Goal: Task Accomplishment & Management: Manage account settings

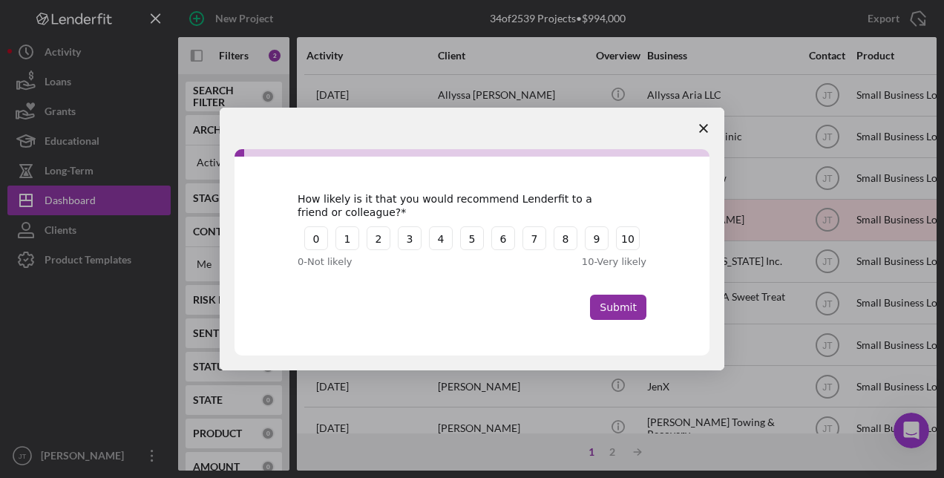
click at [706, 134] on span "Close survey" at bounding box center [704, 129] width 42 height 42
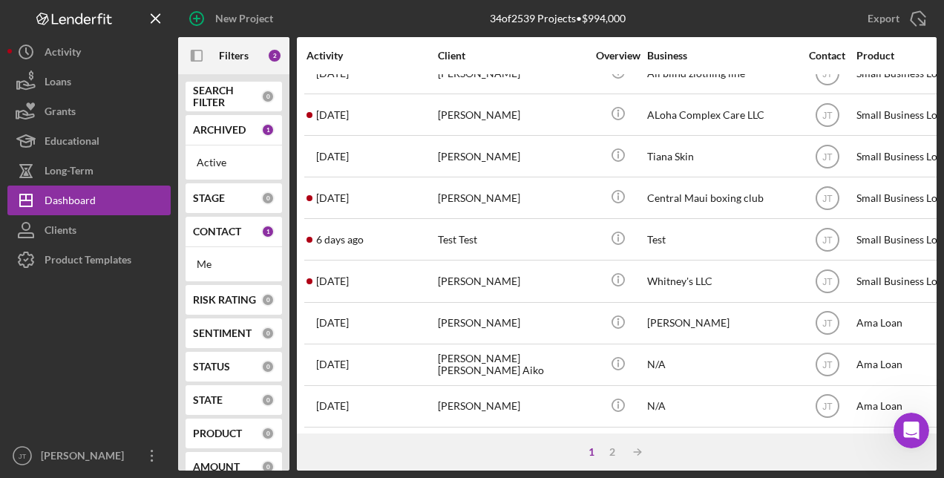
scroll to position [688, 0]
click at [614, 450] on div "2" at bounding box center [612, 452] width 21 height 12
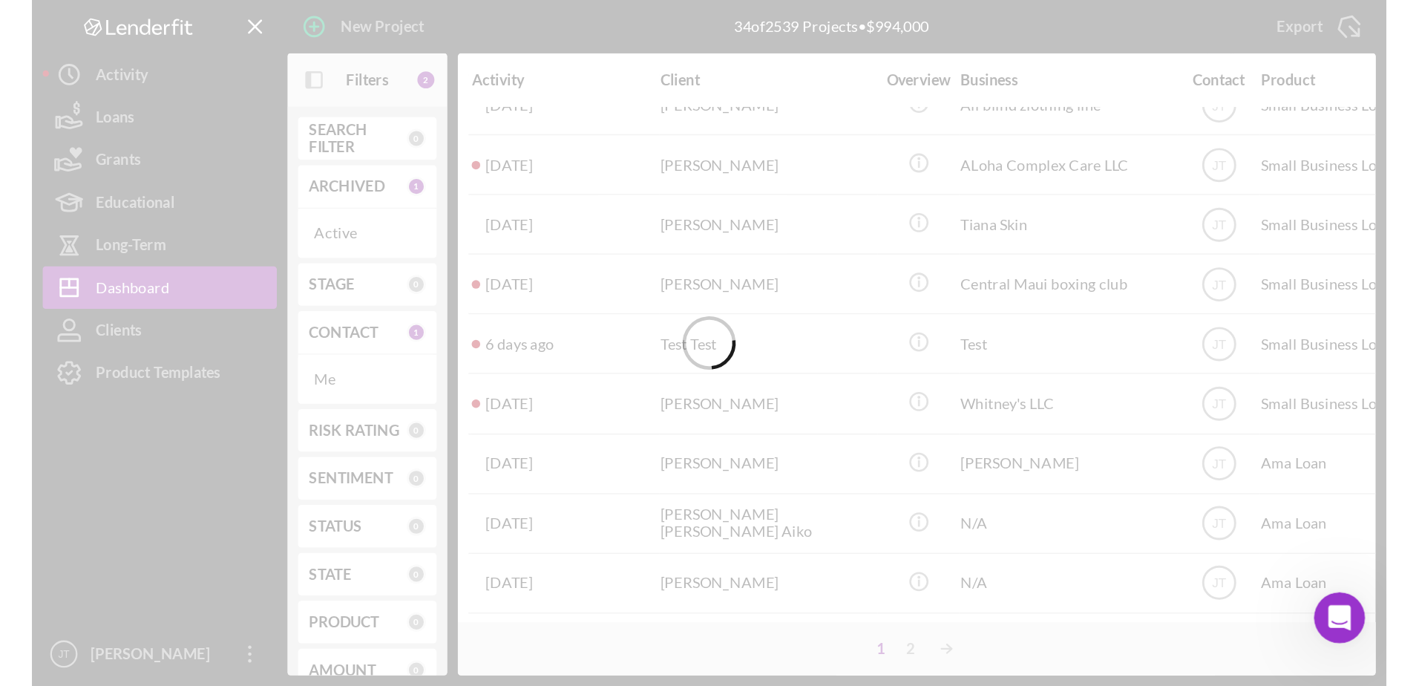
scroll to position [30, 0]
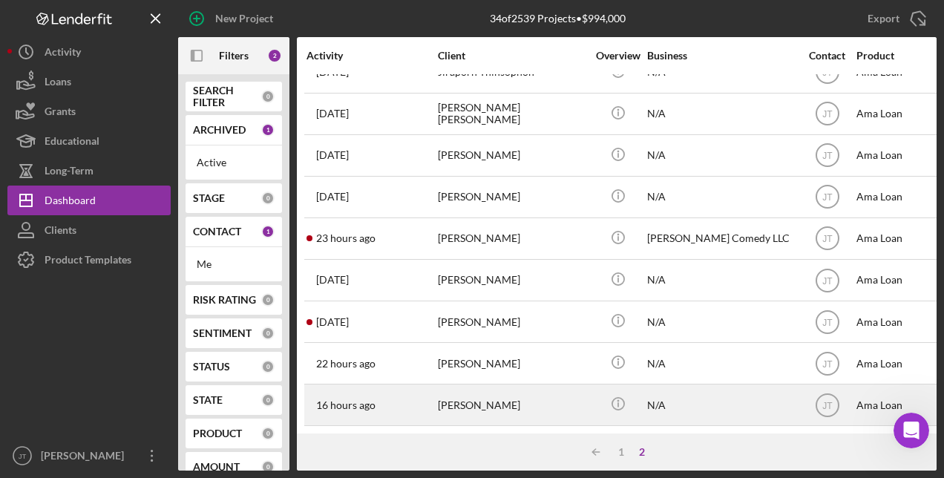
click at [332, 399] on time "16 hours ago" at bounding box center [345, 405] width 59 height 12
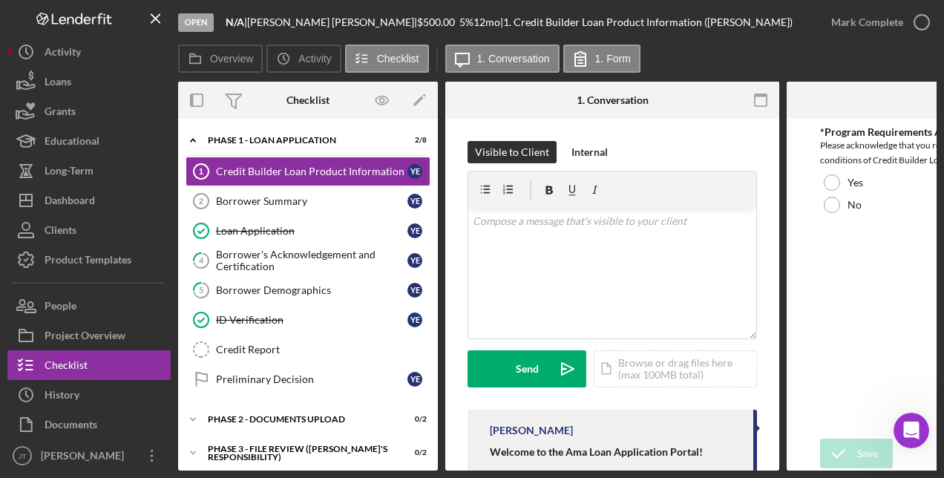
click at [755, 21] on div "Open N/A | [PERSON_NAME] | $500.00 5 % 12 mo | 1. Credit Builder Loan Product I…" at bounding box center [497, 22] width 638 height 45
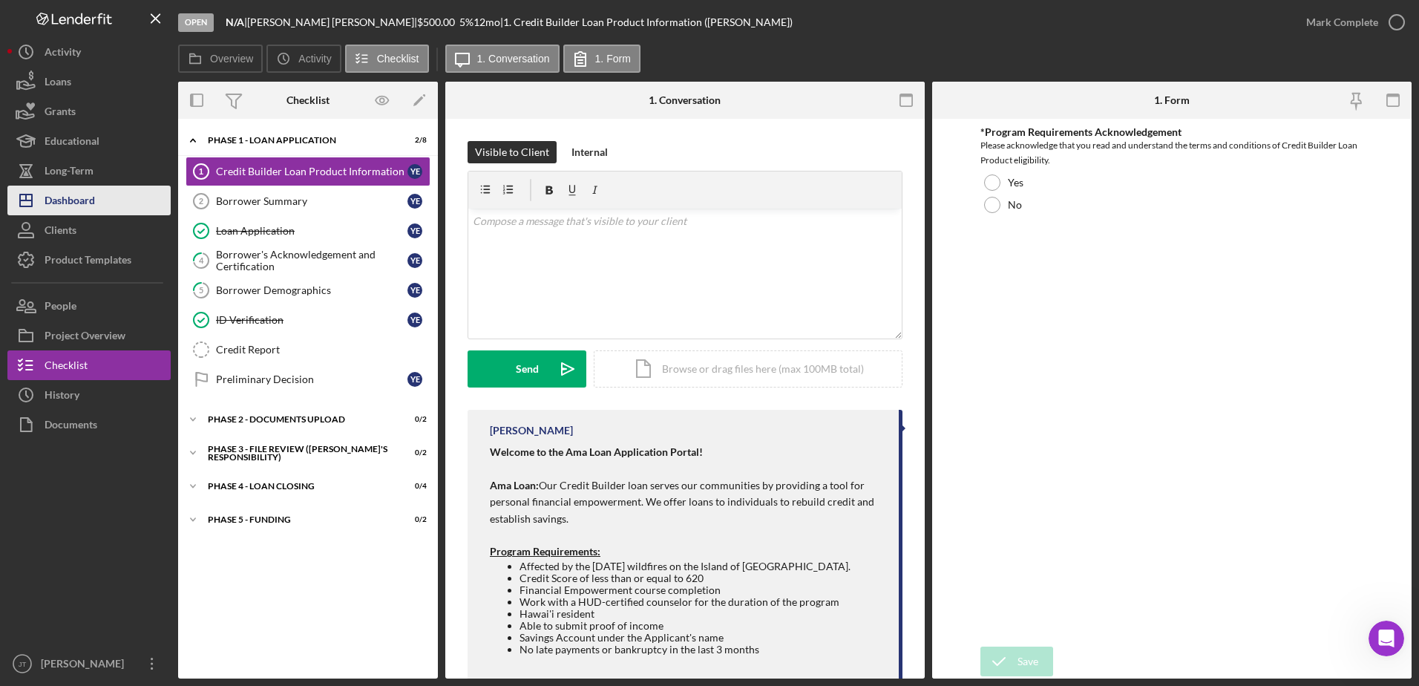
click at [111, 206] on button "Icon/Dashboard Dashboard" at bounding box center [88, 200] width 163 height 30
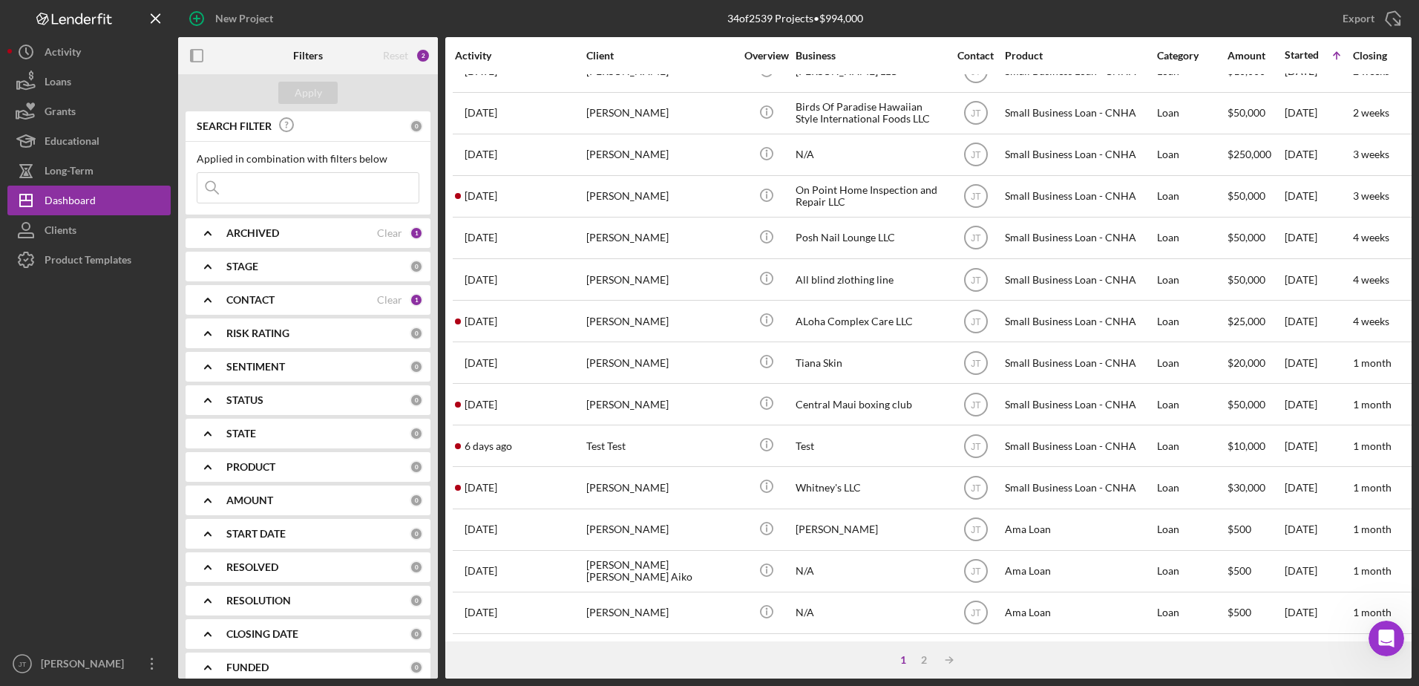
scroll to position [493, 0]
click at [925, 477] on div "2" at bounding box center [923, 660] width 21 height 12
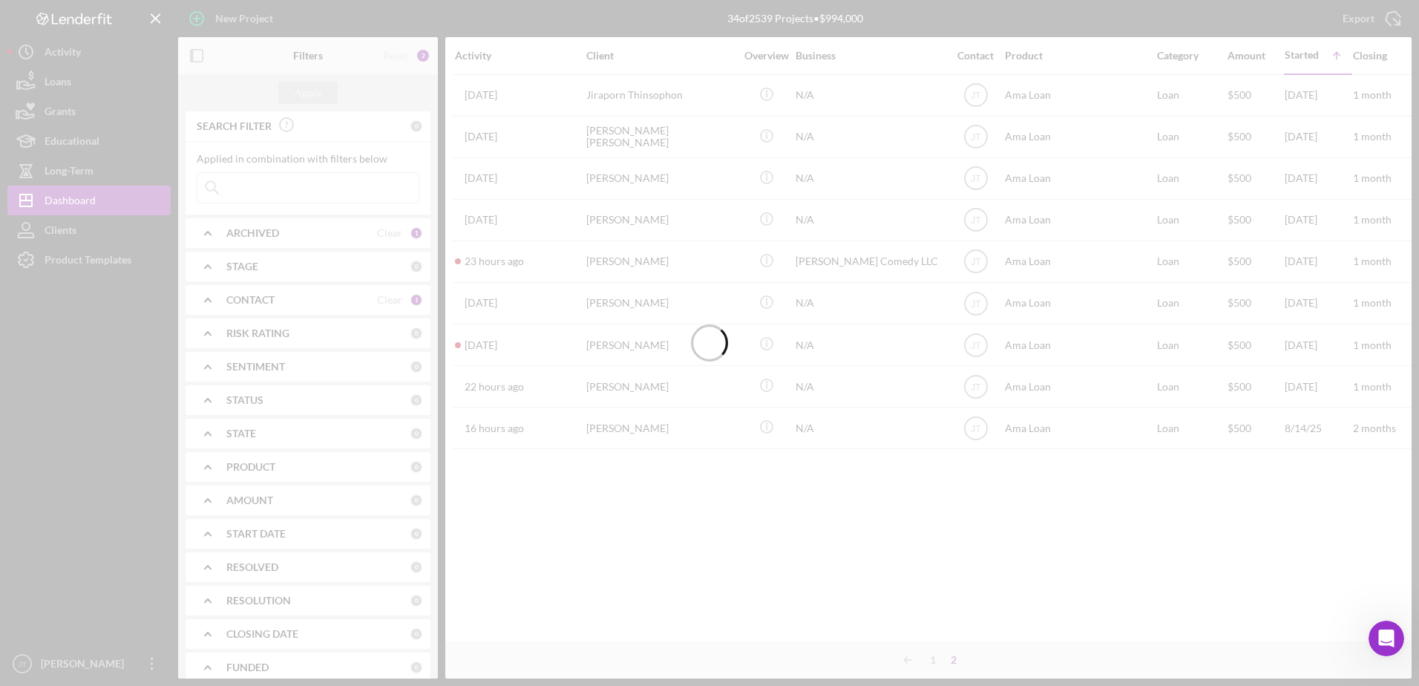
scroll to position [0, 0]
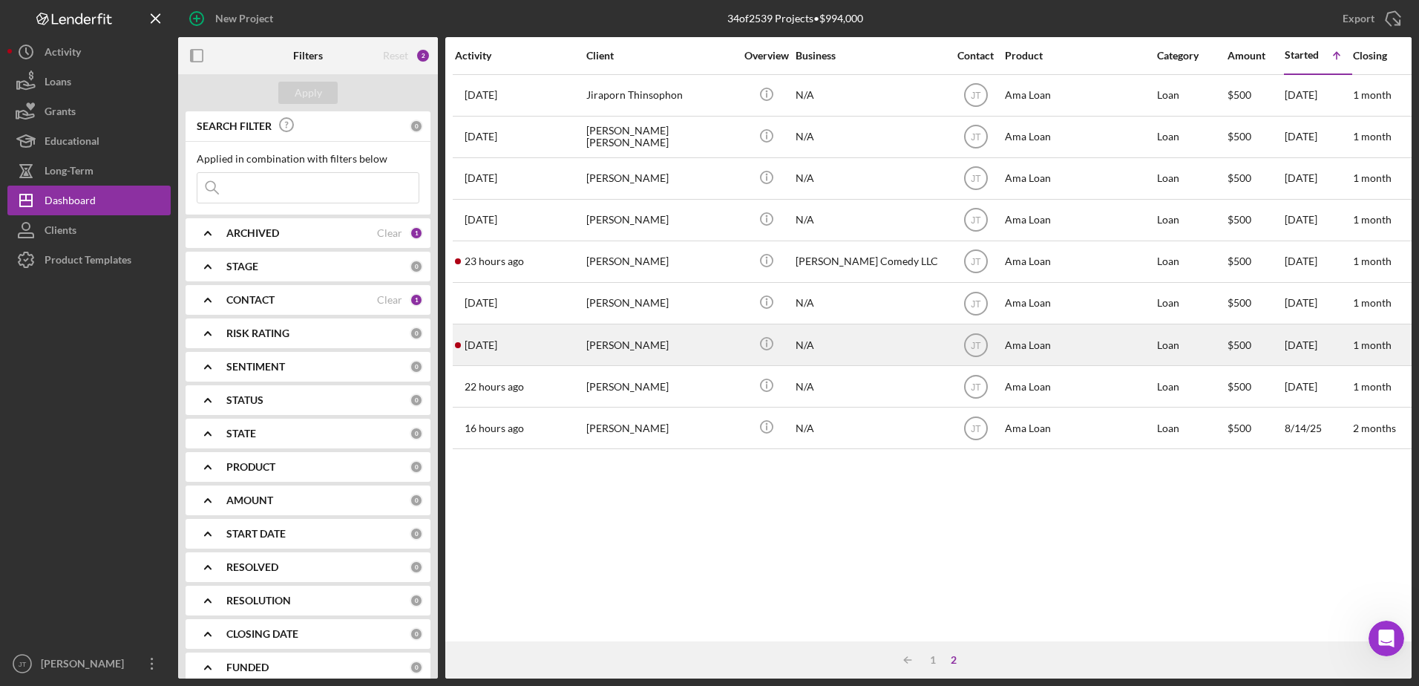
click at [513, 339] on div "[DATE] [PERSON_NAME]" at bounding box center [520, 344] width 130 height 39
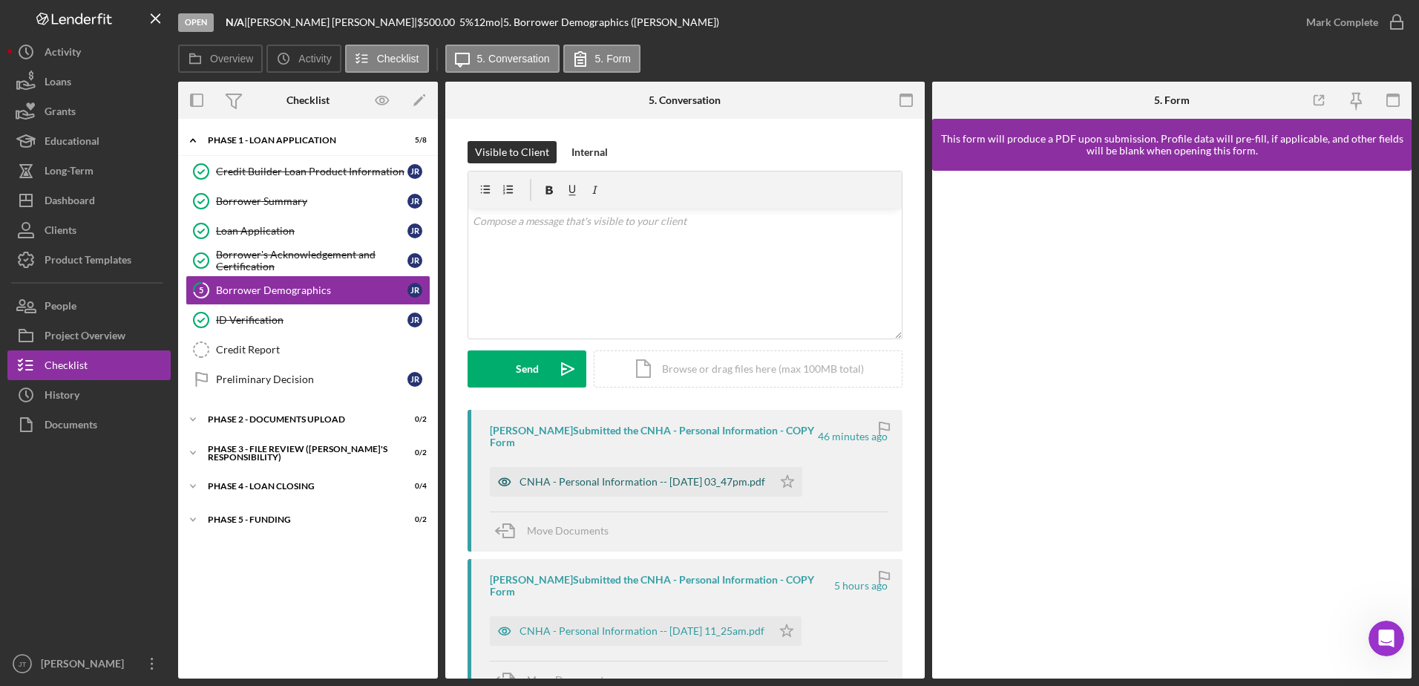
click at [710, 477] on div "CNHA - Personal Information -- [DATE] 03_47pm.pdf" at bounding box center [631, 482] width 283 height 30
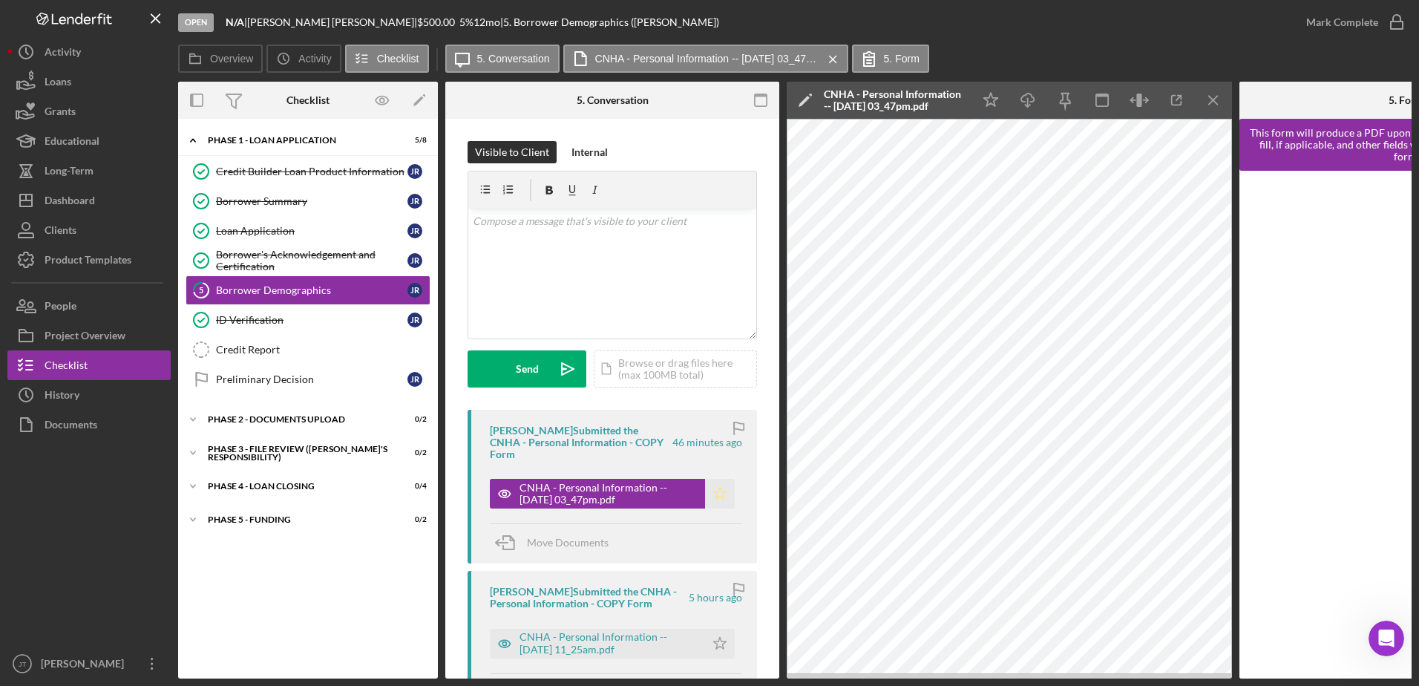
click at [717, 477] on icon "Icon/Star" at bounding box center [720, 494] width 30 height 30
click at [943, 102] on icon "button" at bounding box center [1027, 97] width 13 height 8
click at [943, 105] on icon "Icon/Menu Close" at bounding box center [1213, 100] width 33 height 33
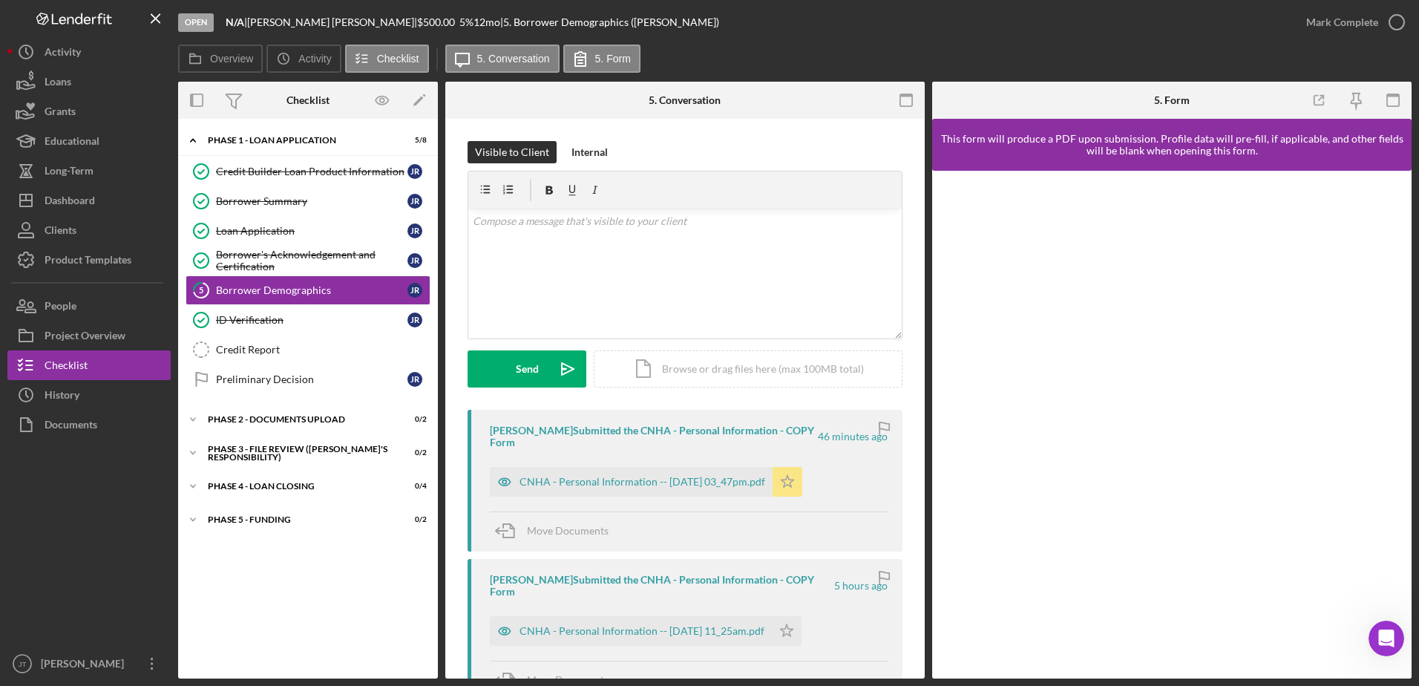
click at [802, 477] on icon "Icon/Star" at bounding box center [787, 482] width 30 height 30
click at [796, 474] on icon "Icon/Star" at bounding box center [787, 482] width 30 height 30
click at [943, 28] on icon "button" at bounding box center [1396, 22] width 37 height 37
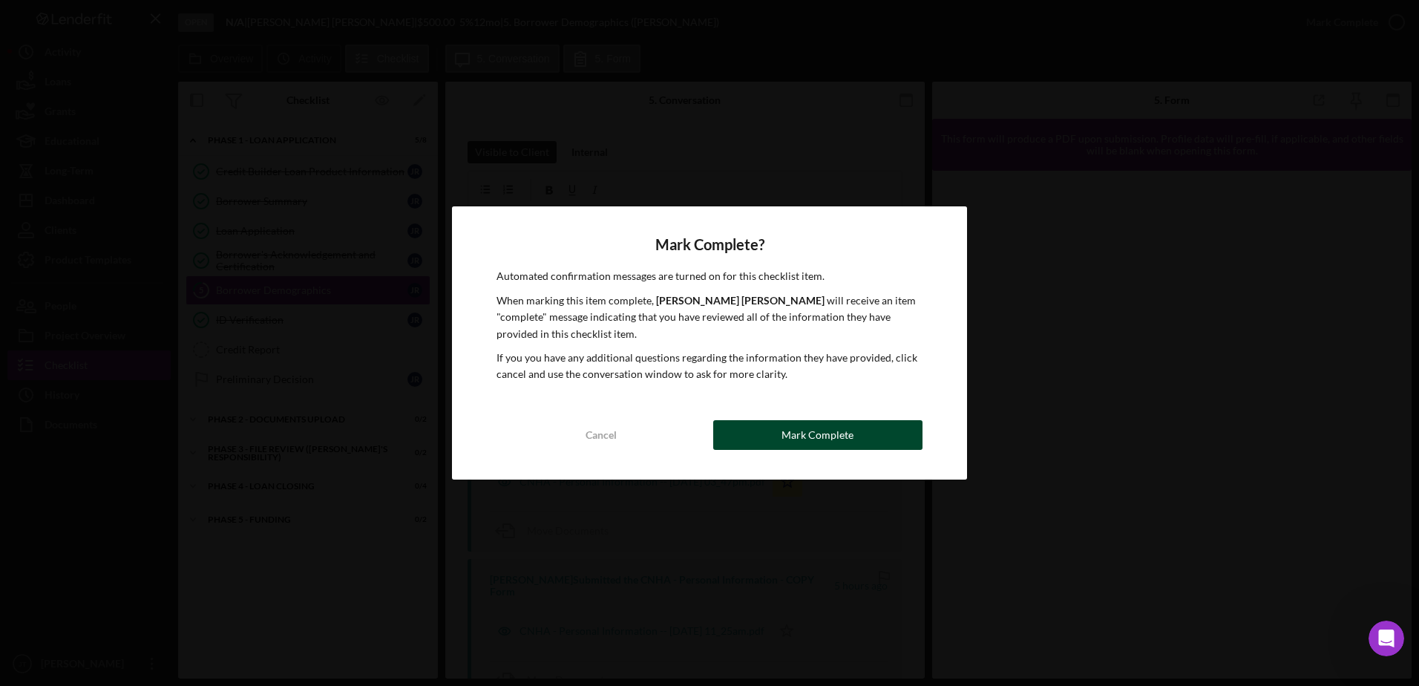
click at [872, 441] on button "Mark Complete" at bounding box center [817, 435] width 209 height 30
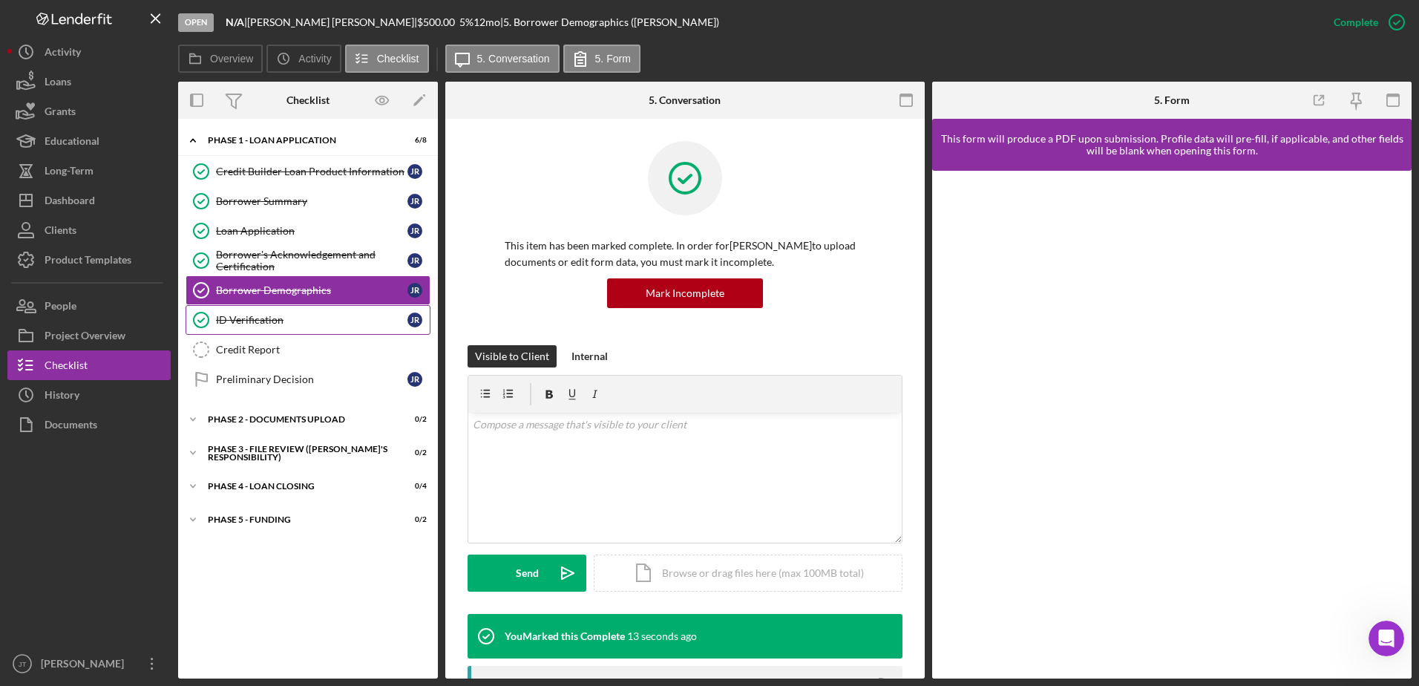
click at [319, 326] on link "ID Verification ID Verification J R" at bounding box center [307, 320] width 245 height 30
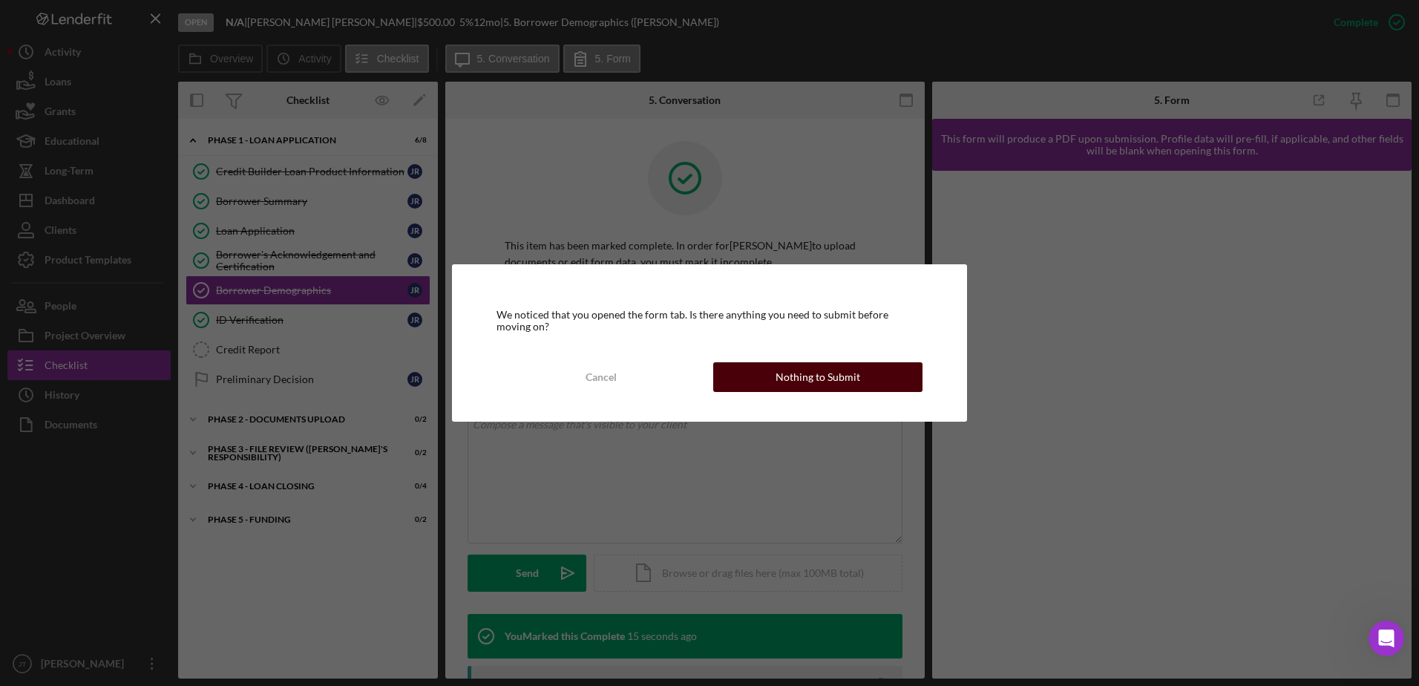
click at [751, 382] on button "Nothing to Submit" at bounding box center [817, 377] width 209 height 30
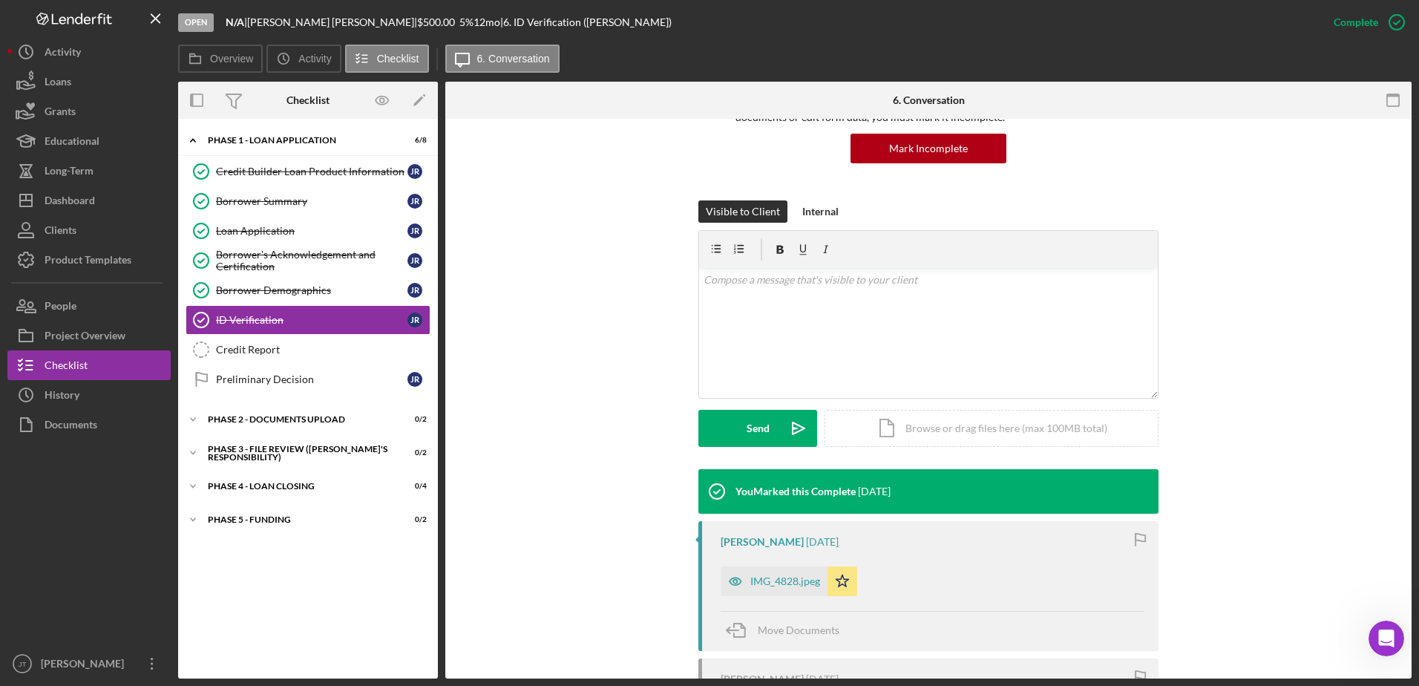
scroll to position [148, 0]
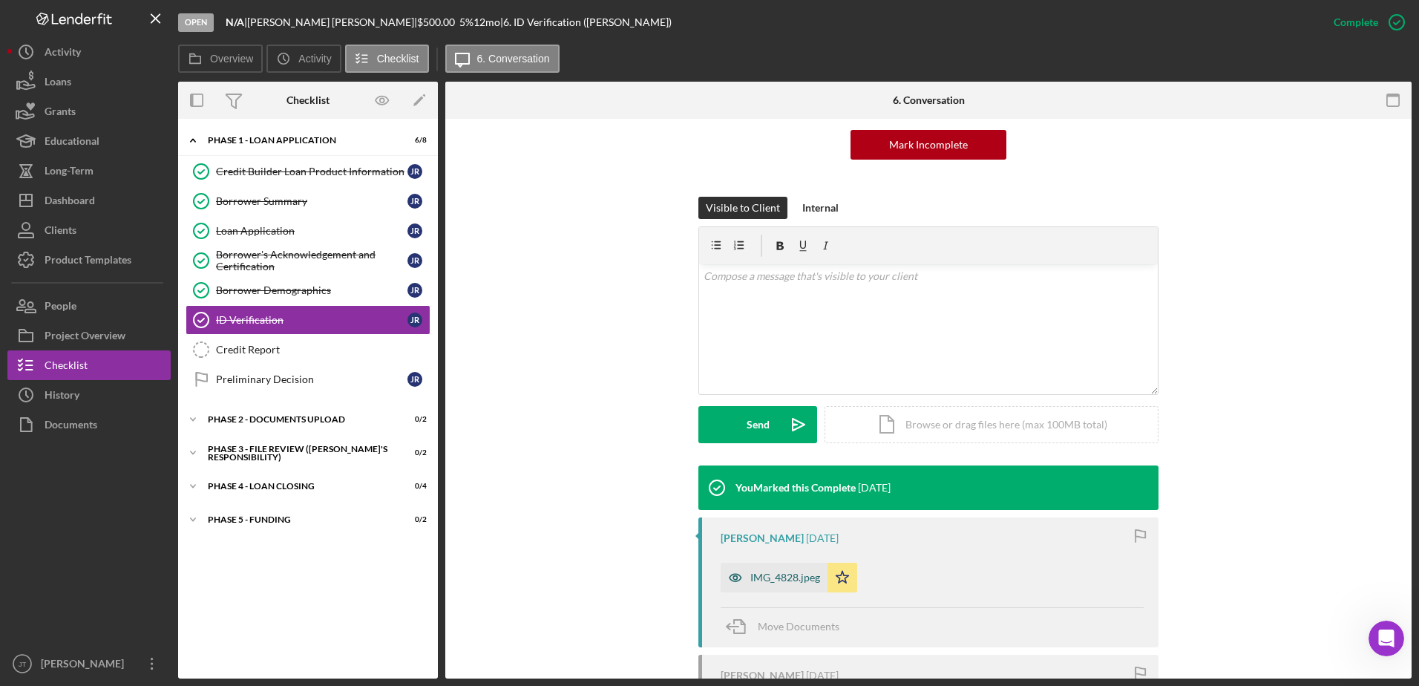
click at [786, 477] on div "IMG_4828.jpeg" at bounding box center [785, 577] width 70 height 12
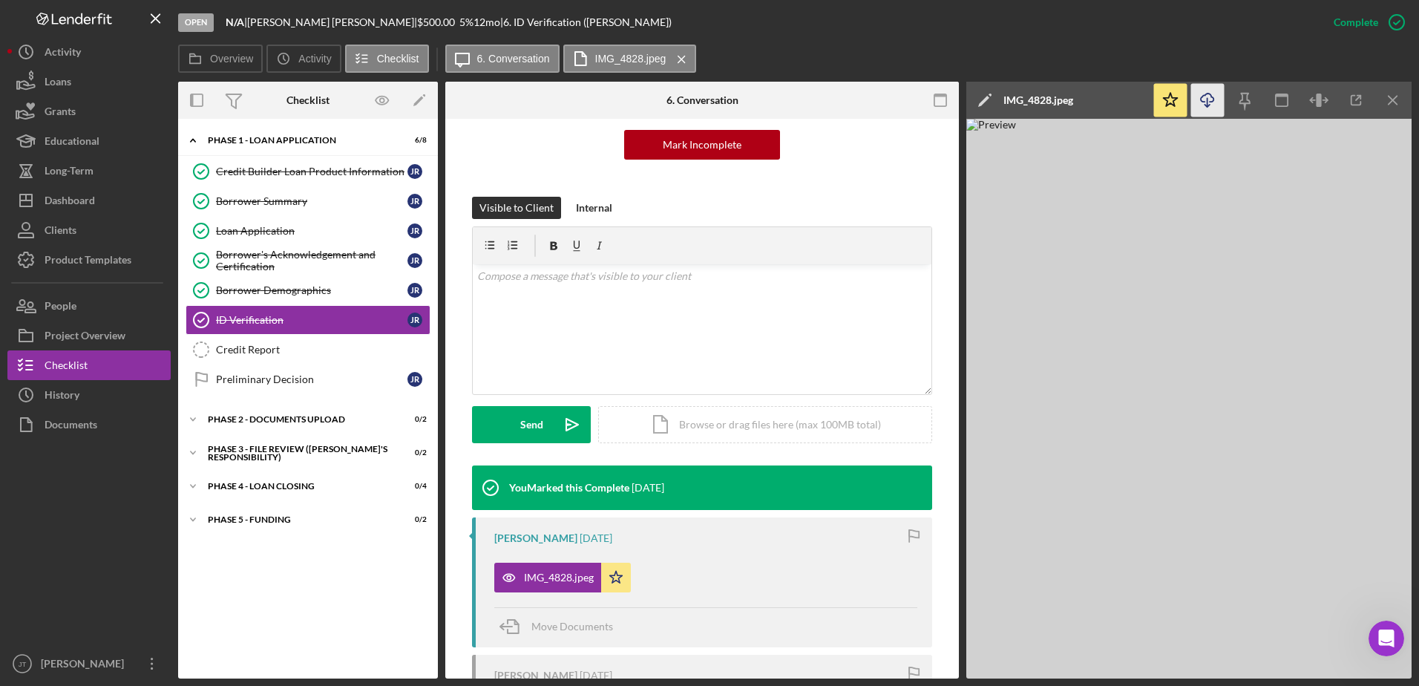
click at [943, 95] on icon "Icon/Download" at bounding box center [1207, 100] width 33 height 33
click at [943, 42] on div "Open N/A | [PERSON_NAME] | $500.00 5 % 12 mo | 6. ID Verification ([PERSON_NAME…" at bounding box center [748, 22] width 1140 height 45
click at [943, 102] on icon "Icon/Menu Close" at bounding box center [1392, 100] width 33 height 33
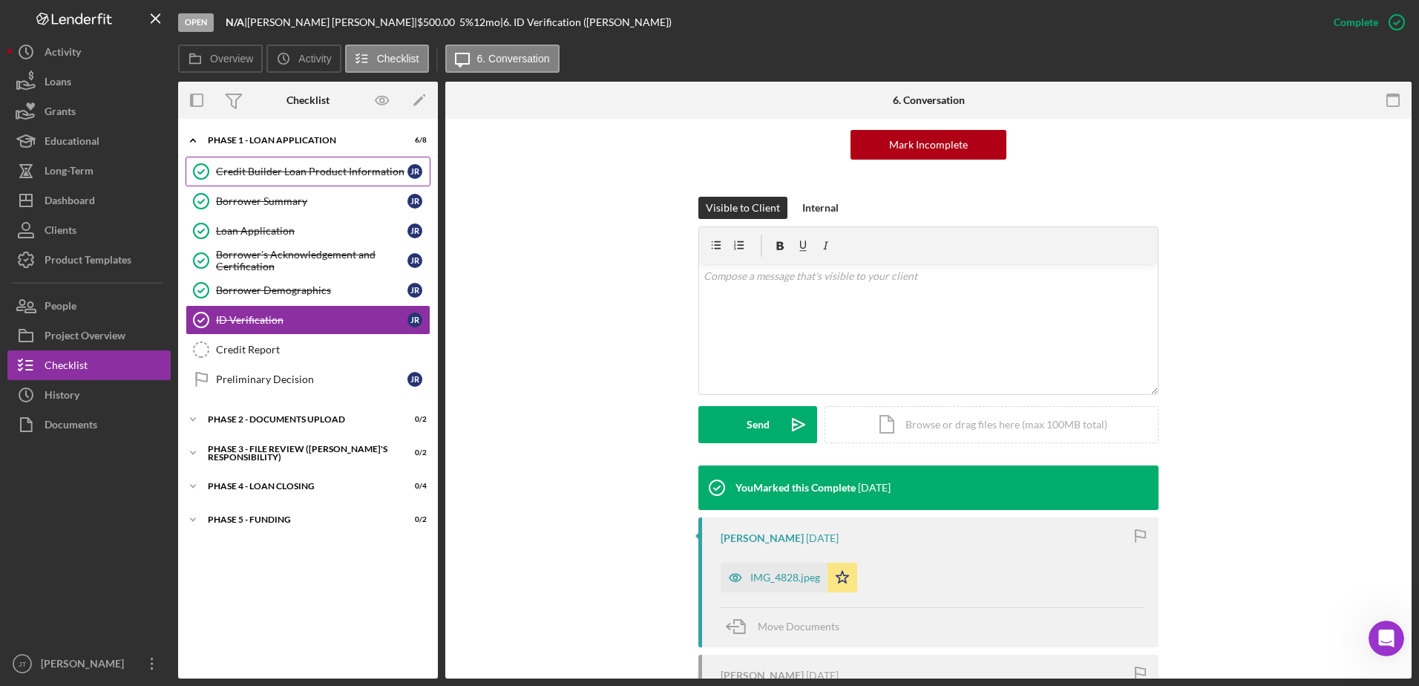
click at [335, 177] on div "Credit Builder Loan Product Information" at bounding box center [311, 171] width 191 height 12
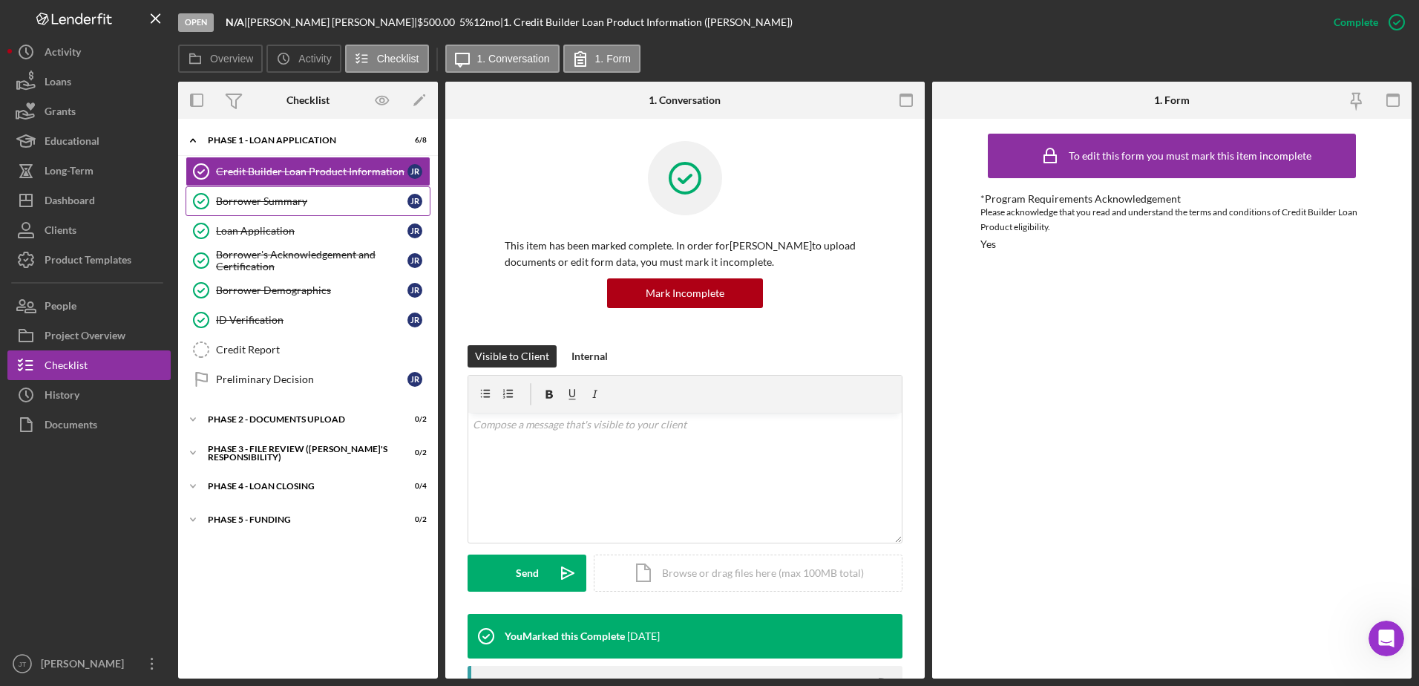
click at [305, 208] on link "Borrower Summary Borrower Summary J R" at bounding box center [307, 201] width 245 height 30
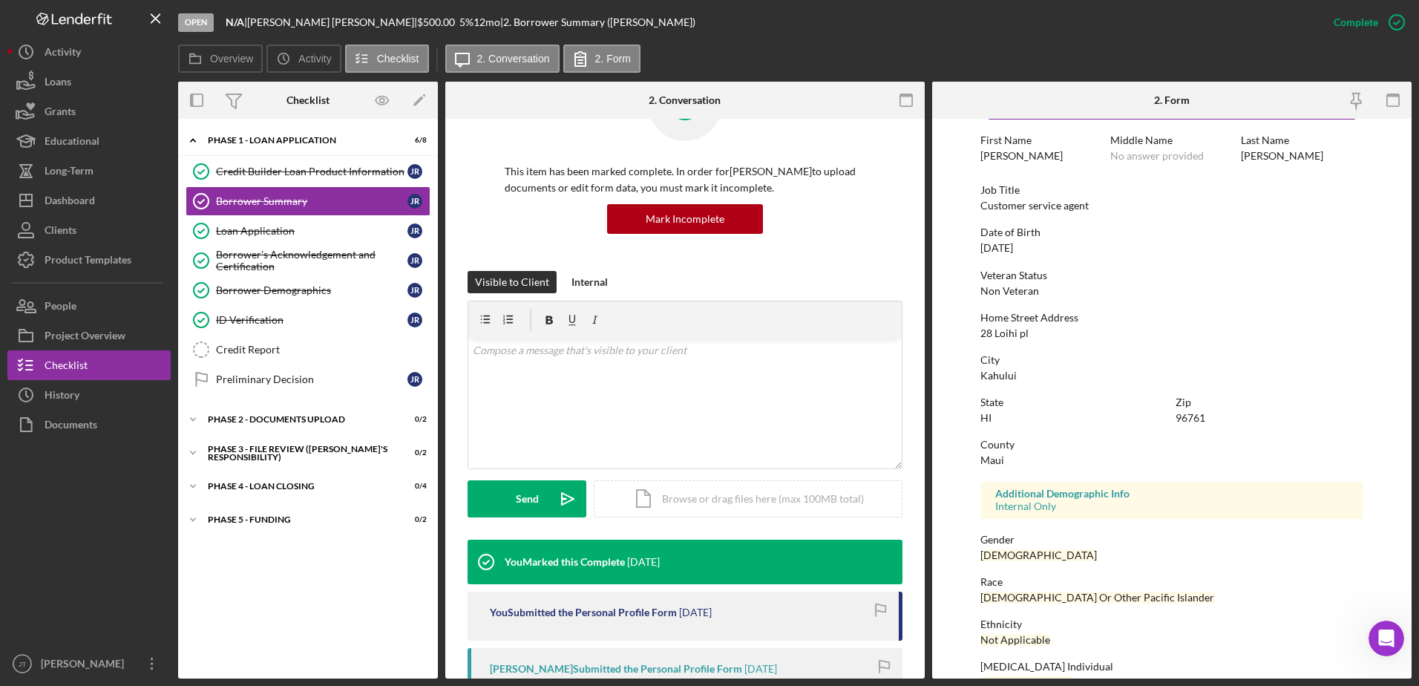
scroll to position [133, 0]
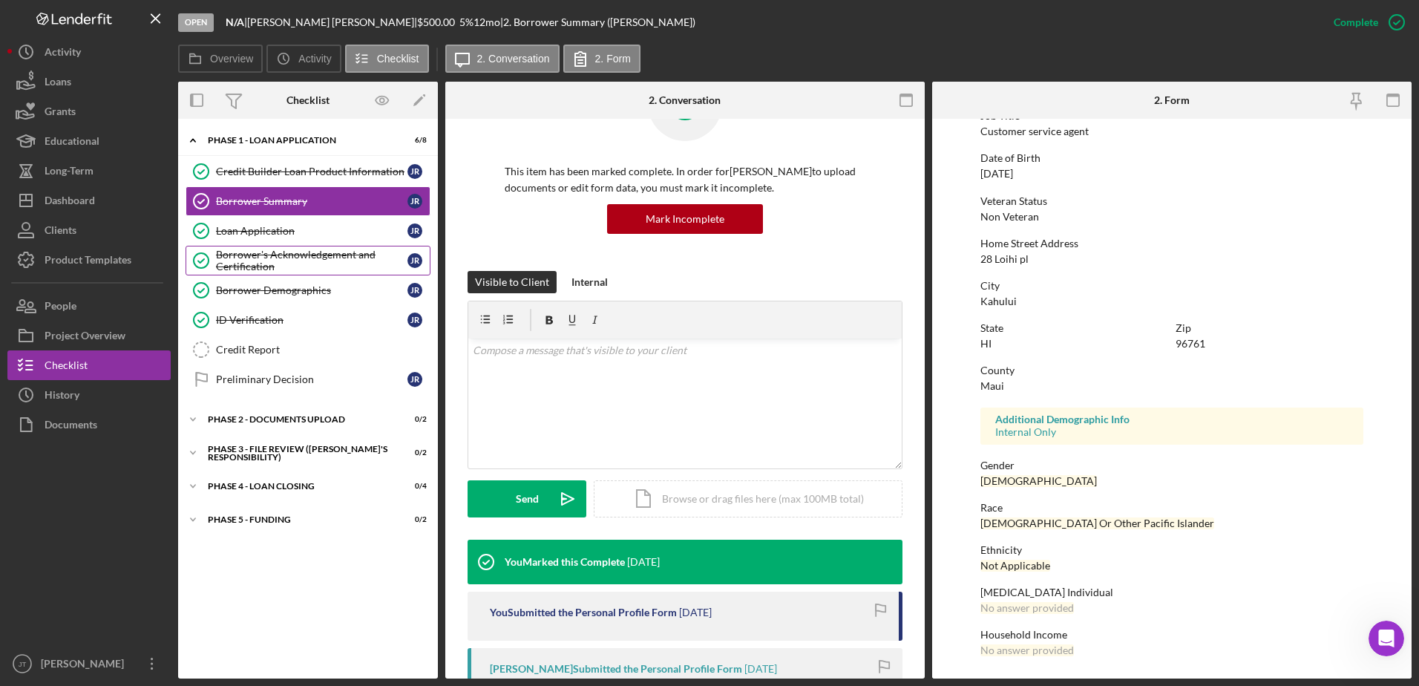
click at [294, 260] on div "Borrower's Acknowledgement and Certification" at bounding box center [311, 261] width 191 height 24
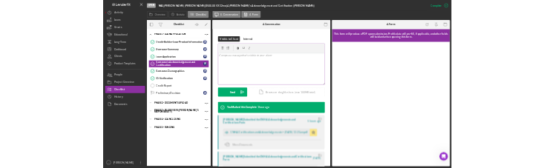
scroll to position [223, 0]
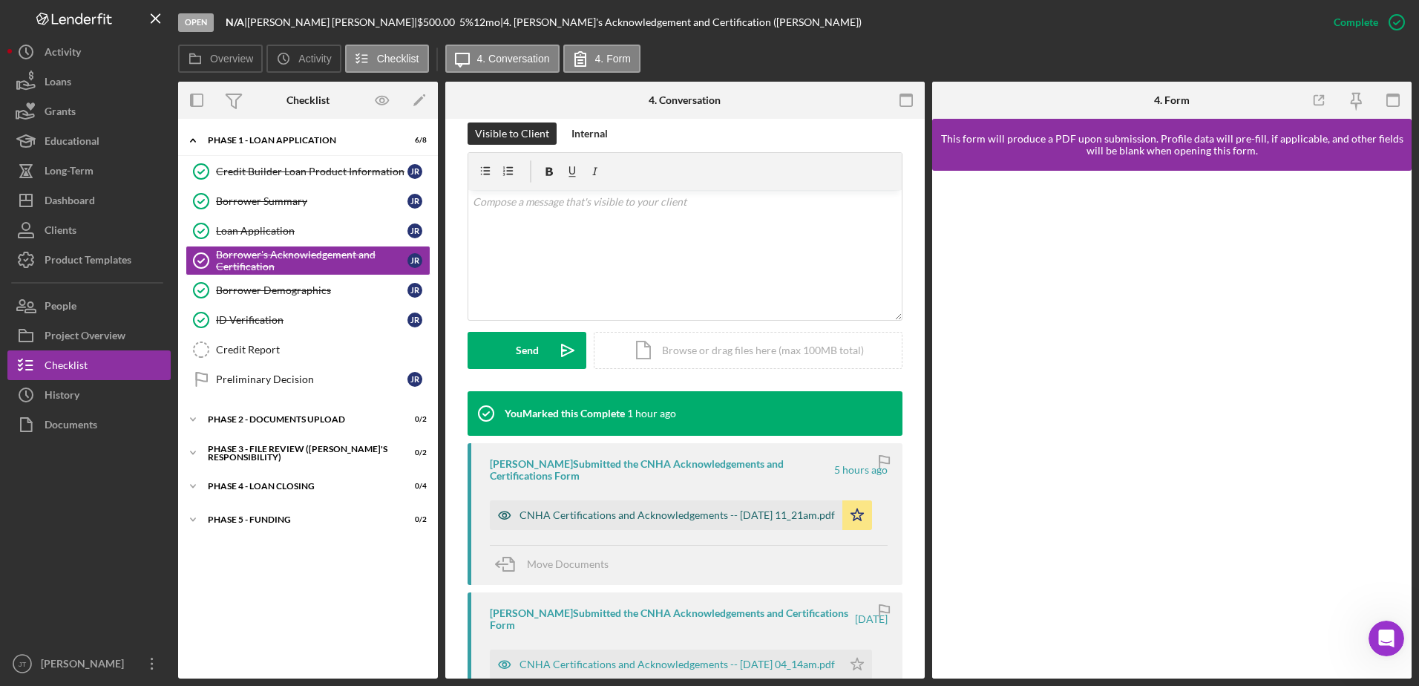
click at [691, 477] on div "CNHA Certifications and Acknowledgements -- [DATE] 11_21am.pdf" at bounding box center [676, 515] width 315 height 12
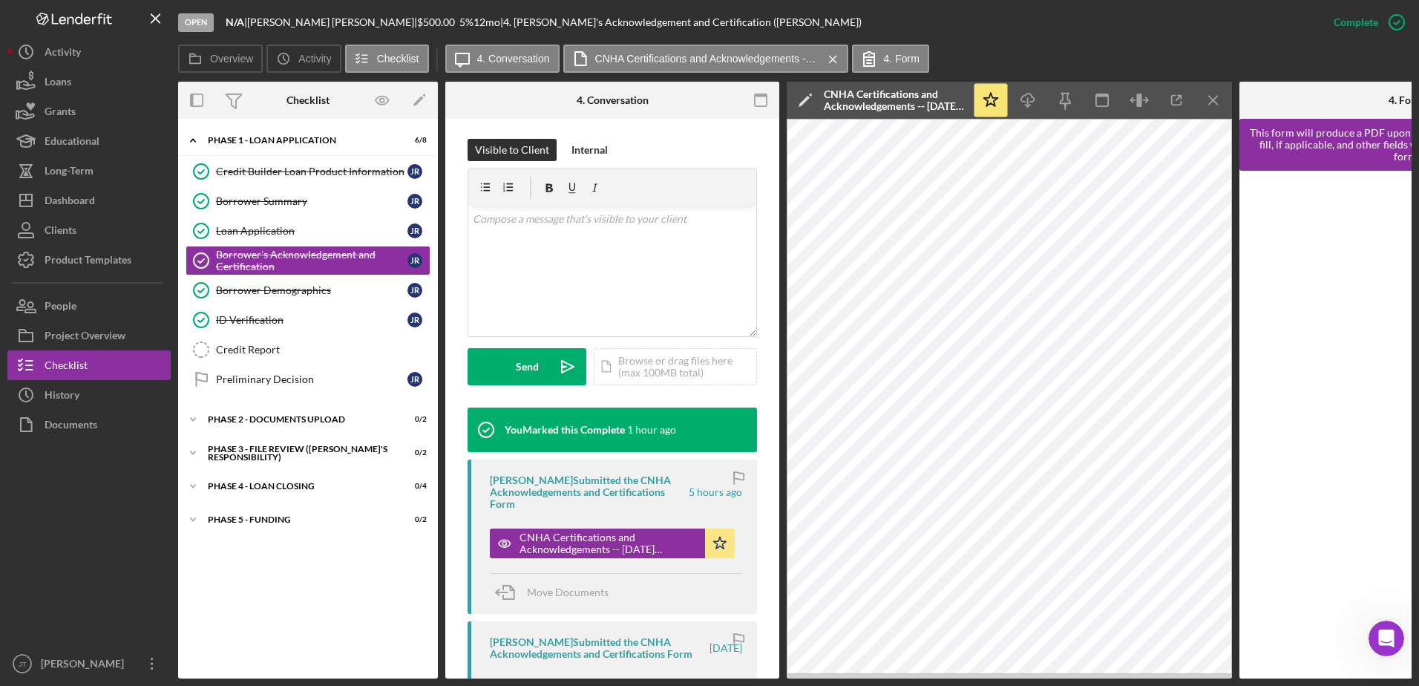
drag, startPoint x: 1246, startPoint y: 1, endPoint x: 1065, endPoint y: 35, distance: 184.9
click at [943, 35] on div "Open N/A | [PERSON_NAME] | $500.00 5 % 12 mo | 4. [PERSON_NAME]'s Acknowledgeme…" at bounding box center [748, 22] width 1140 height 45
click at [943, 105] on polyline "button" at bounding box center [1027, 106] width 5 height 2
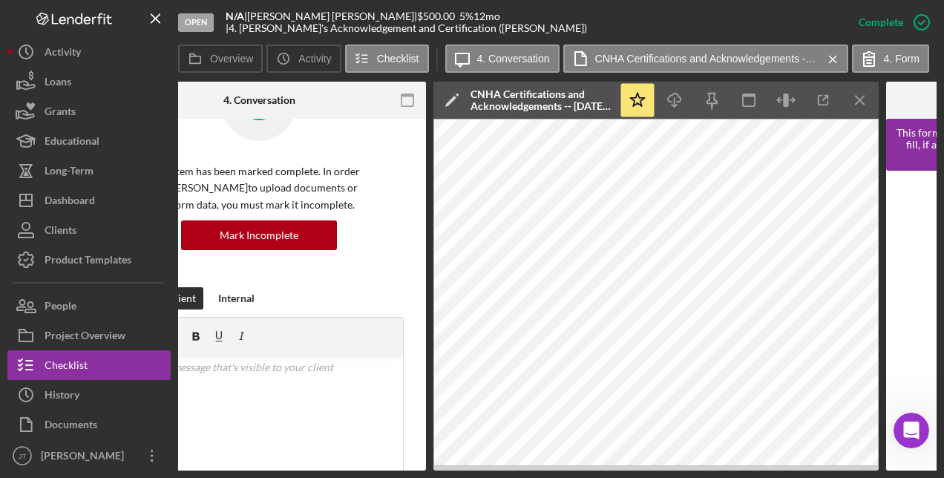
scroll to position [0, 362]
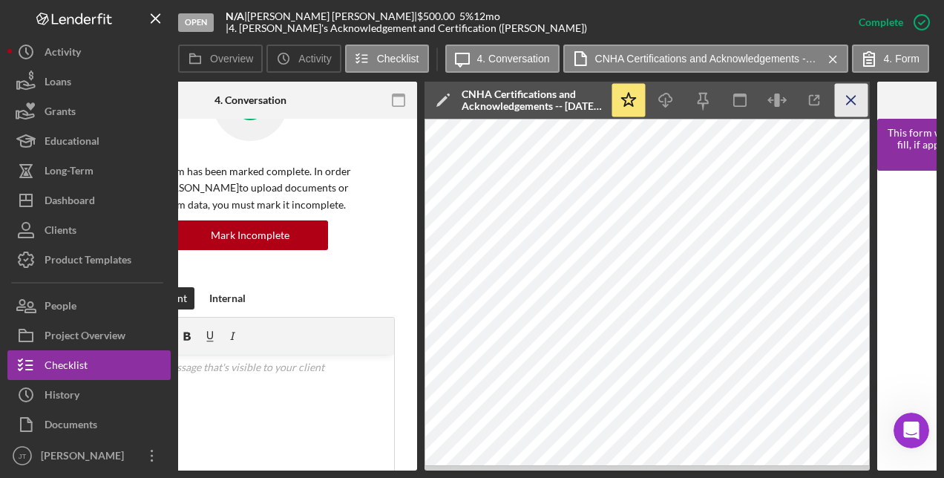
click at [849, 96] on icon "Icon/Menu Close" at bounding box center [851, 100] width 33 height 33
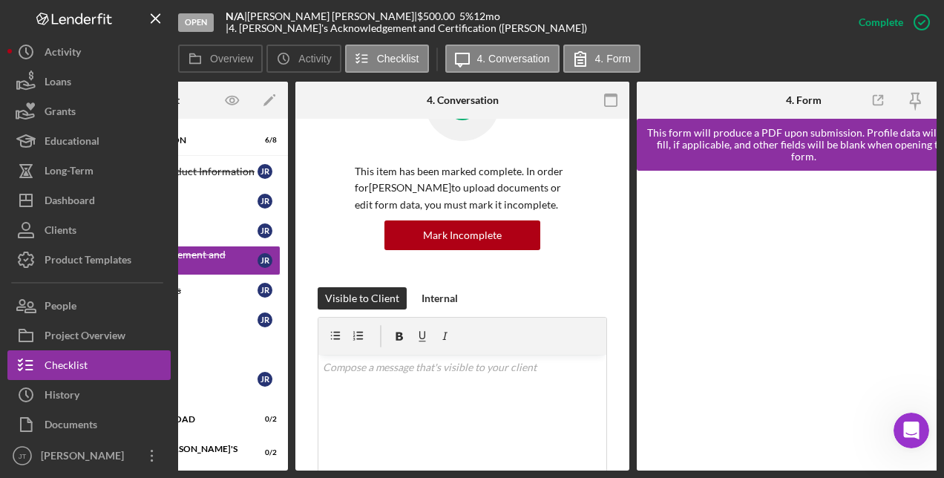
scroll to position [0, 0]
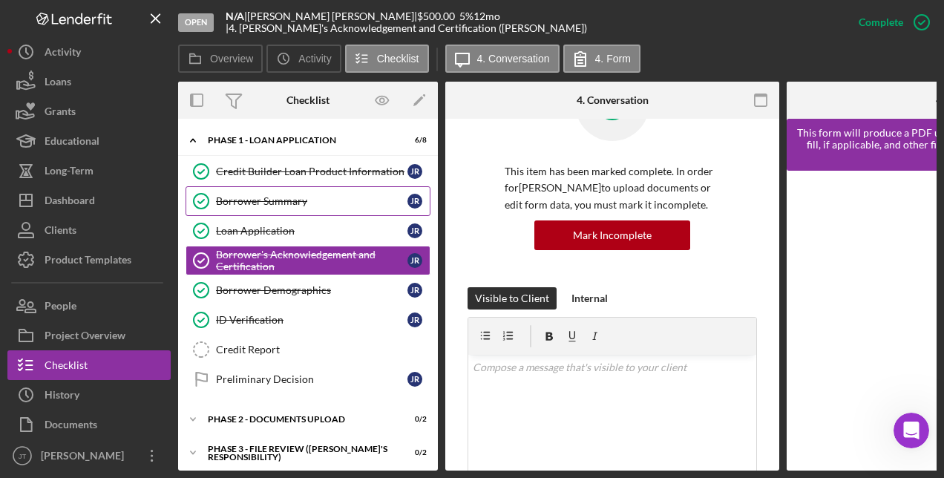
click at [306, 190] on link "Borrower Summary Borrower Summary J R" at bounding box center [307, 201] width 245 height 30
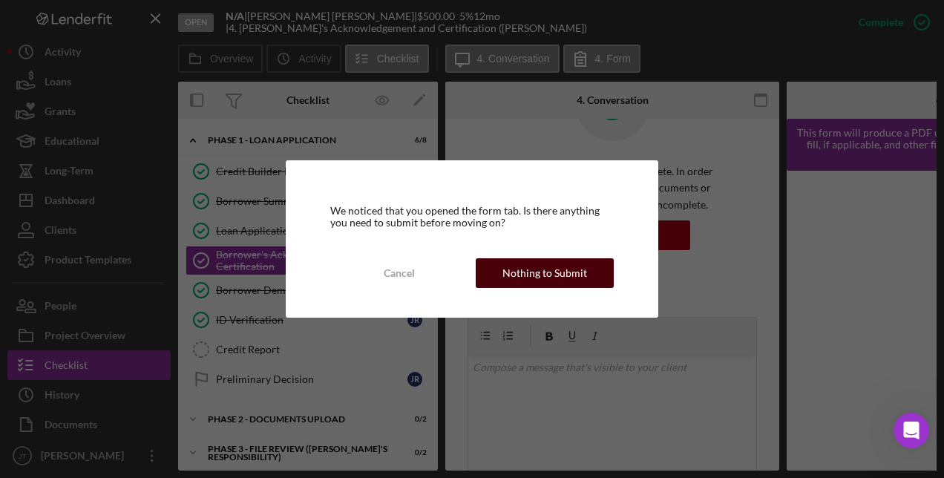
click at [538, 281] on div "Nothing to Submit" at bounding box center [544, 273] width 85 height 30
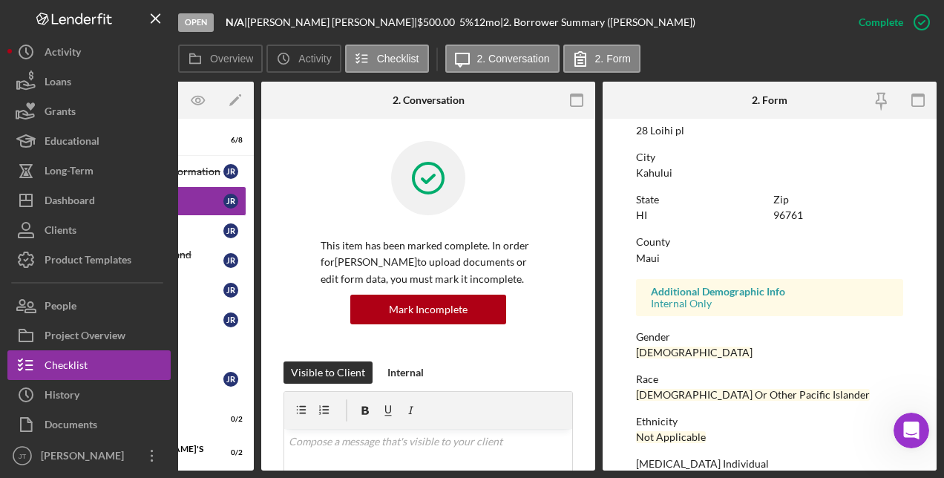
scroll to position [357, 0]
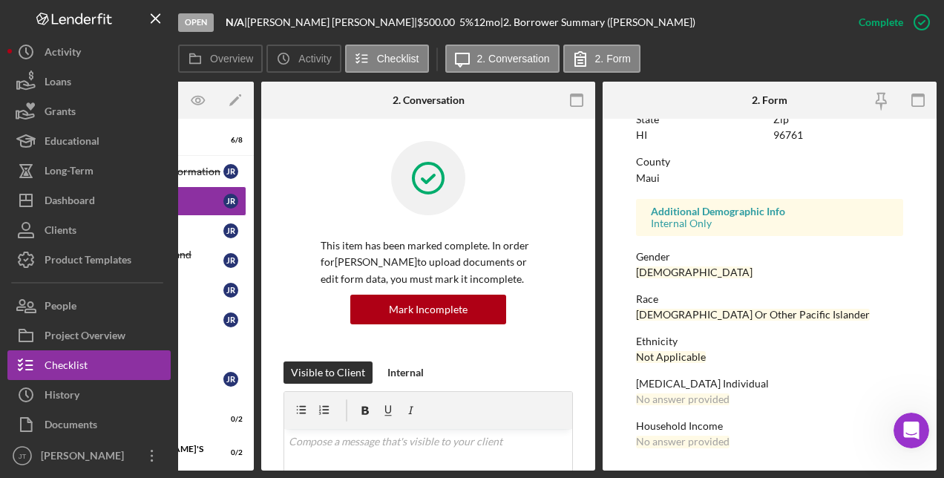
drag, startPoint x: 425, startPoint y: 471, endPoint x: 316, endPoint y: 476, distance: 109.2
click at [316, 476] on div "Open N/A | [PERSON_NAME] | $500.00 5 % 12 mo | 2. Borrower Summary ([PERSON_NAM…" at bounding box center [472, 239] width 944 height 478
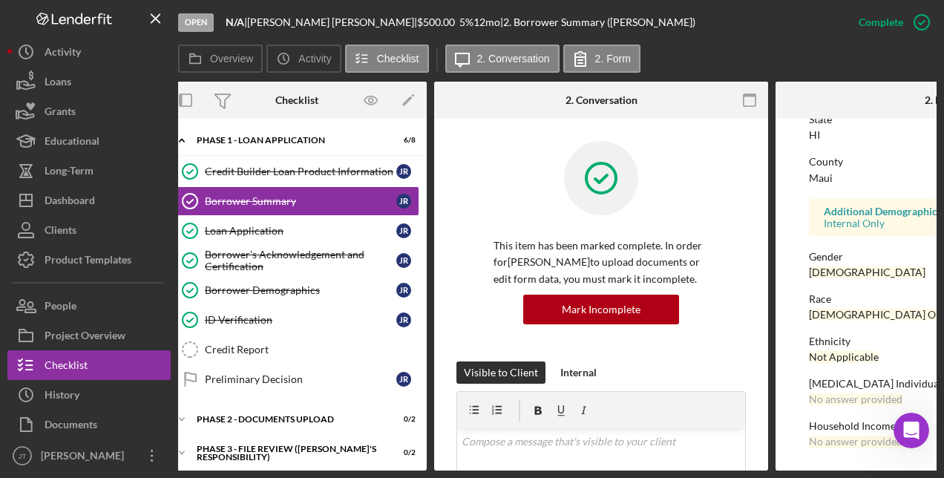
scroll to position [0, 0]
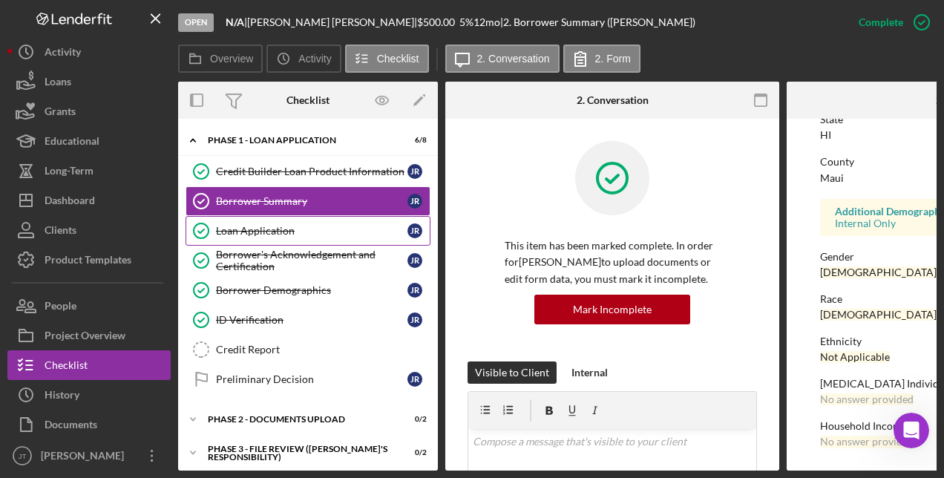
click at [312, 233] on div "Loan Application" at bounding box center [311, 231] width 191 height 12
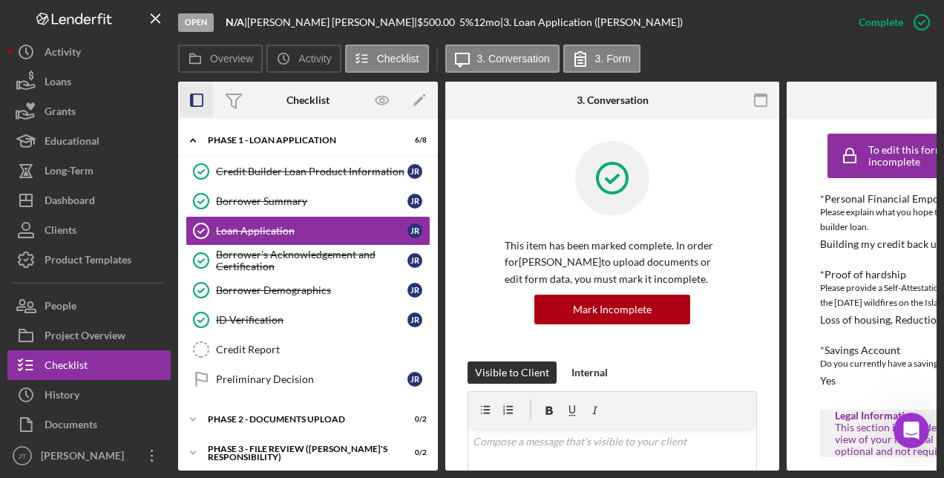
click at [196, 108] on icon "button" at bounding box center [196, 100] width 33 height 33
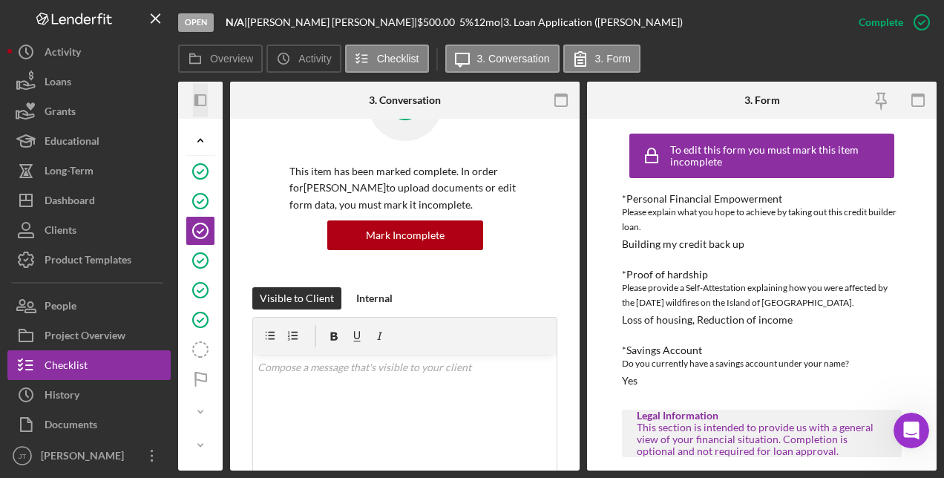
click at [195, 97] on icon "button" at bounding box center [196, 100] width 4 height 12
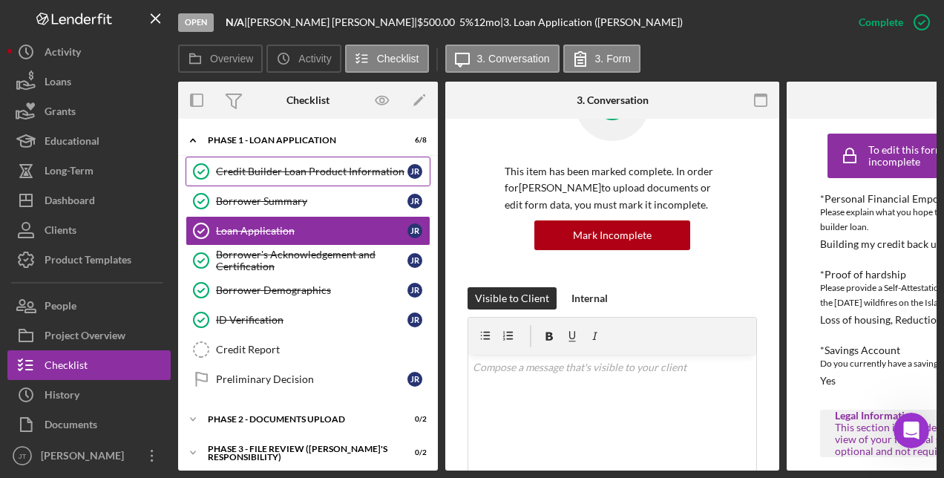
click at [311, 175] on div "Credit Builder Loan Product Information" at bounding box center [311, 171] width 191 height 12
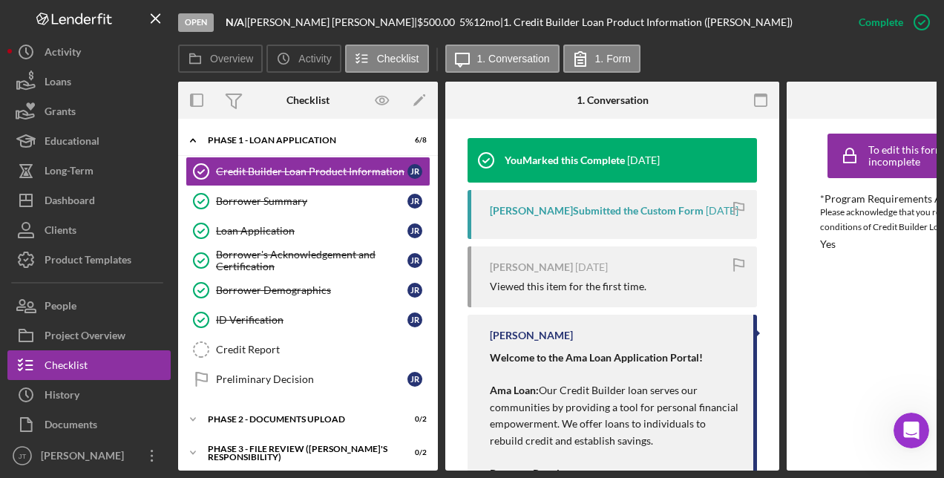
scroll to position [519, 0]
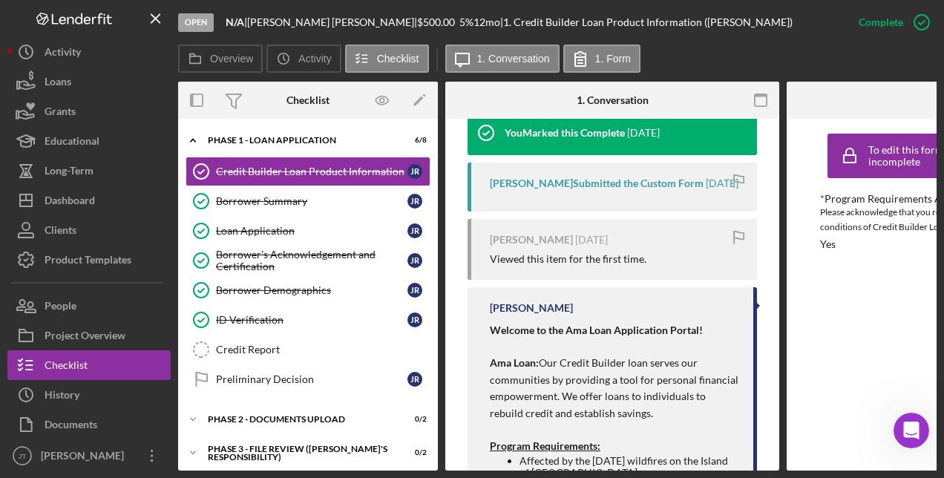
click at [606, 180] on div "[PERSON_NAME] Submitted the Custom Form" at bounding box center [597, 183] width 214 height 12
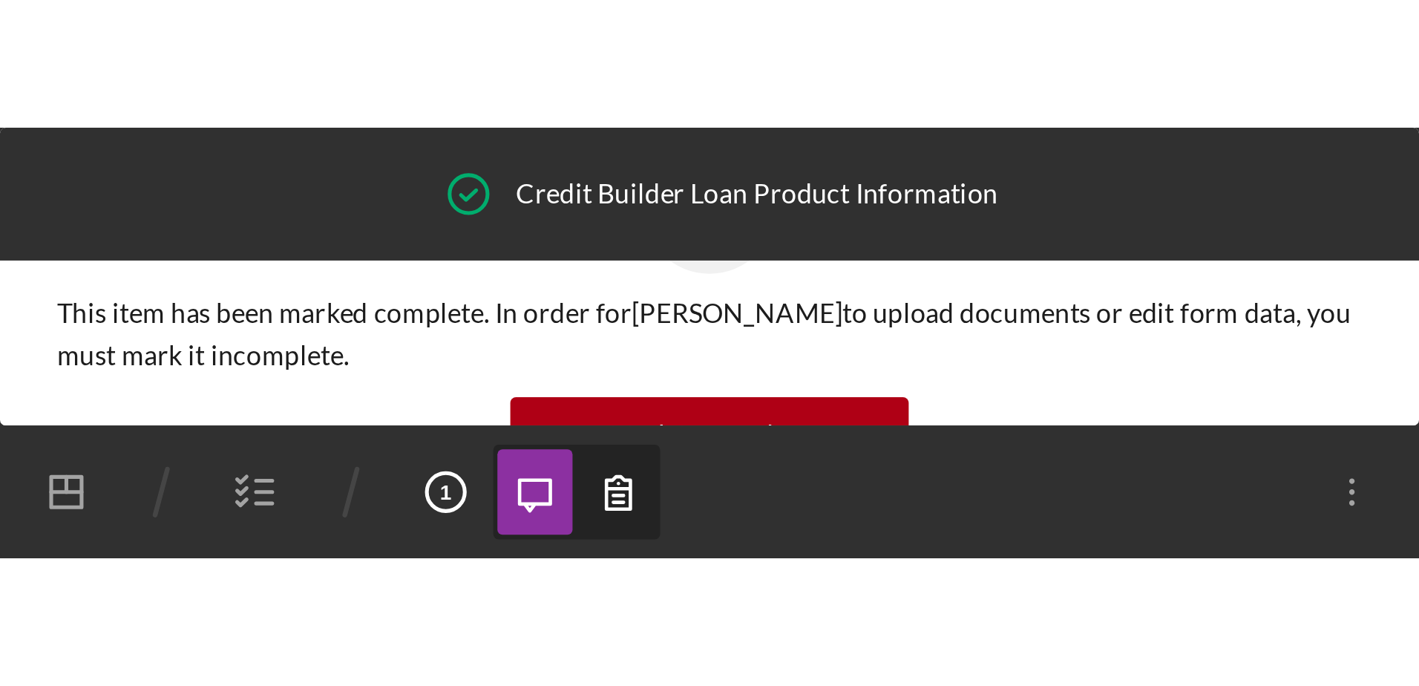
scroll to position [0, 0]
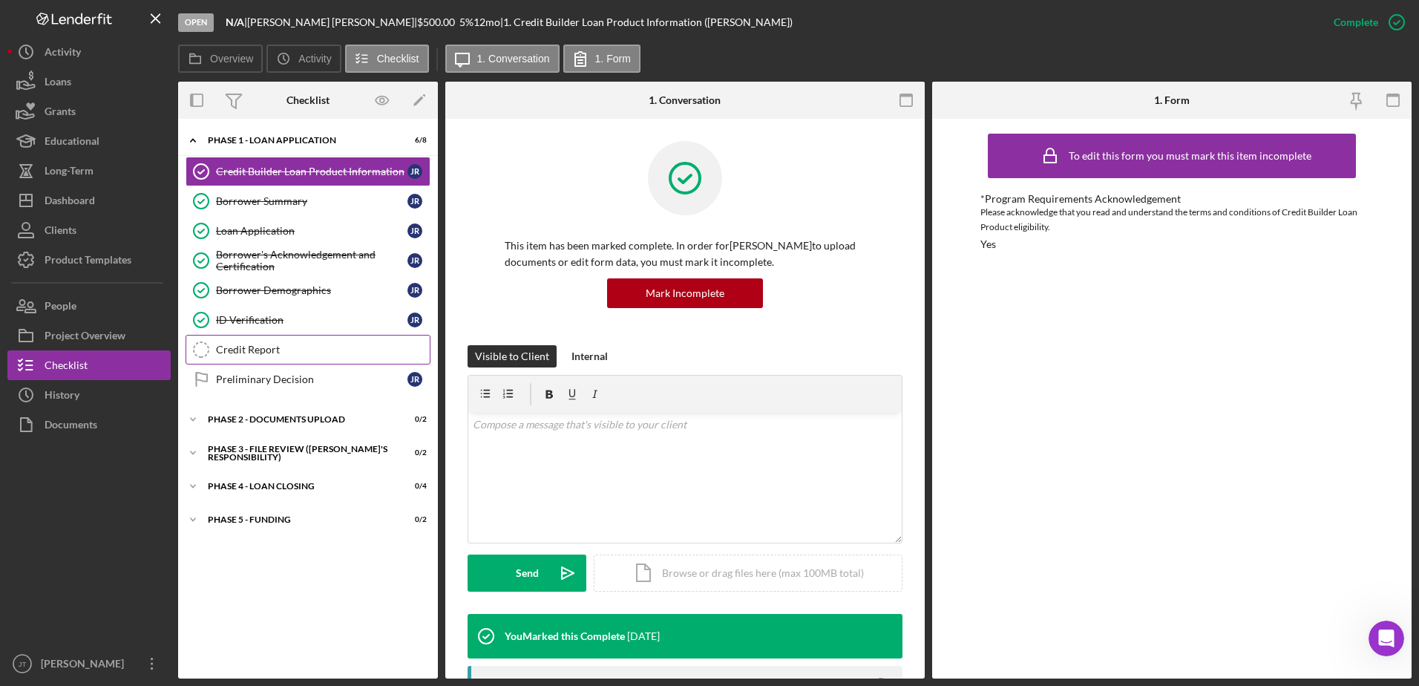
click at [371, 353] on div "Credit Report" at bounding box center [323, 349] width 214 height 12
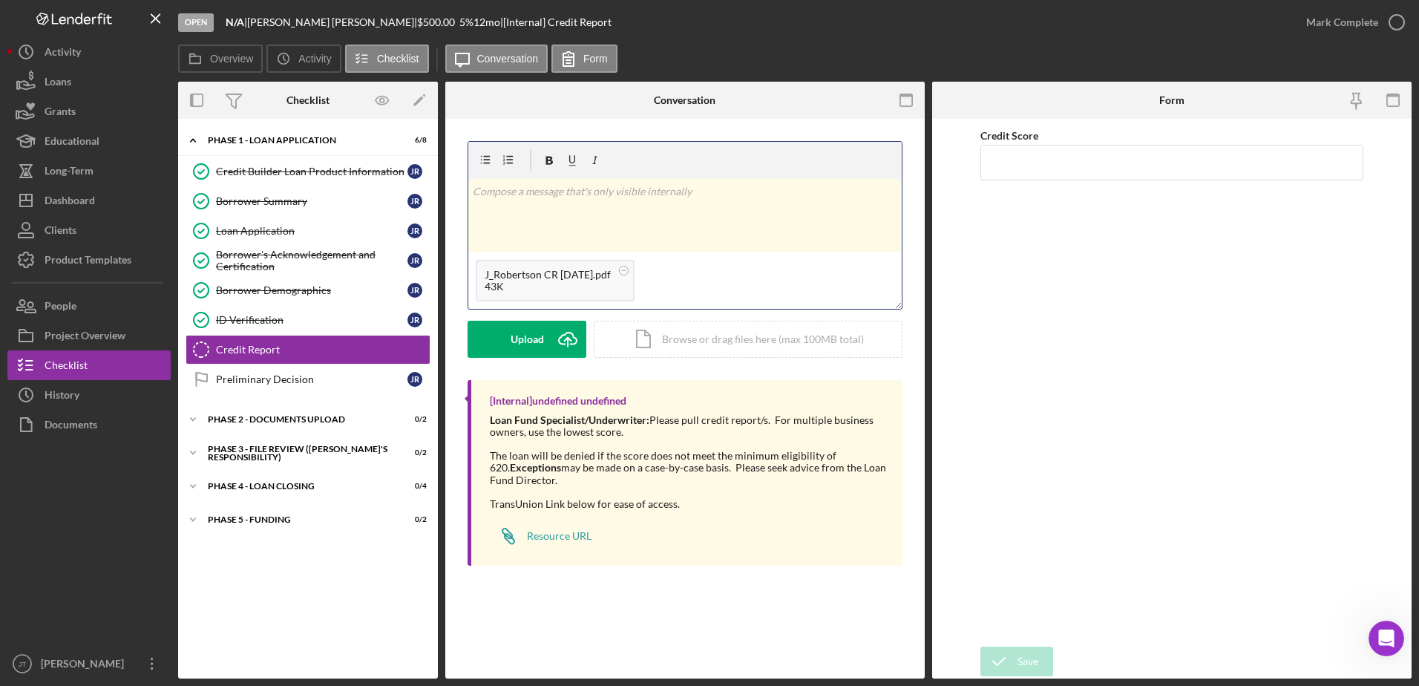
click at [578, 222] on div "v Color teal Color pink Remove color Add row above Add row below Add column bef…" at bounding box center [684, 215] width 433 height 73
click at [566, 196] on p at bounding box center [685, 191] width 425 height 16
click at [626, 210] on div "v Color teal Color pink Remove color Add row above Add row below Add column bef…" at bounding box center [684, 215] width 433 height 73
click at [548, 204] on div "v Color teal Color pink Remove color Add row above Add row below Add column bef…" at bounding box center [684, 215] width 433 height 73
drag, startPoint x: 473, startPoint y: 192, endPoint x: 530, endPoint y: 193, distance: 56.4
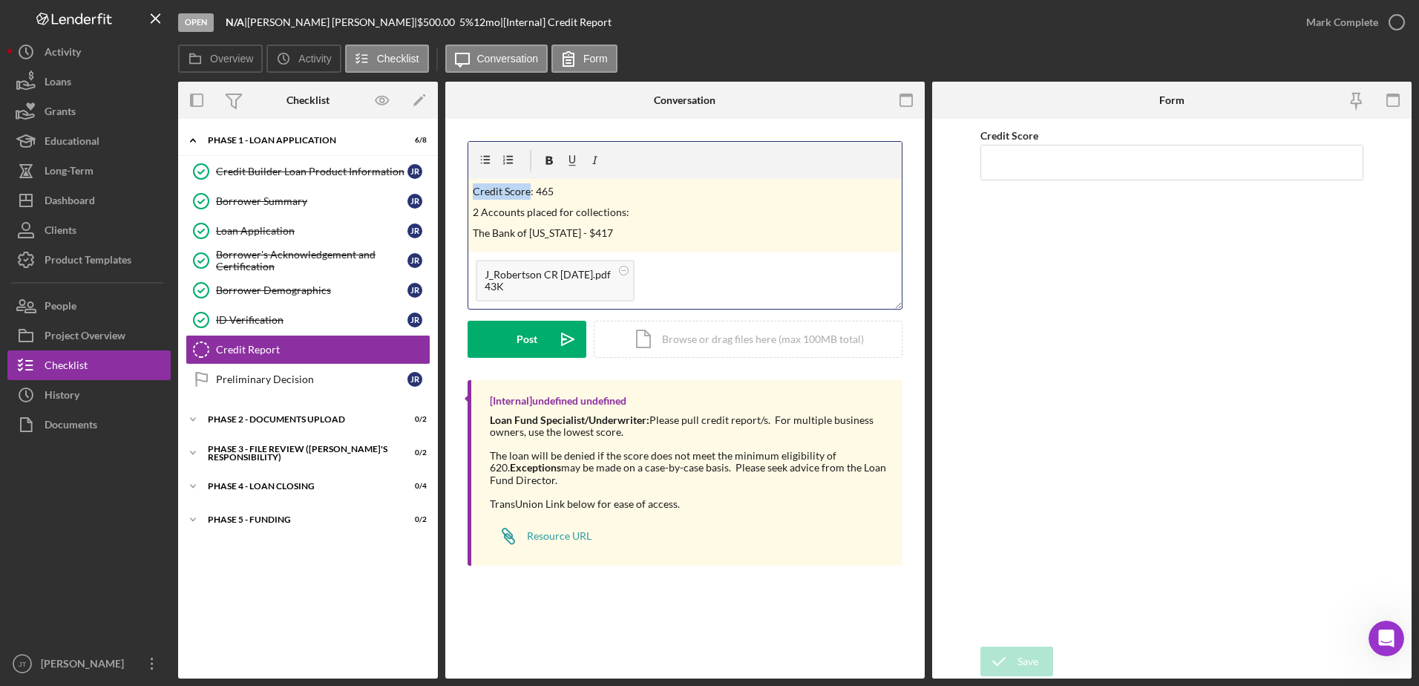
click at [530, 193] on p "Credit Score: 465" at bounding box center [685, 191] width 425 height 16
click at [548, 158] on icon "button" at bounding box center [549, 161] width 7 height 8
drag, startPoint x: 475, startPoint y: 212, endPoint x: 625, endPoint y: 210, distance: 150.6
click at [625, 210] on p "2 Accounts placed for collections:" at bounding box center [685, 212] width 425 height 16
click at [550, 162] on icon "button" at bounding box center [549, 160] width 33 height 33
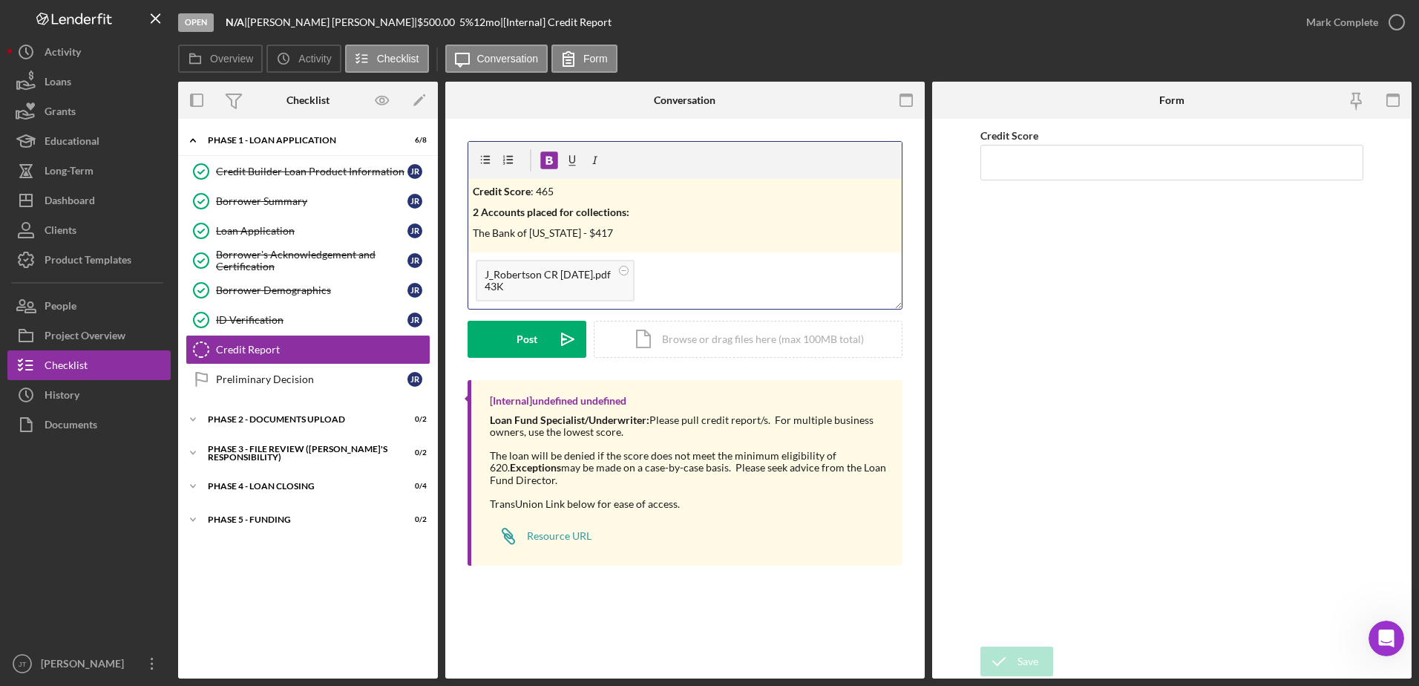
click at [659, 236] on p "The Bank of [US_STATE] - $417" at bounding box center [685, 233] width 425 height 16
click at [495, 243] on p at bounding box center [685, 242] width 425 height 16
click at [479, 240] on p at bounding box center [685, 242] width 425 height 16
click at [721, 219] on p "Progressive Insurance: $479" at bounding box center [685, 222] width 425 height 16
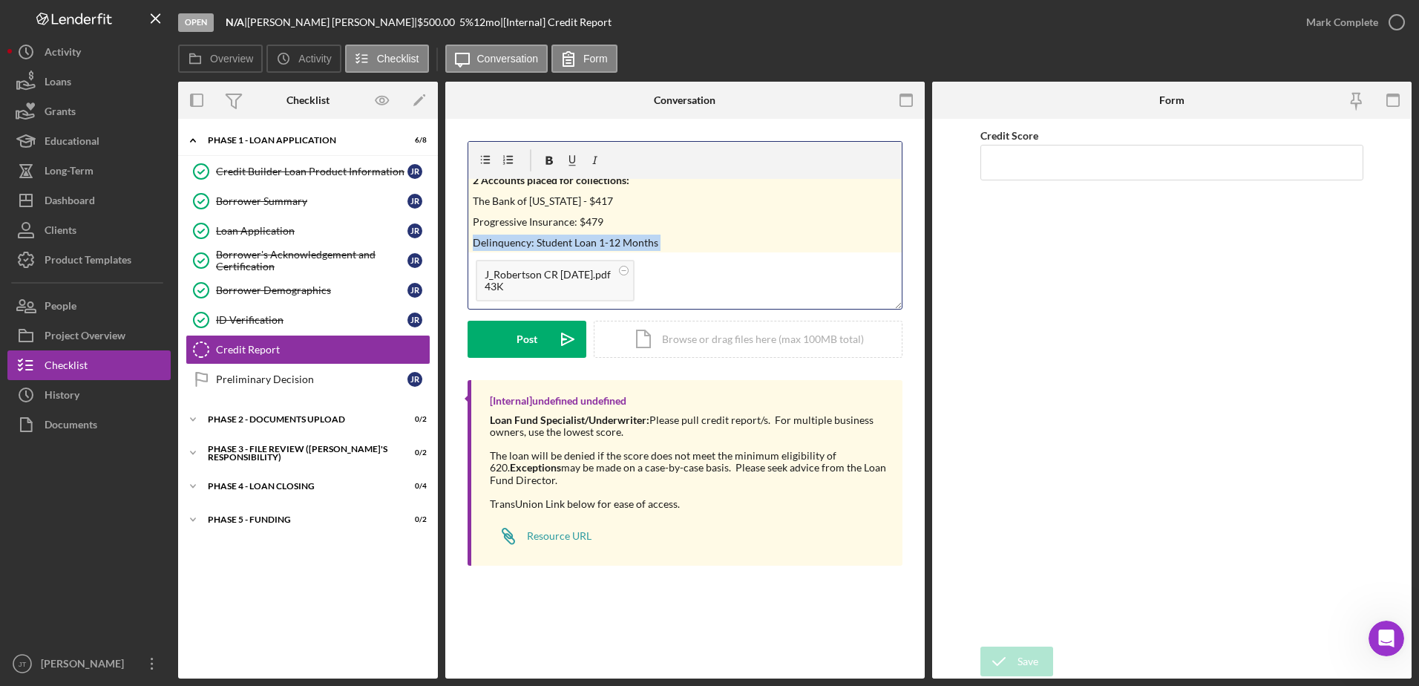
scroll to position [56, 0]
drag, startPoint x: 469, startPoint y: 242, endPoint x: 529, endPoint y: 215, distance: 65.8
click at [529, 215] on div "v Color teal Color pink Remove color Add row above Add row below Add column bef…" at bounding box center [684, 215] width 433 height 73
click at [550, 158] on icon "button" at bounding box center [549, 161] width 7 height 8
click at [705, 230] on div "v Color teal Color pink Remove color Add row above Add row below Add column bef…" at bounding box center [684, 215] width 433 height 73
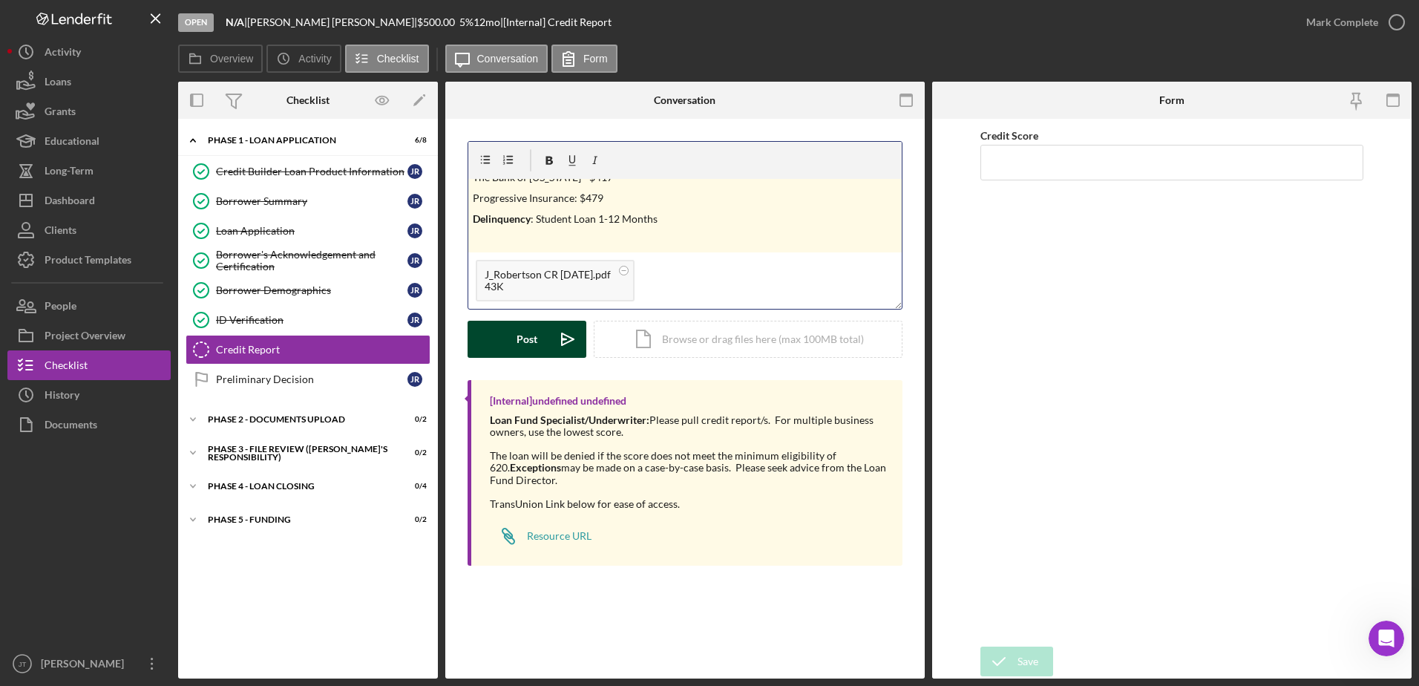
click at [536, 349] on div "Post" at bounding box center [526, 339] width 21 height 37
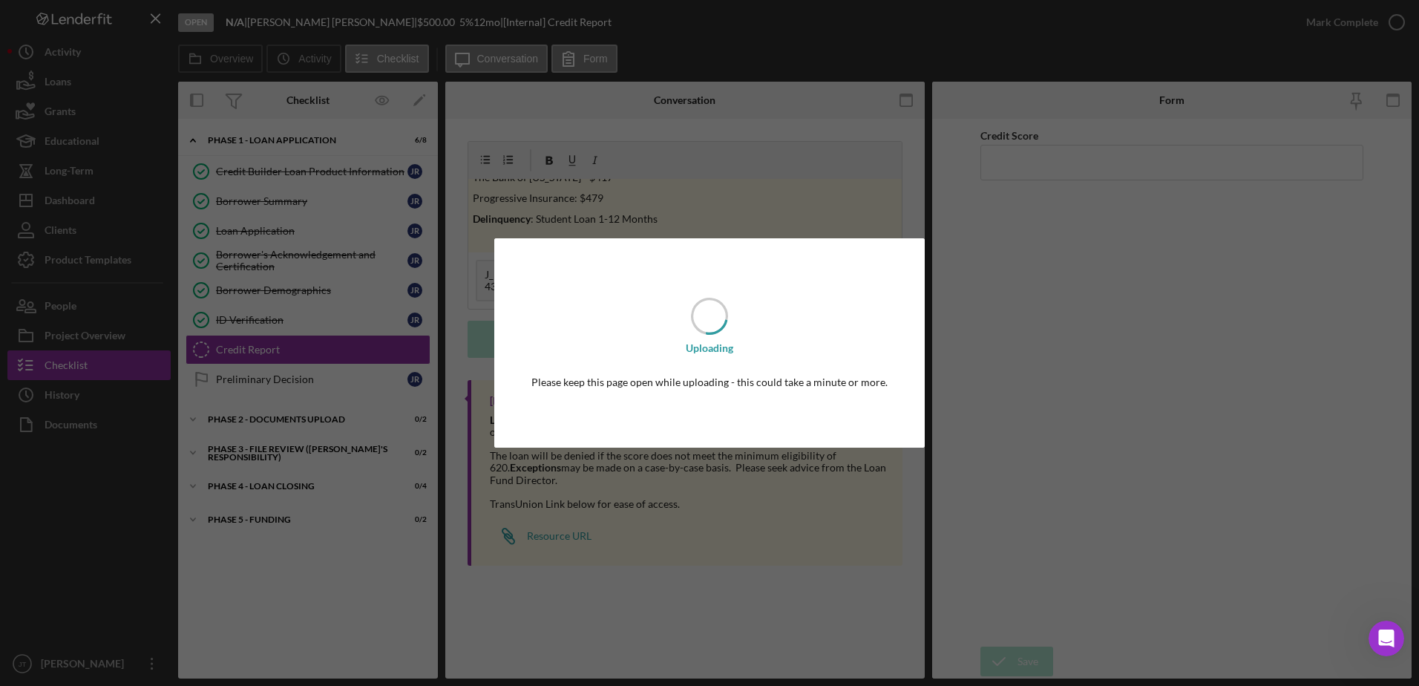
scroll to position [0, 0]
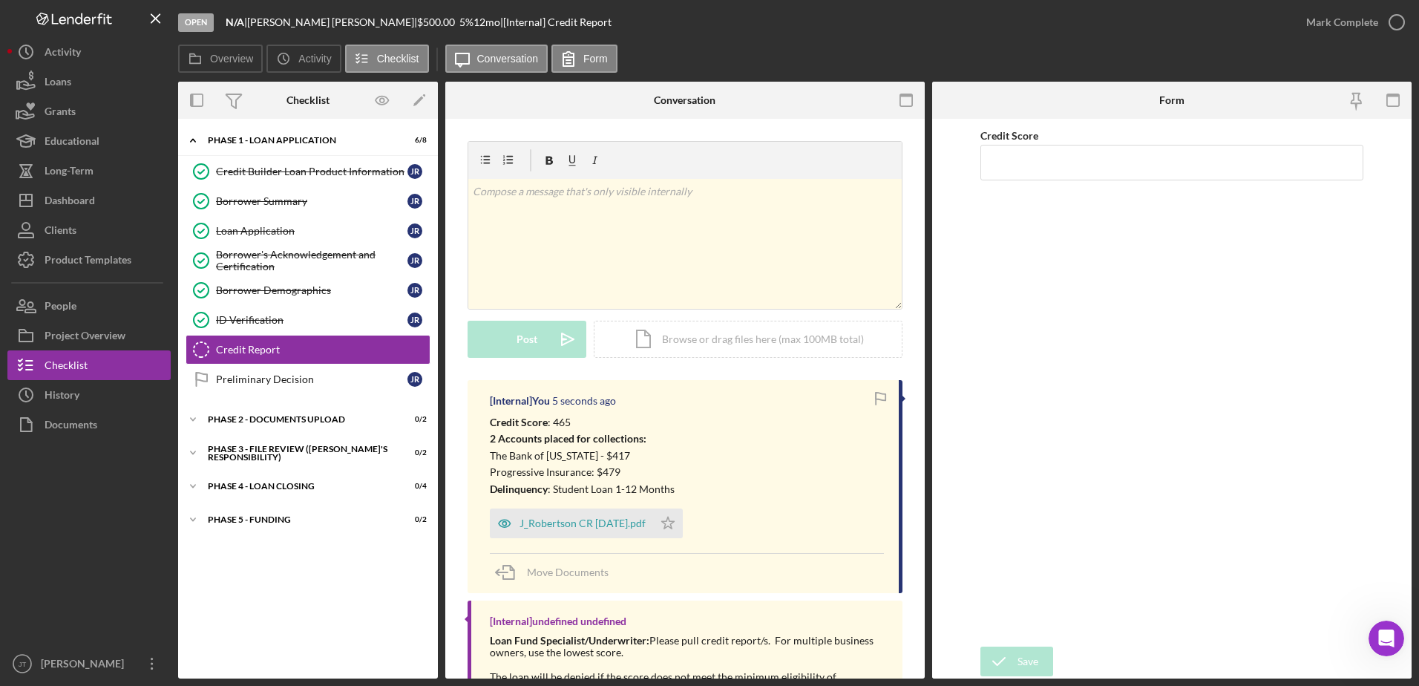
click at [338, 477] on div "Icon/Expander Phase 1 - Loan Application 6 / 8 Credit Builder Loan Product Info…" at bounding box center [308, 398] width 260 height 545
click at [96, 200] on button "Icon/Dashboard Dashboard" at bounding box center [88, 200] width 163 height 30
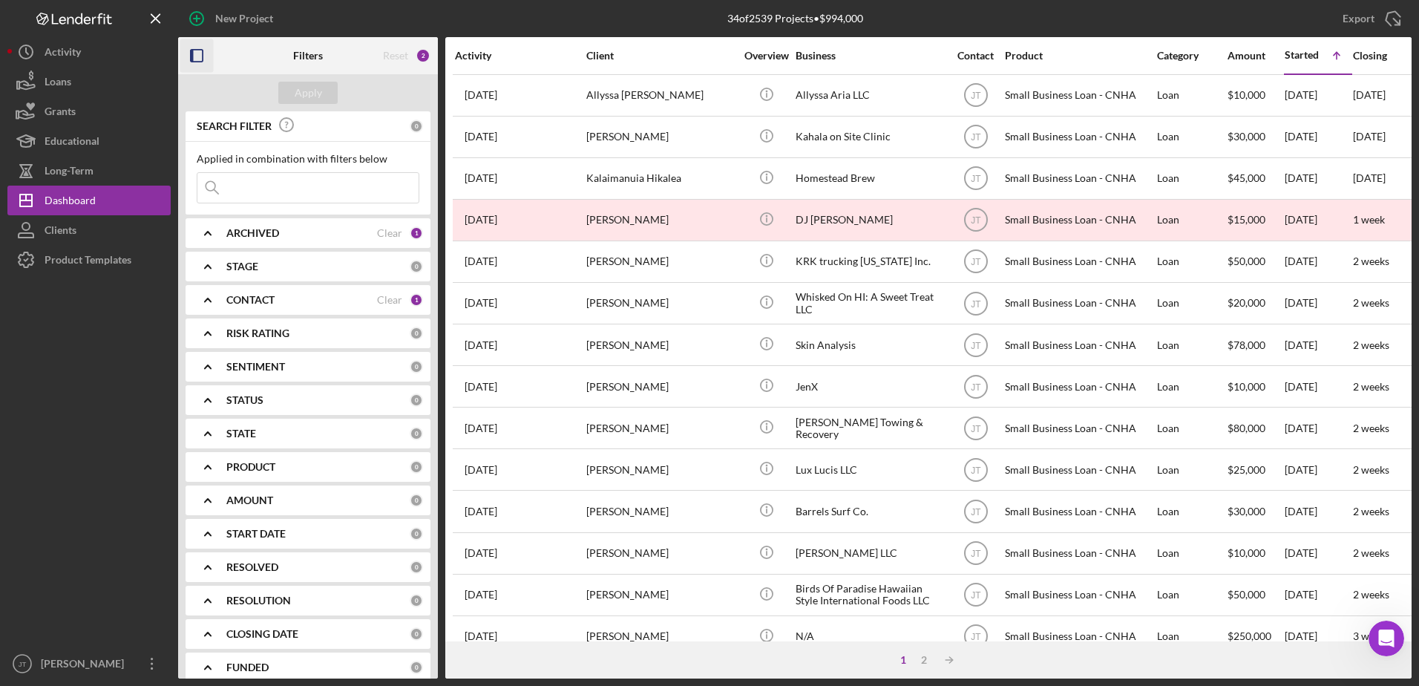
click at [203, 52] on rect "button" at bounding box center [197, 56] width 12 height 12
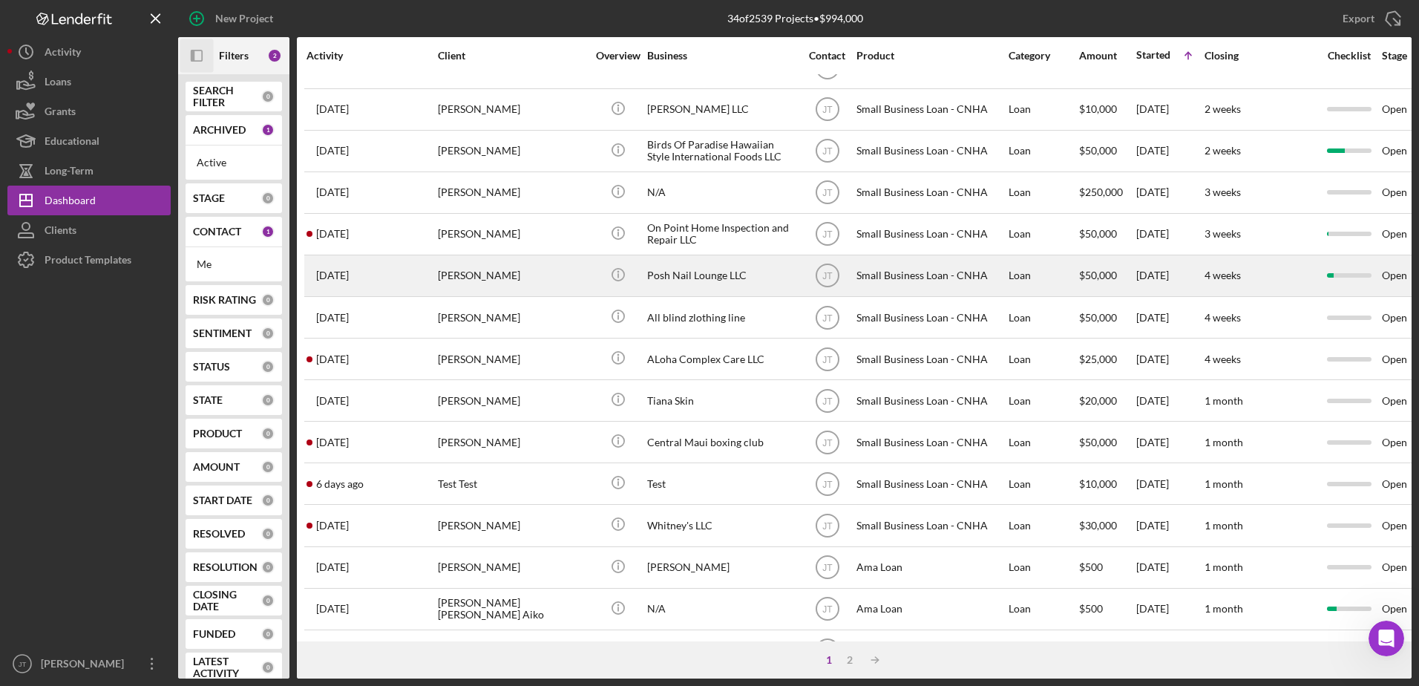
scroll to position [493, 0]
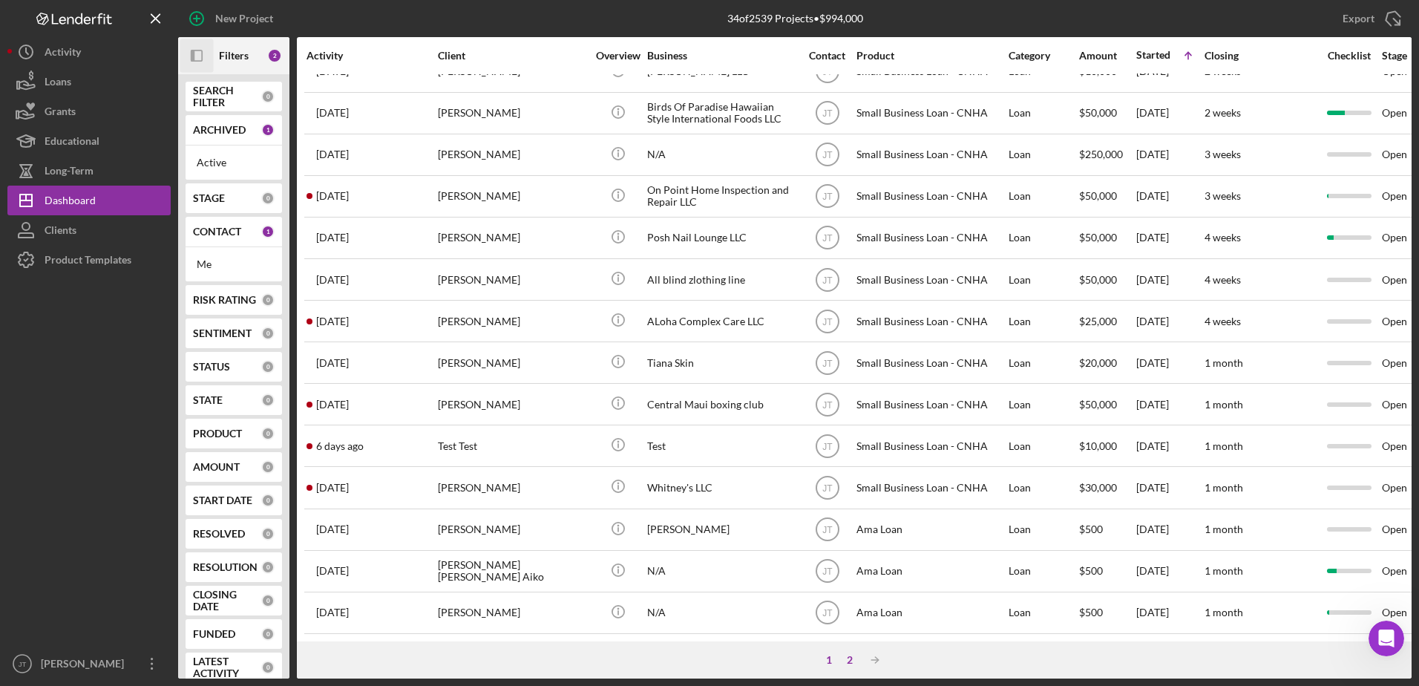
click at [847, 477] on div "2" at bounding box center [849, 660] width 21 height 12
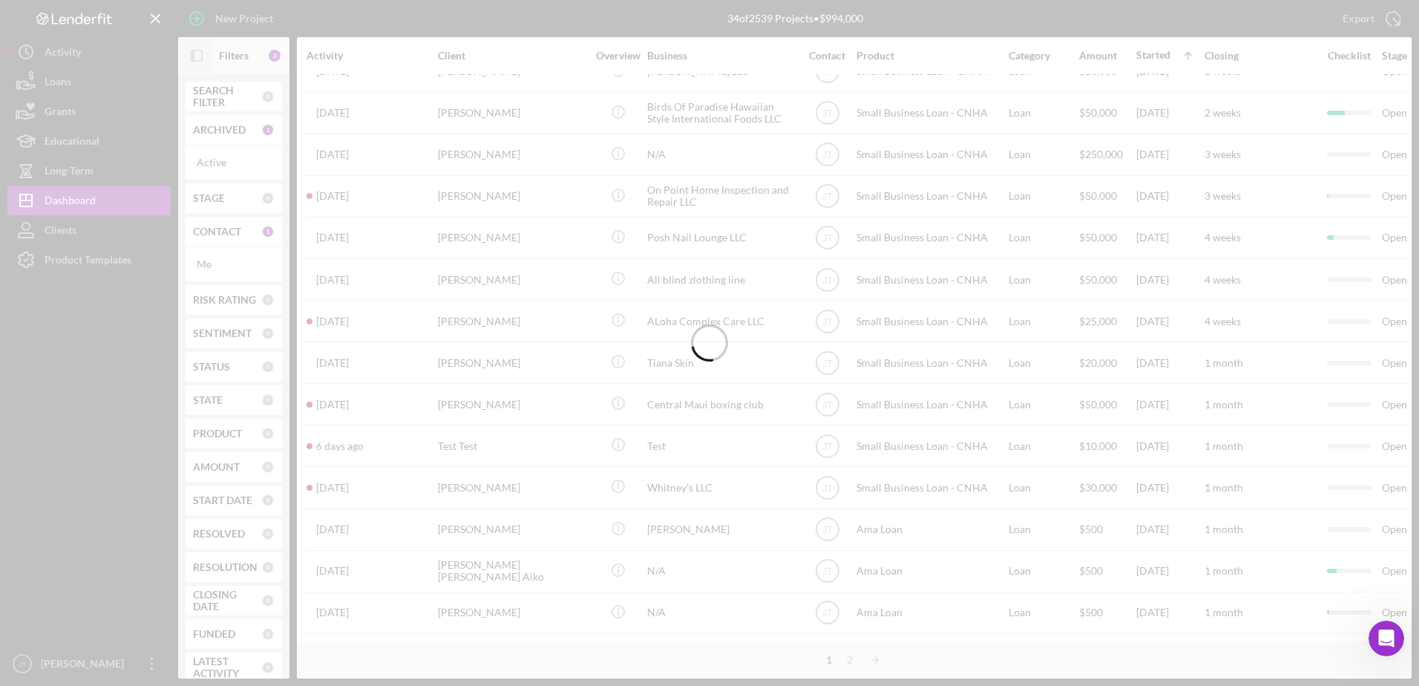
scroll to position [0, 0]
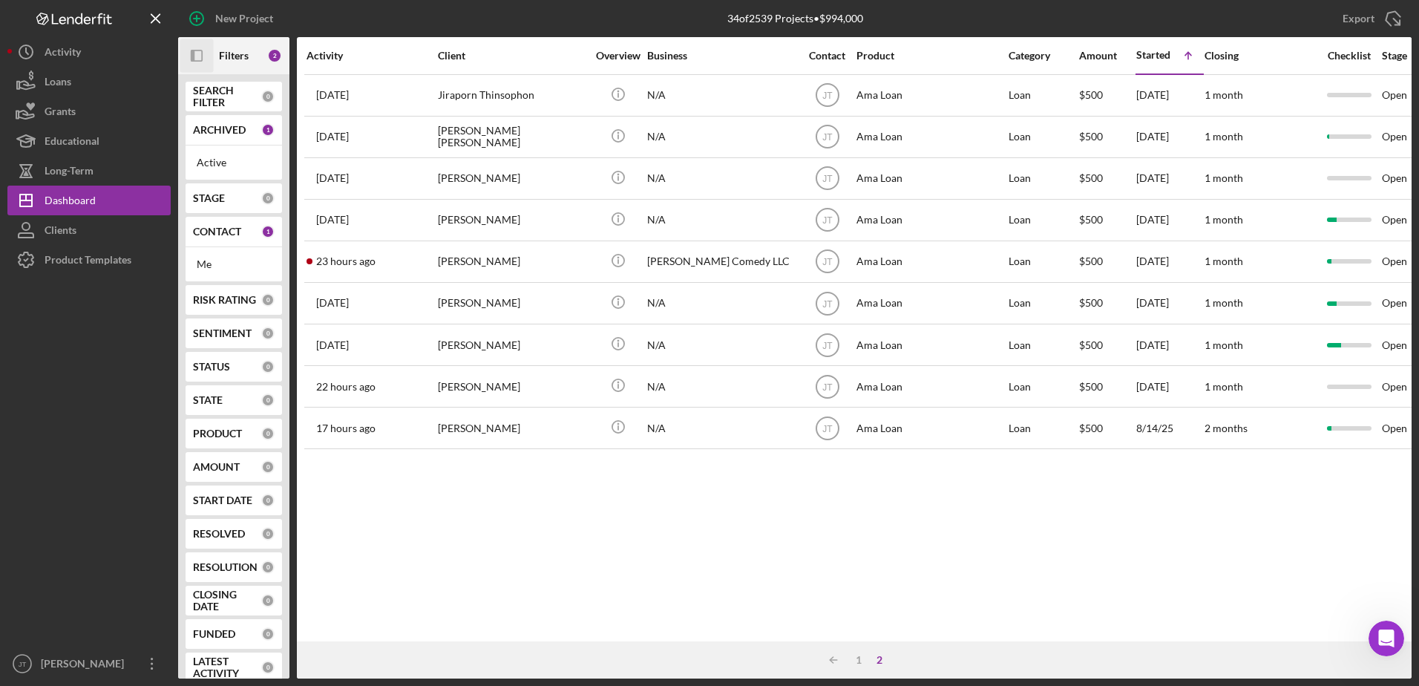
click at [453, 477] on div "Activity Client Overview Business Contact Product Category Amount Started Icon/…" at bounding box center [854, 339] width 1114 height 604
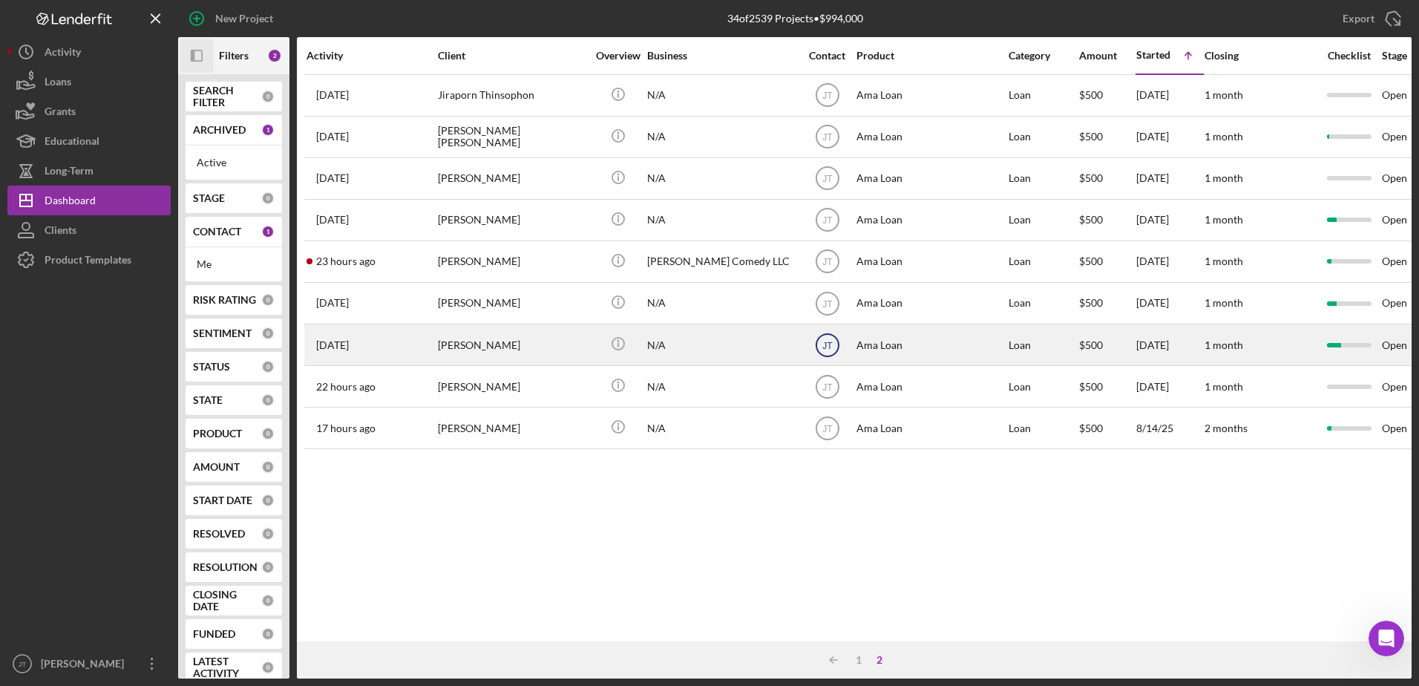
click at [829, 101] on text "JT" at bounding box center [827, 96] width 10 height 10
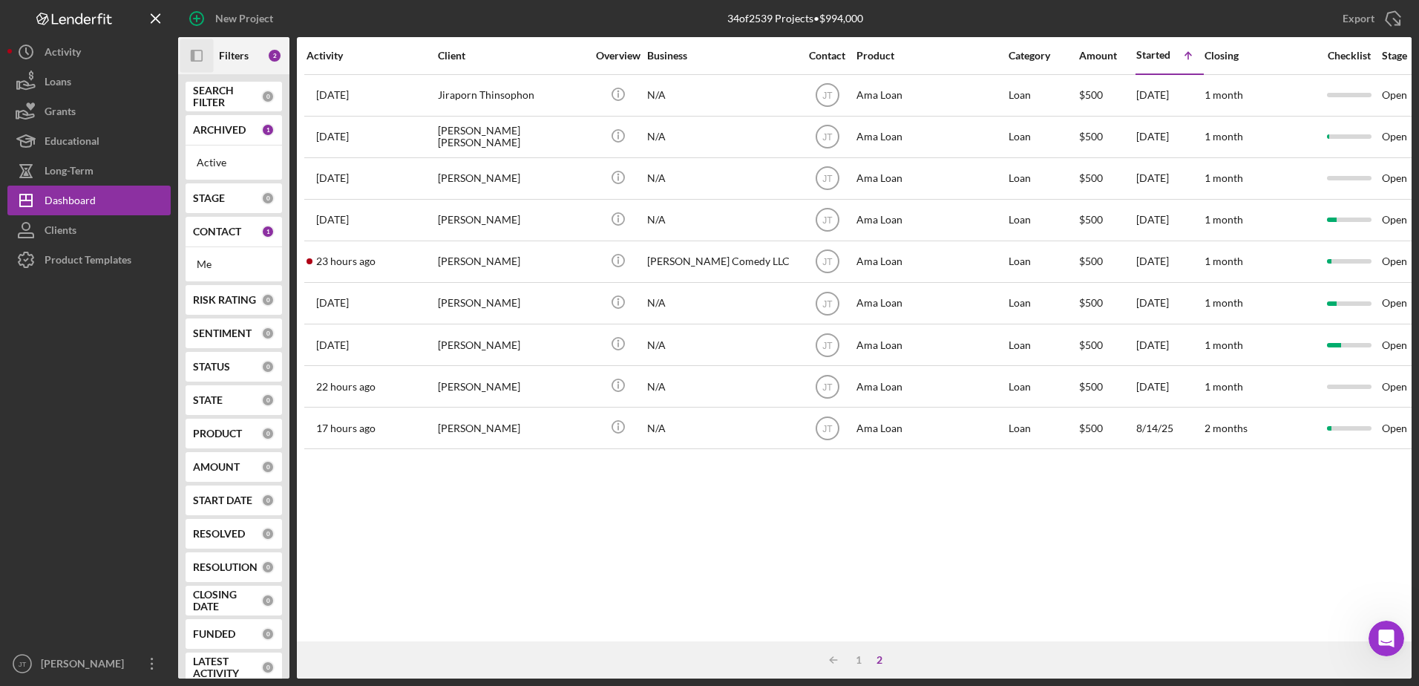
click at [683, 477] on div "Activity Client Overview Business Contact Product Category Amount Started Icon/…" at bounding box center [854, 339] width 1114 height 604
click at [573, 477] on div "Activity Client Overview Business Contact Product Category Amount Started Icon/…" at bounding box center [854, 339] width 1114 height 604
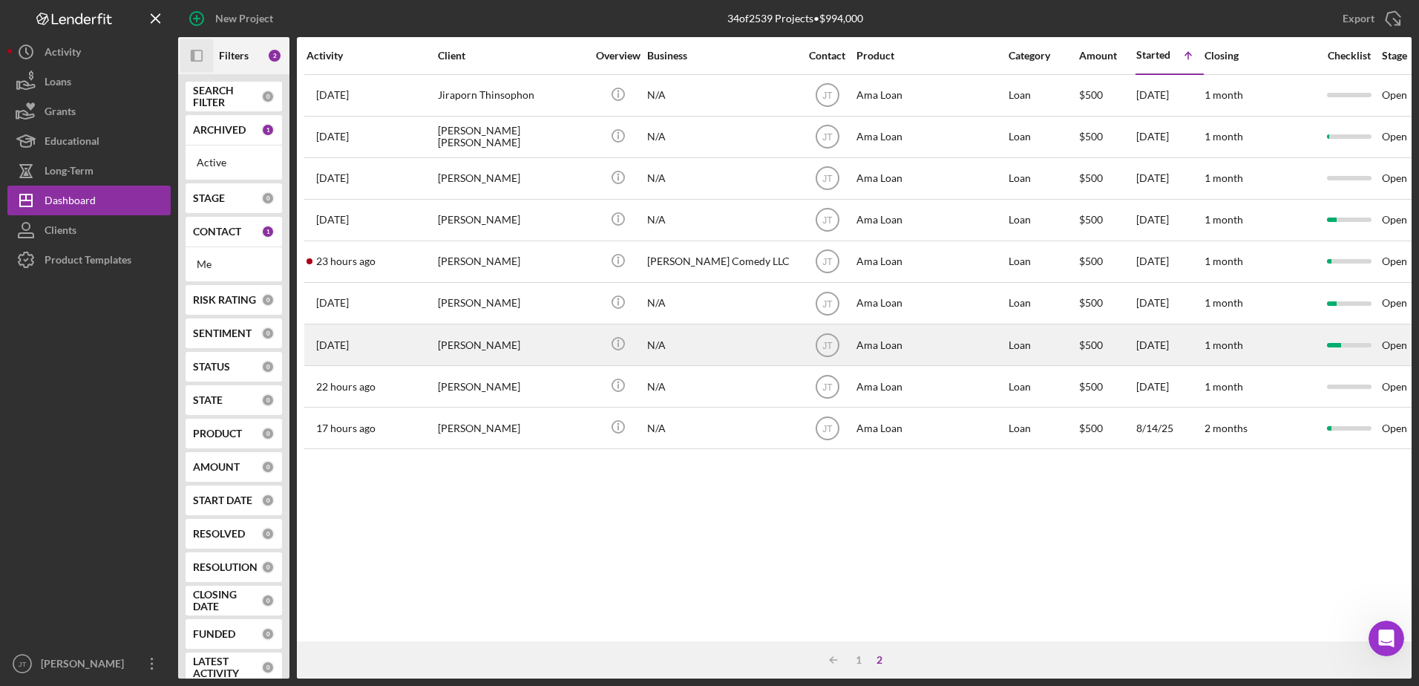
click at [472, 349] on div "[PERSON_NAME]" at bounding box center [512, 344] width 148 height 39
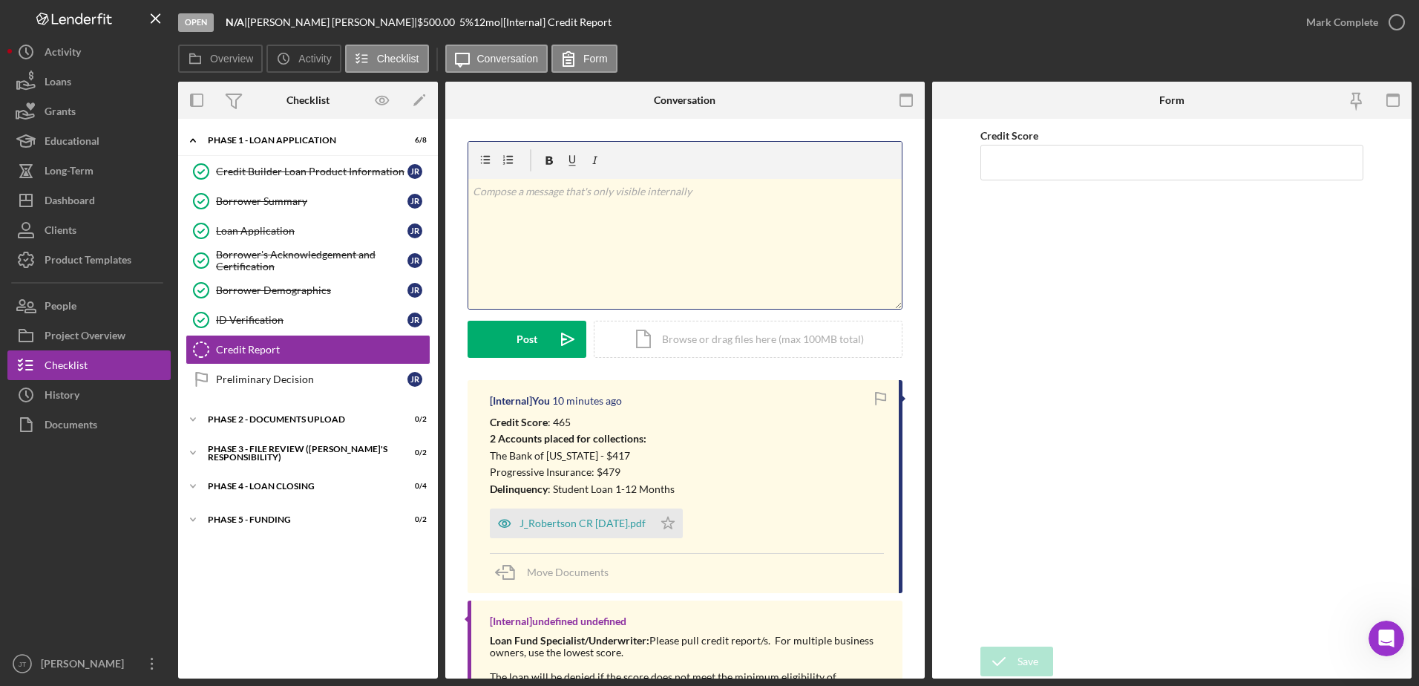
click at [560, 200] on div "v Color teal Color pink Remove color Add row above Add row below Add column bef…" at bounding box center [684, 244] width 433 height 130
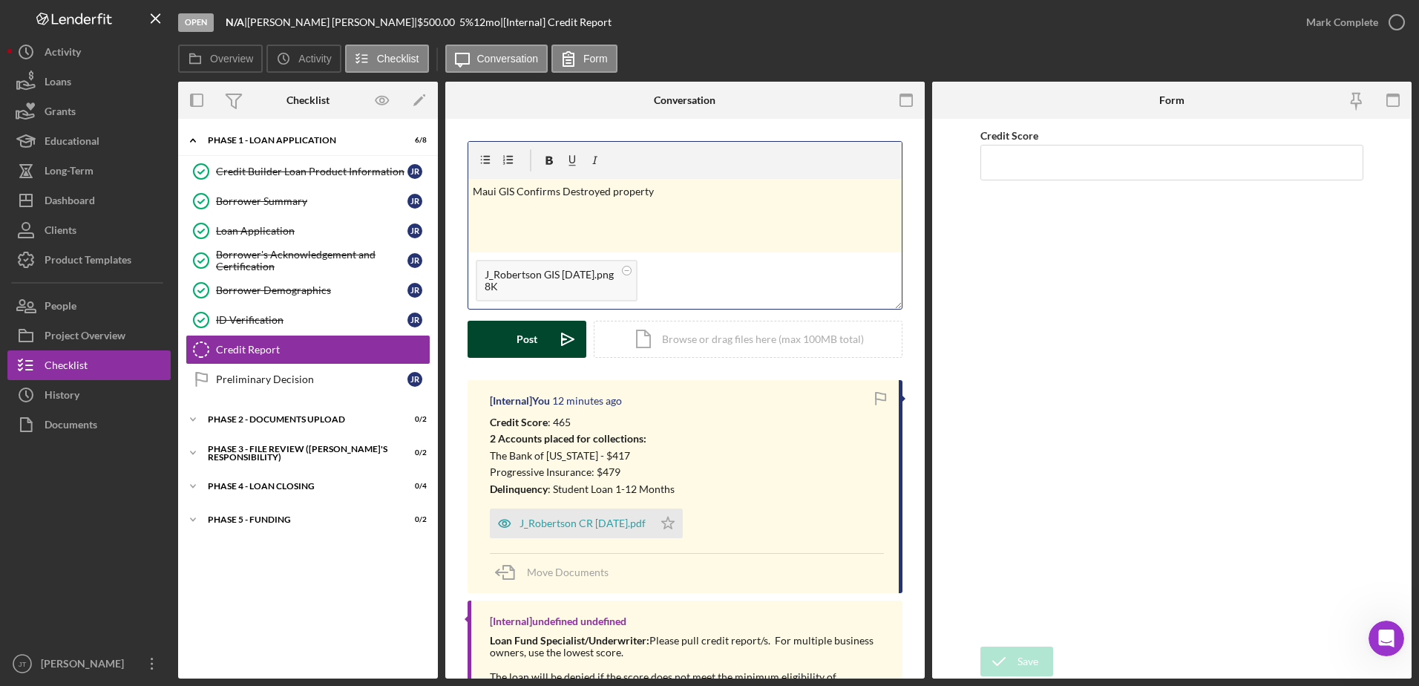
click at [529, 349] on div "Post" at bounding box center [526, 339] width 21 height 37
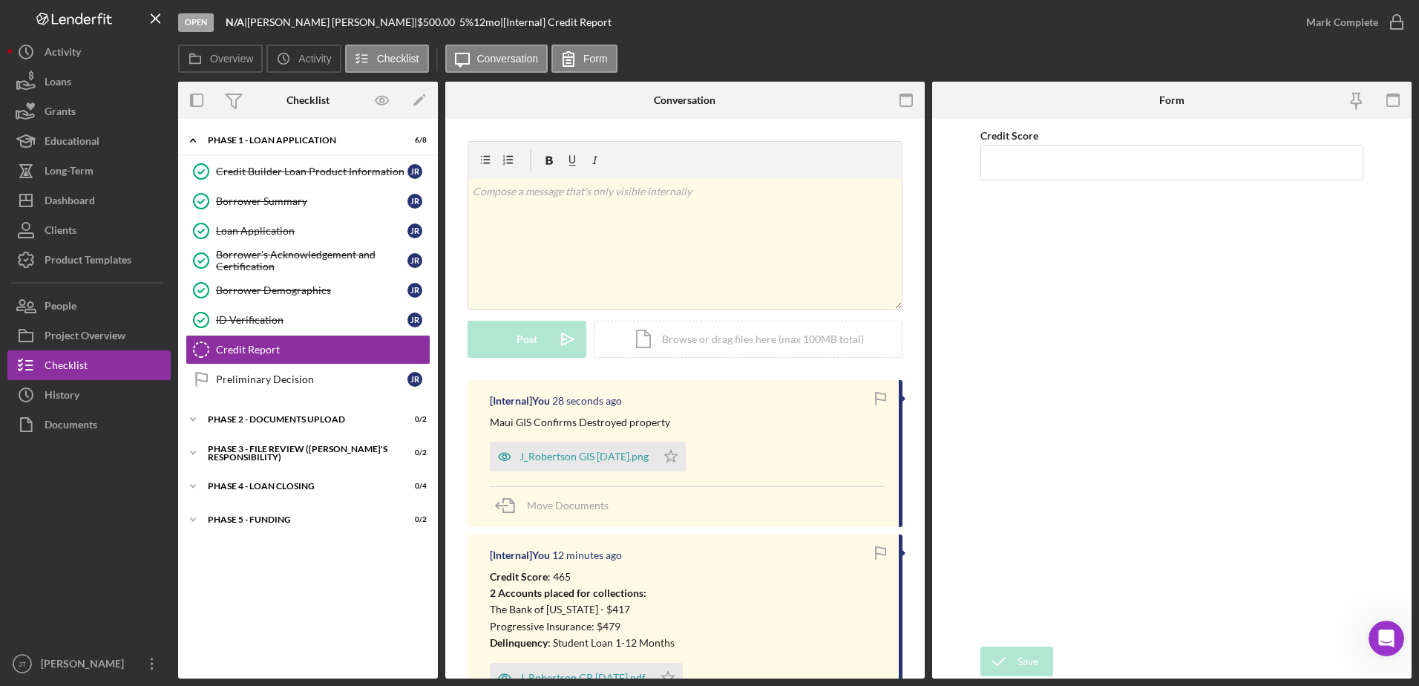
click at [298, 477] on div "Icon/Expander Phase 1 - Loan Application 6 / 8 Credit Builder Loan Product Info…" at bounding box center [308, 398] width 260 height 545
click at [56, 201] on div "Dashboard" at bounding box center [70, 201] width 50 height 33
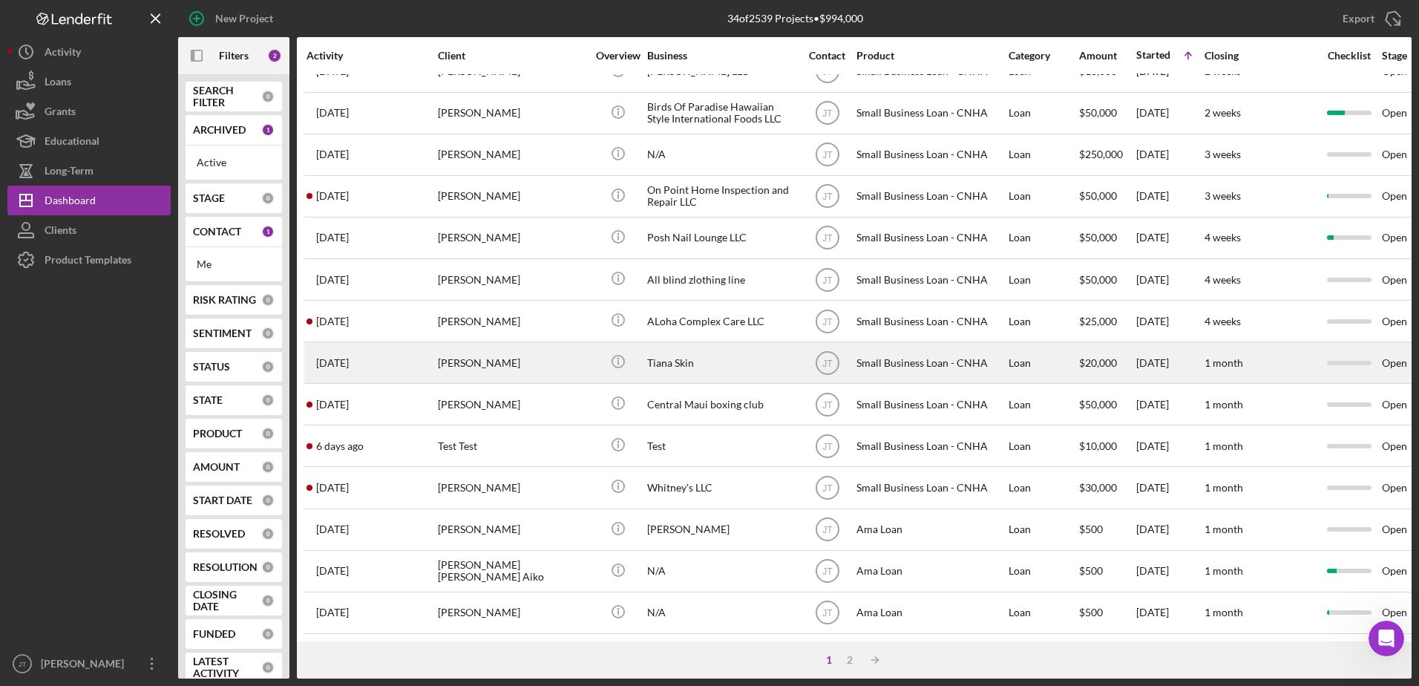
scroll to position [493, 0]
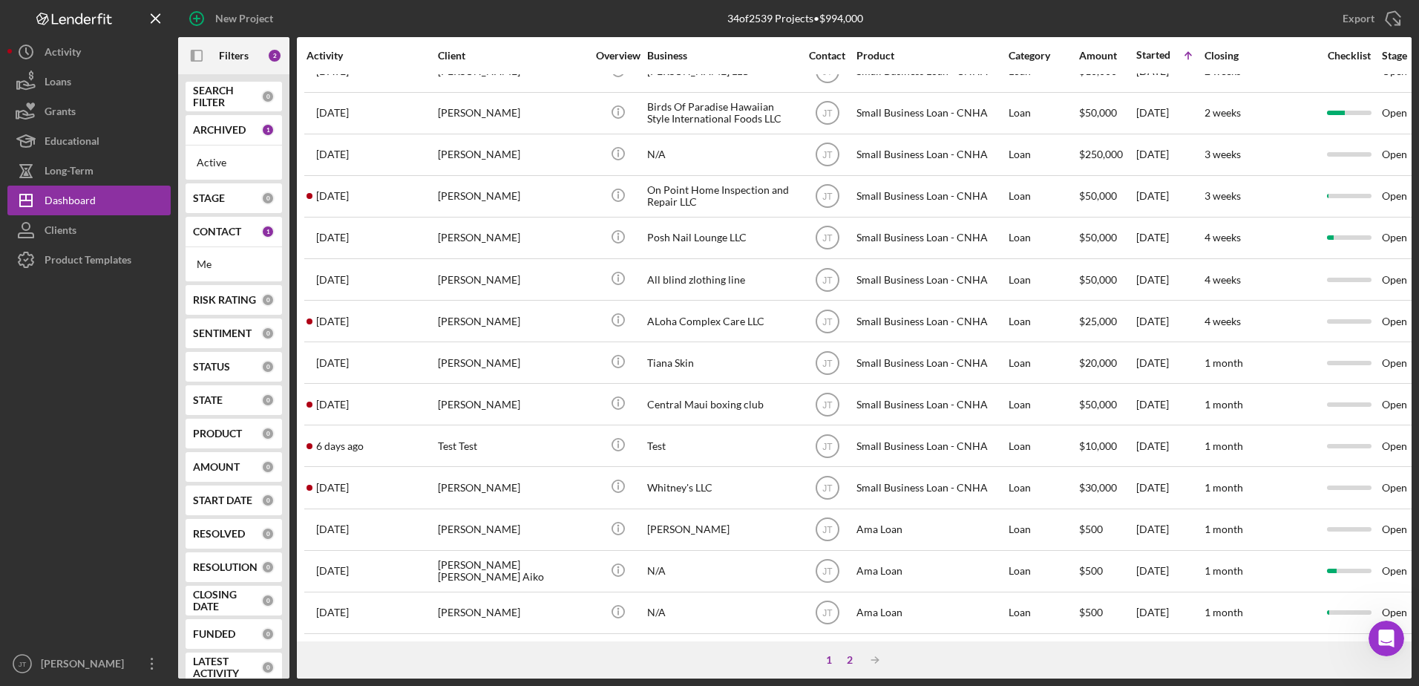
click at [850, 477] on div "2" at bounding box center [849, 660] width 21 height 12
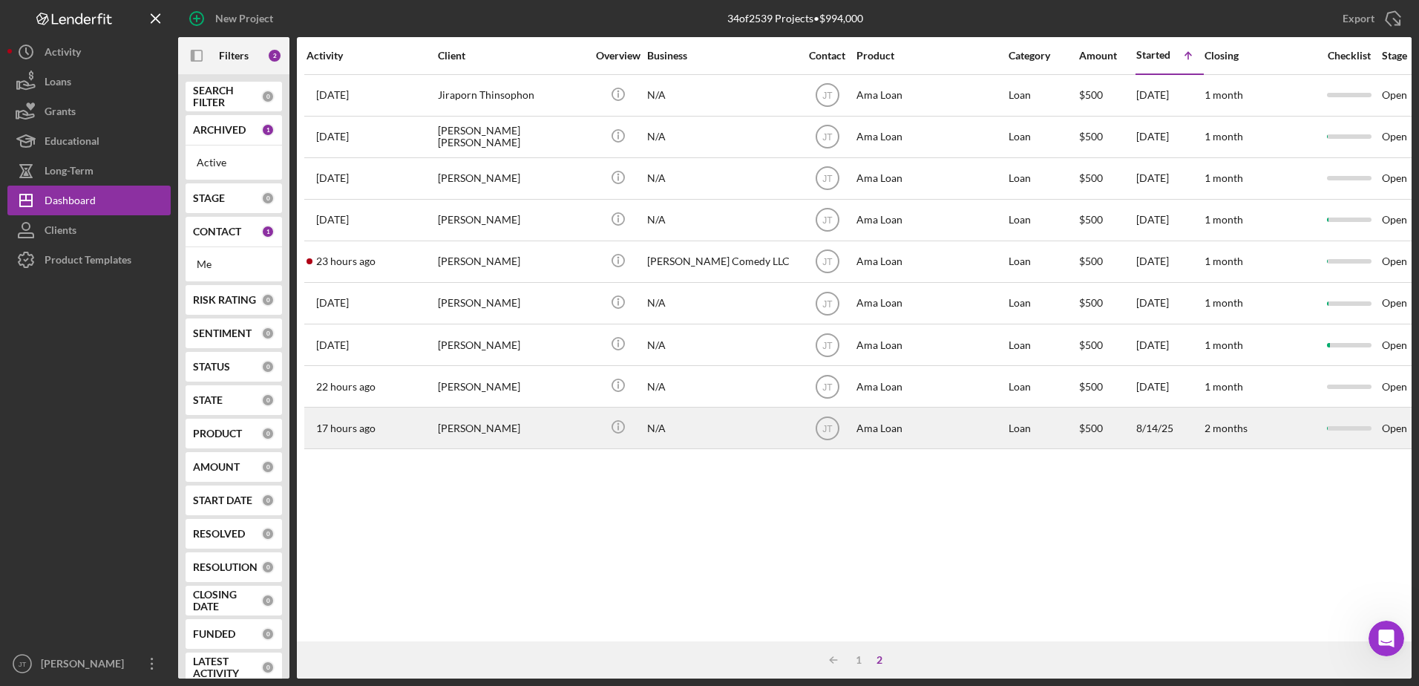
scroll to position [0, 0]
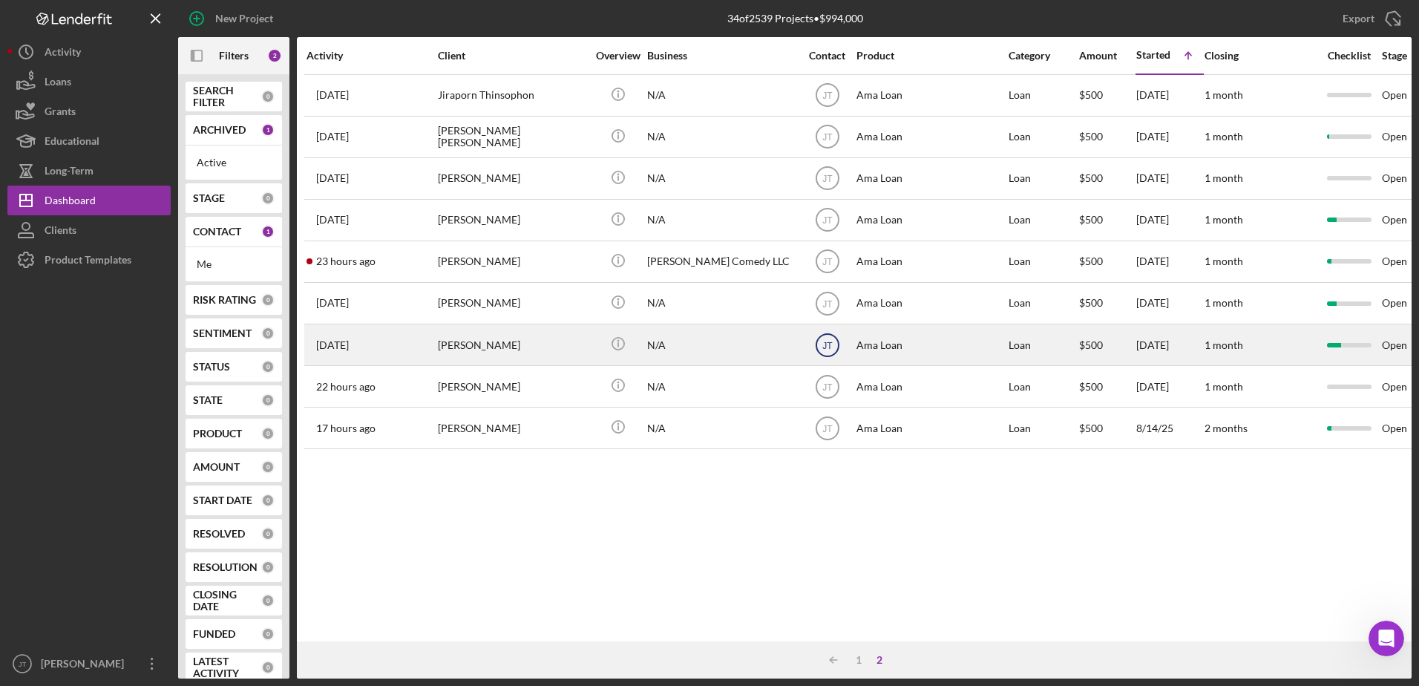
click at [834, 346] on icon "JT" at bounding box center [827, 344] width 37 height 37
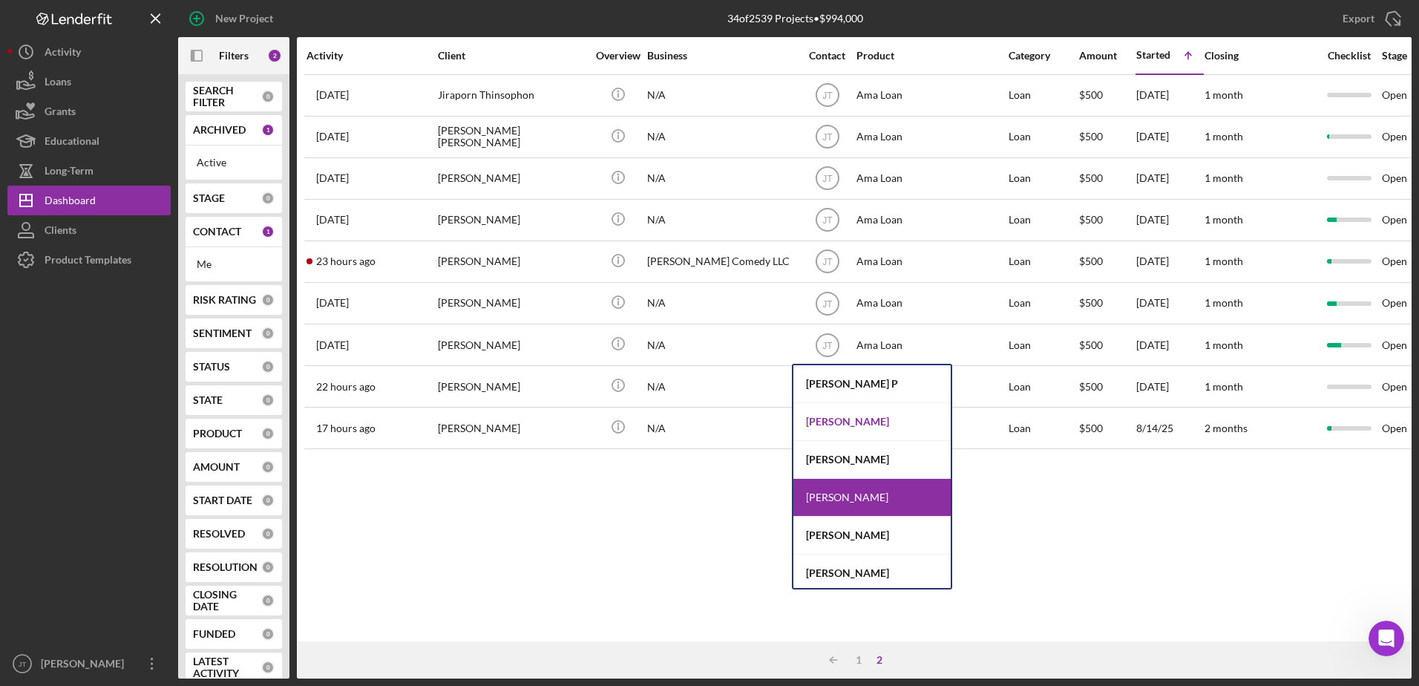
click at [876, 423] on div "[PERSON_NAME]" at bounding box center [871, 422] width 157 height 38
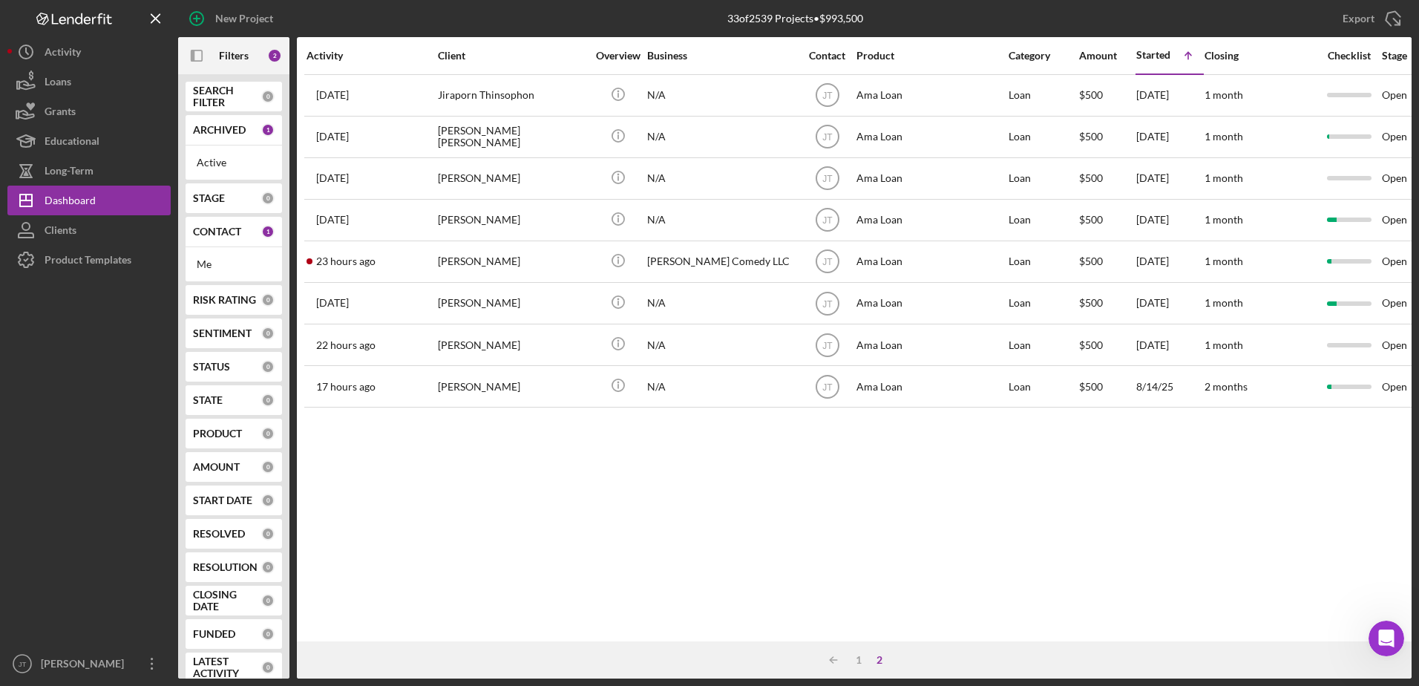
click at [723, 477] on div "Activity Client Overview Business Contact Product Category Amount Started Icon/…" at bounding box center [854, 339] width 1114 height 604
click at [690, 477] on div "Activity Client Overview Business Contact Product Category Amount Started Icon/…" at bounding box center [854, 339] width 1114 height 604
click at [499, 477] on div "Activity Client Overview Business Contact Product Category Amount Started Icon/…" at bounding box center [854, 339] width 1114 height 604
click at [855, 477] on div "1" at bounding box center [858, 660] width 21 height 12
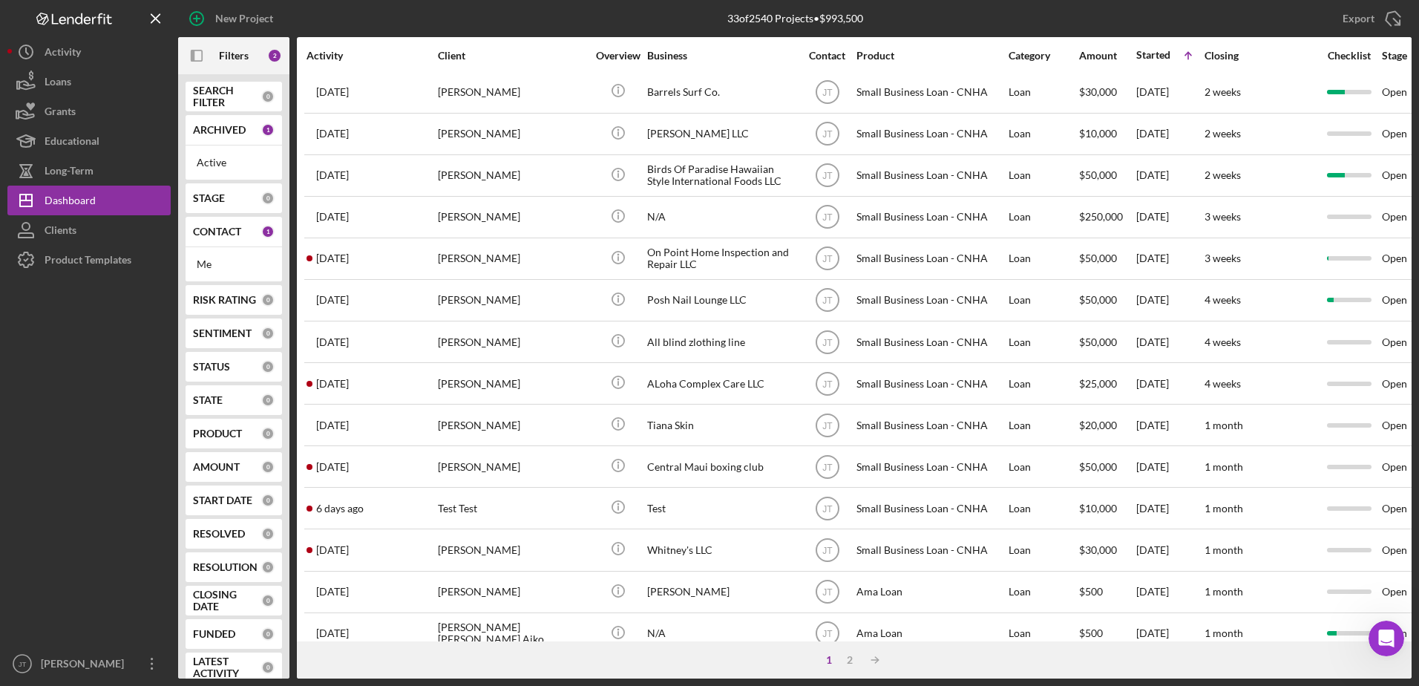
scroll to position [445, 0]
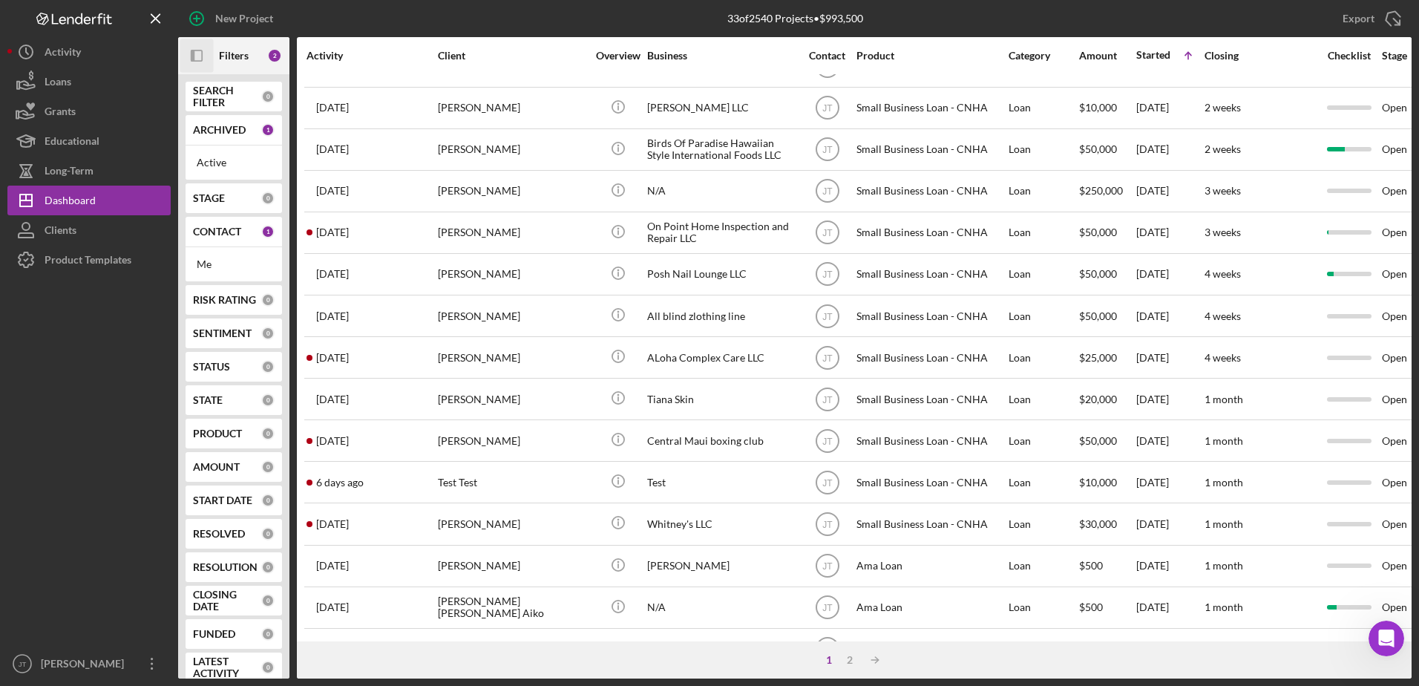
click at [201, 60] on icon "Icon/Panel Side Expand" at bounding box center [196, 55] width 33 height 33
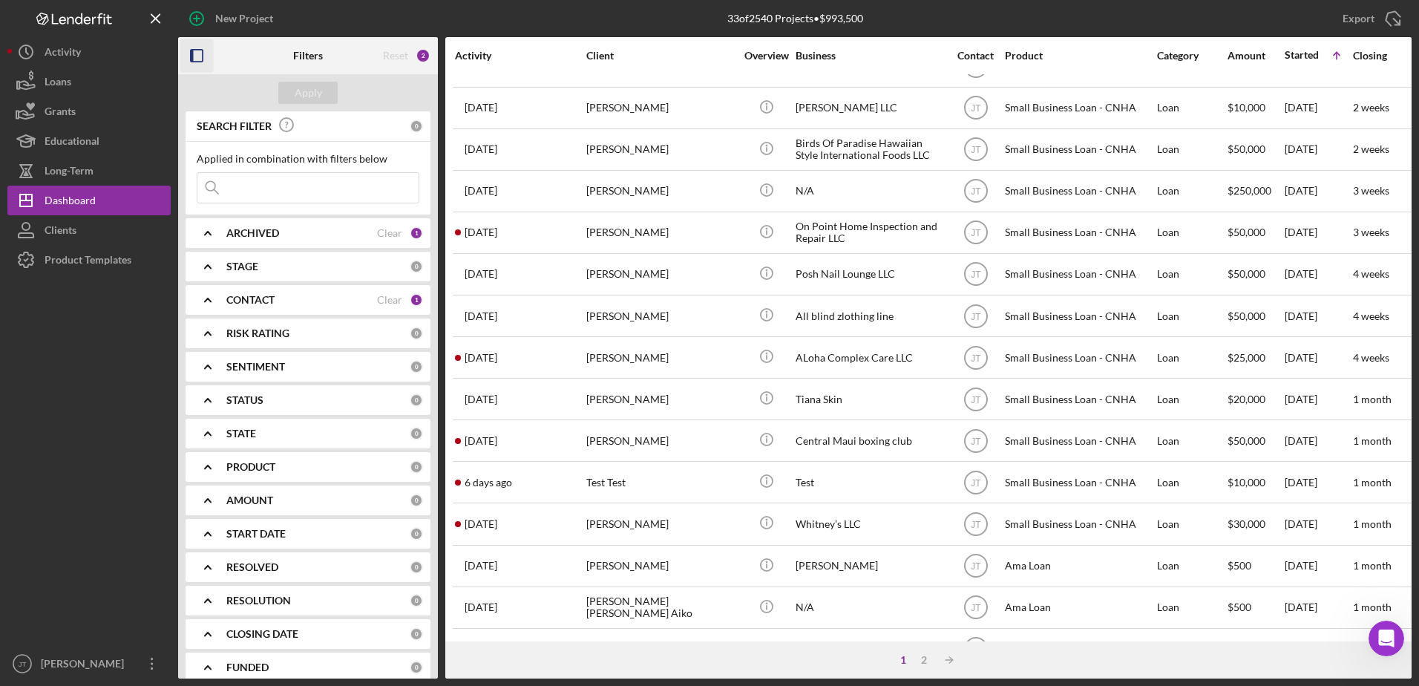
click at [325, 297] on div "CONTACT" at bounding box center [301, 300] width 151 height 12
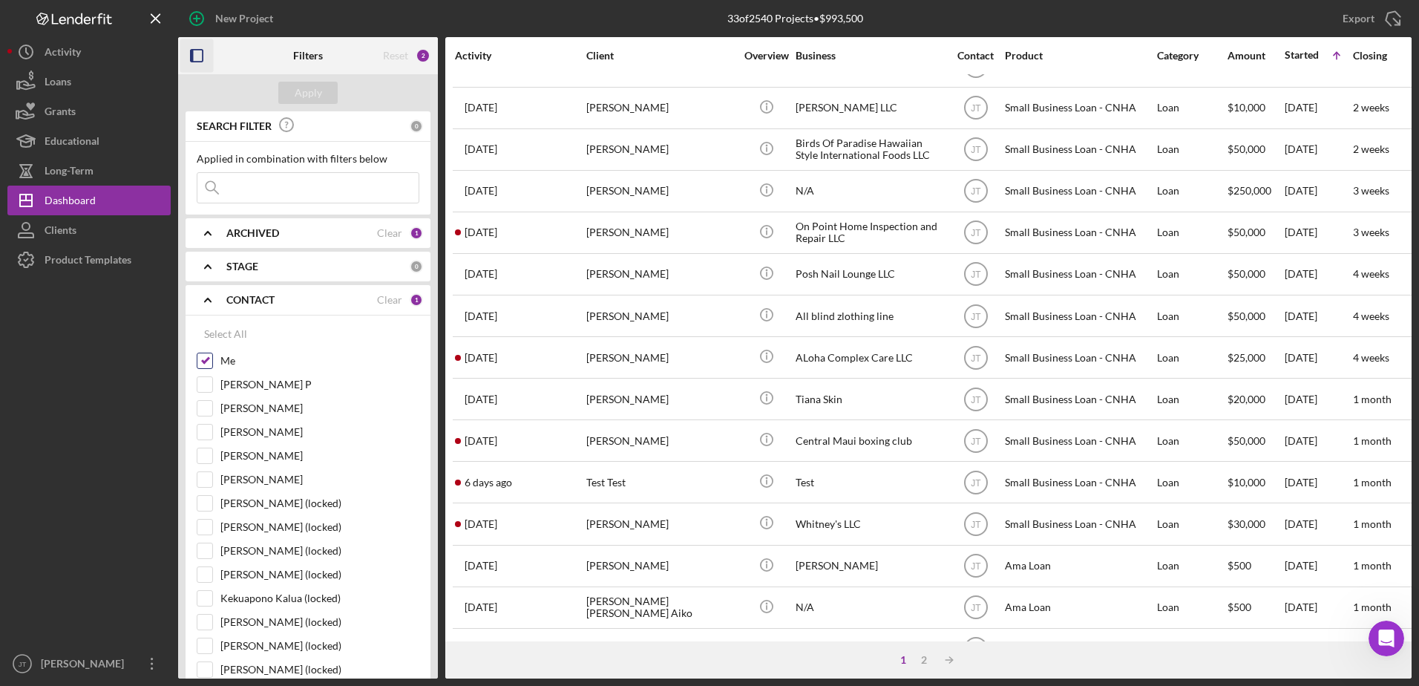
click at [209, 360] on input "Me" at bounding box center [204, 360] width 15 height 15
checkbox input "false"
click at [252, 187] on input at bounding box center [307, 188] width 221 height 30
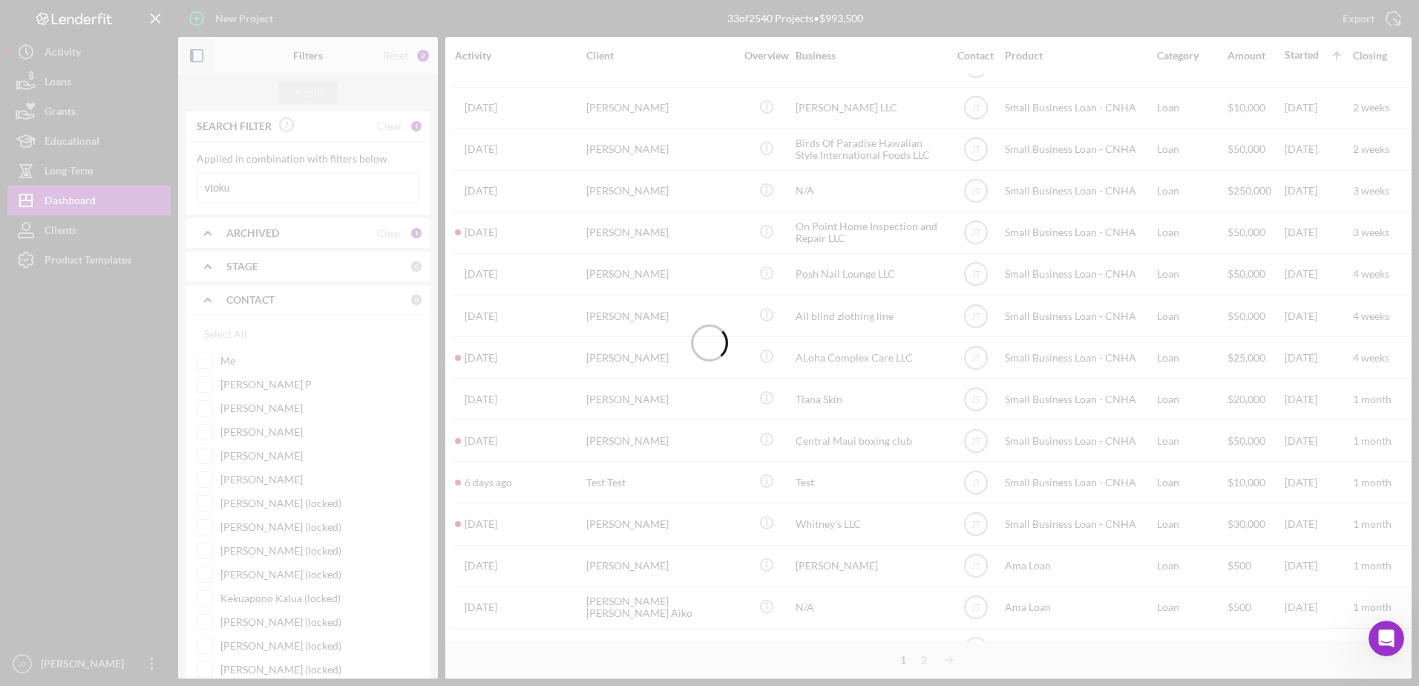
scroll to position [0, 0]
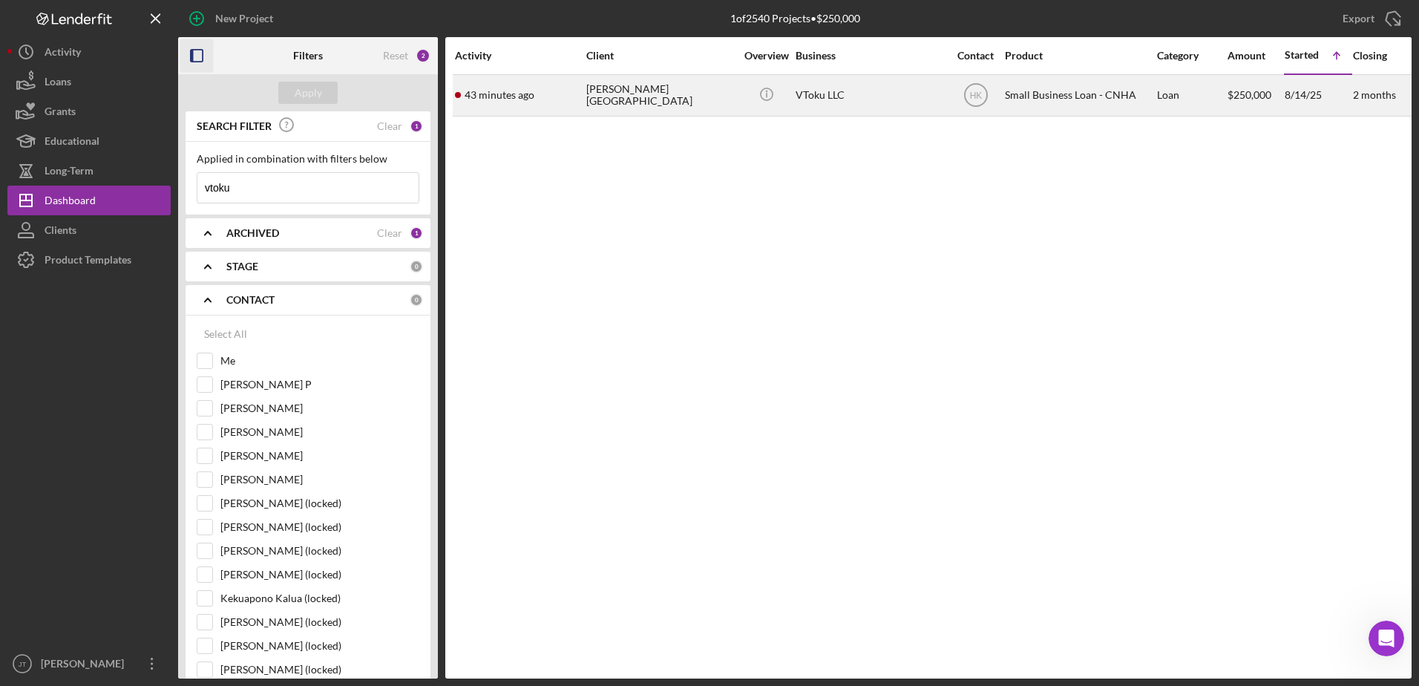
type input "vtoku"
click at [634, 99] on div "[PERSON_NAME][GEOGRAPHIC_DATA]" at bounding box center [660, 95] width 148 height 39
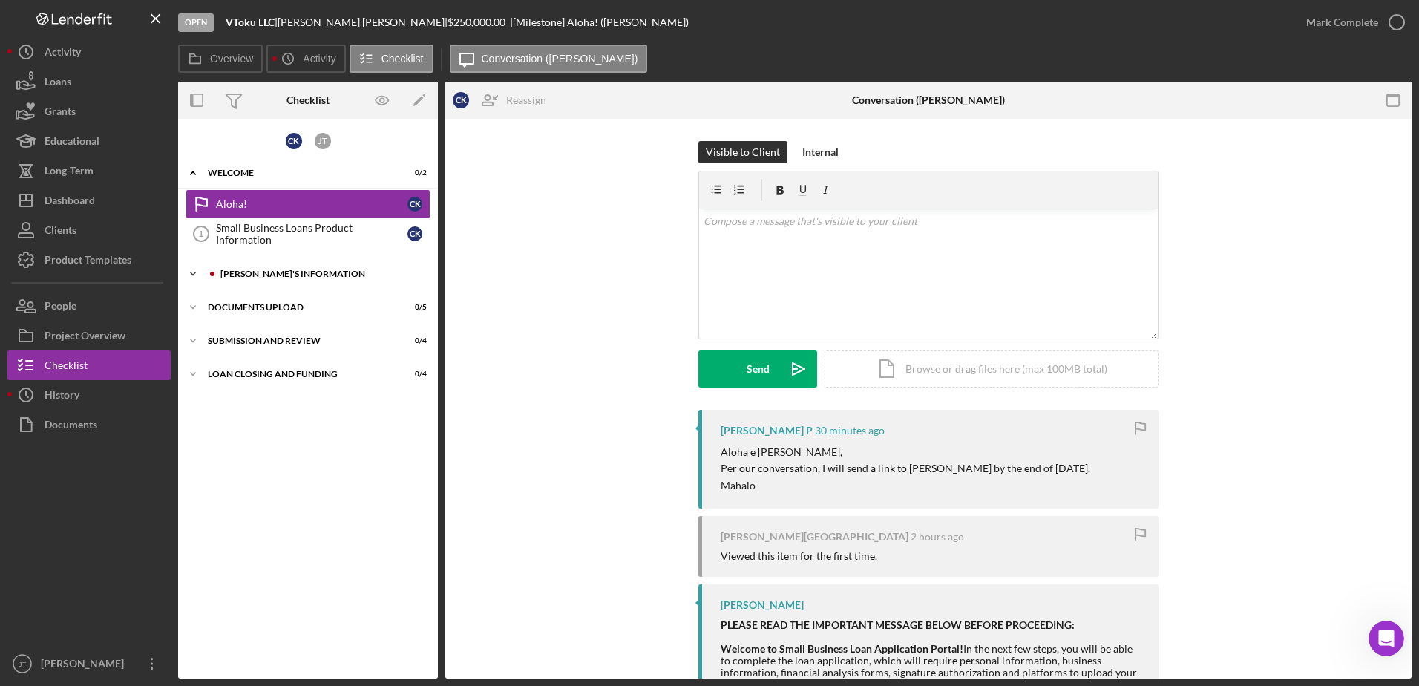
click at [294, 263] on div "Icon/Expander [PERSON_NAME]'S INFORMATION 0 / 10" at bounding box center [308, 274] width 260 height 30
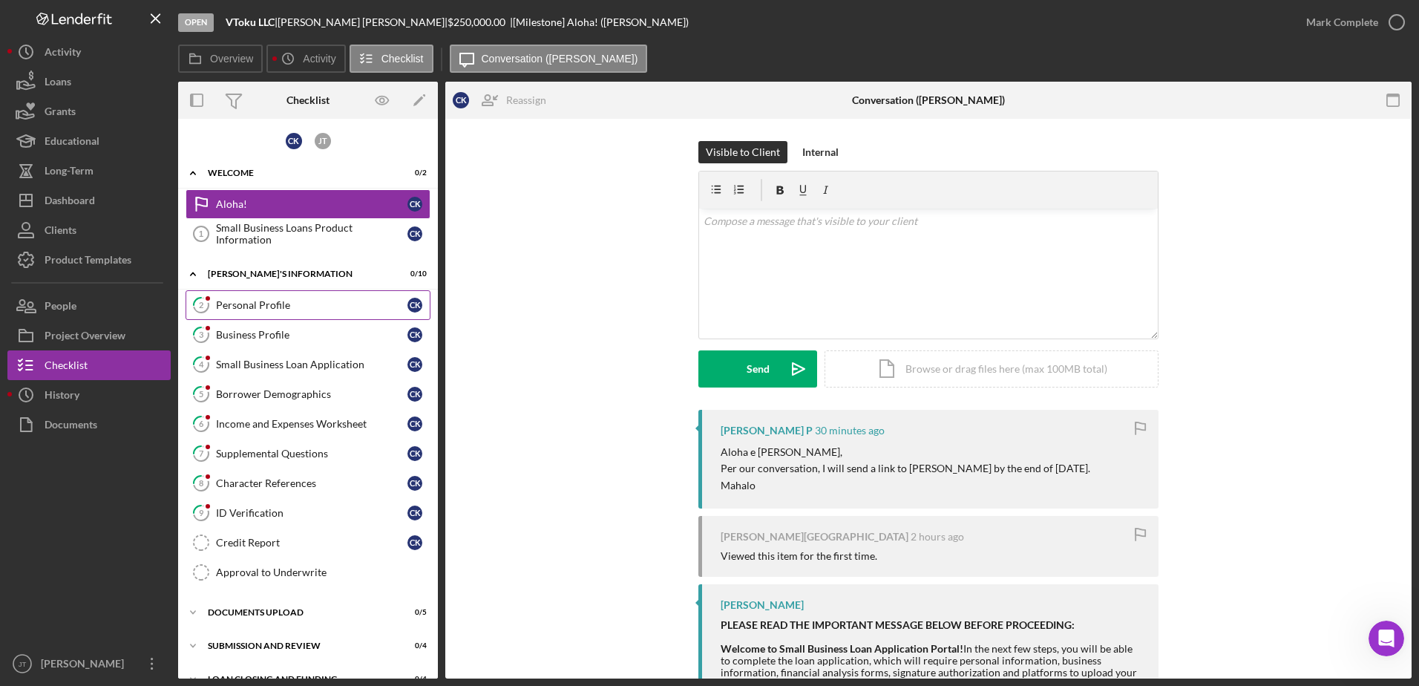
click at [286, 312] on link "2 Personal Profile C K" at bounding box center [307, 305] width 245 height 30
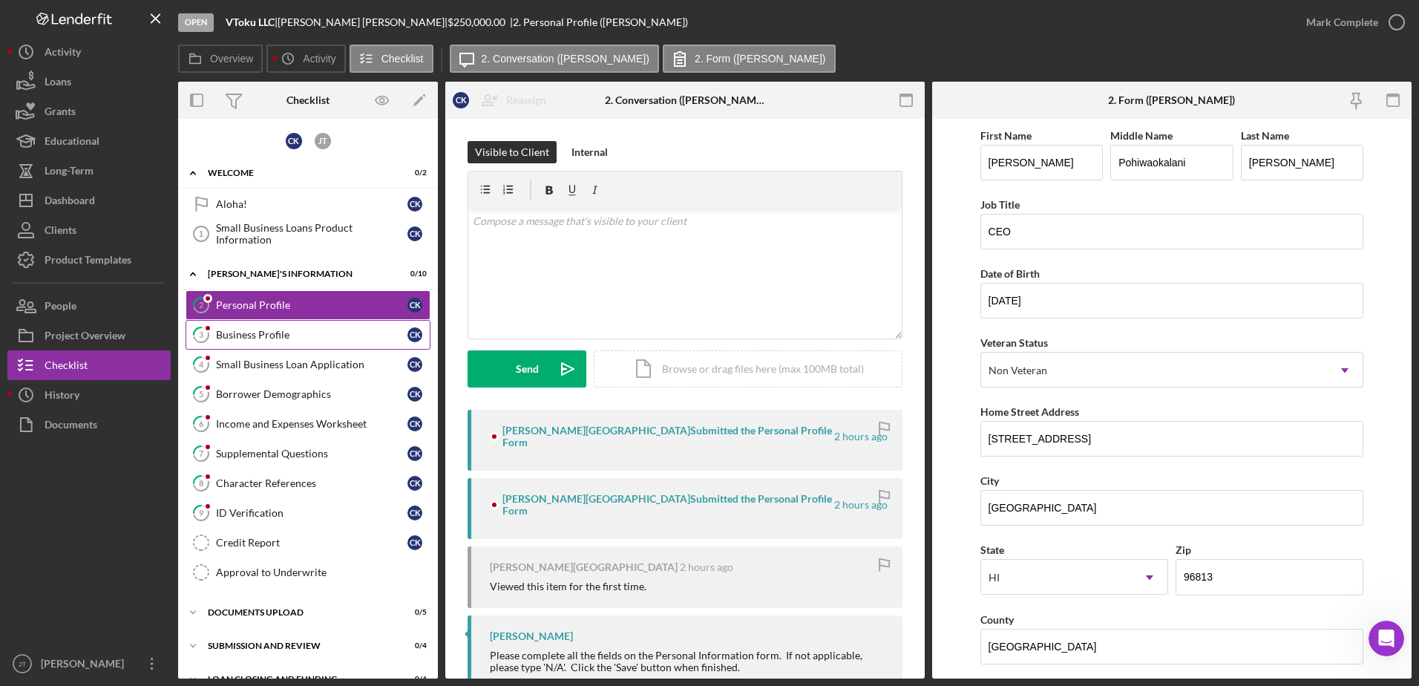
click at [293, 346] on link "3 Business Profile C K" at bounding box center [307, 335] width 245 height 30
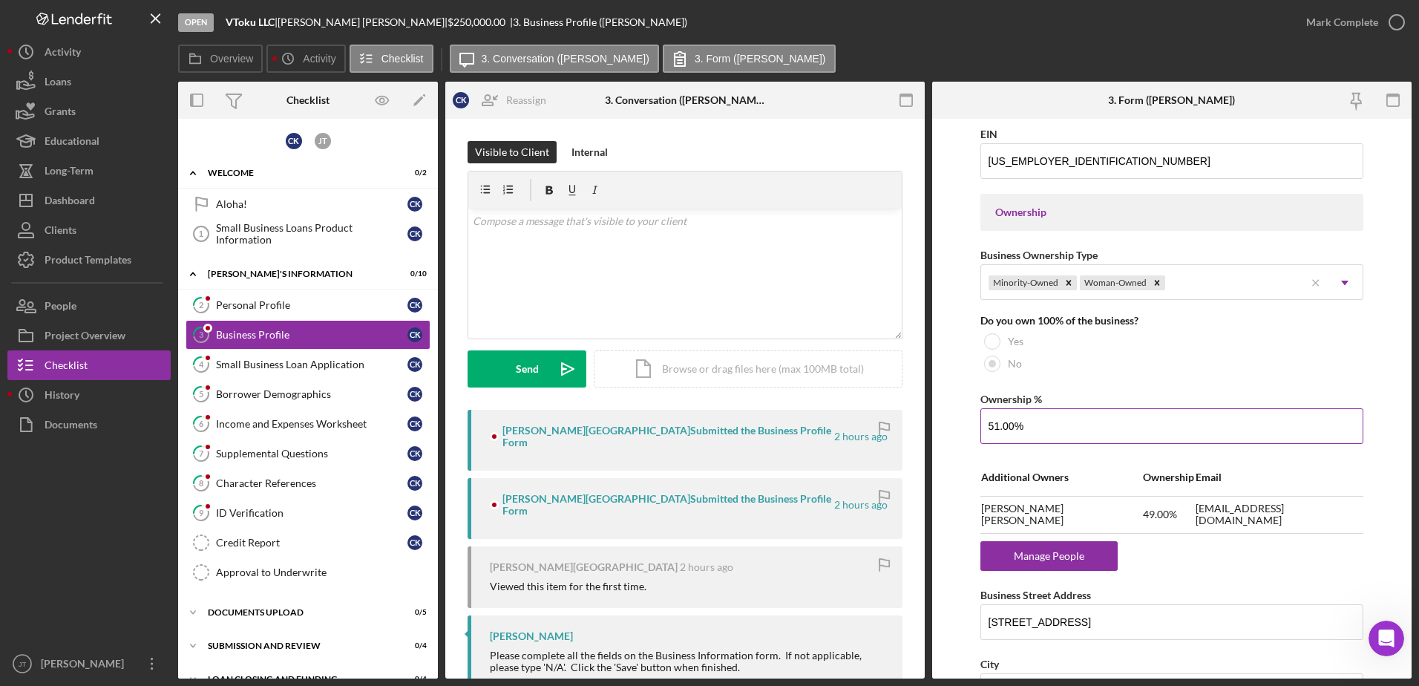
scroll to position [668, 0]
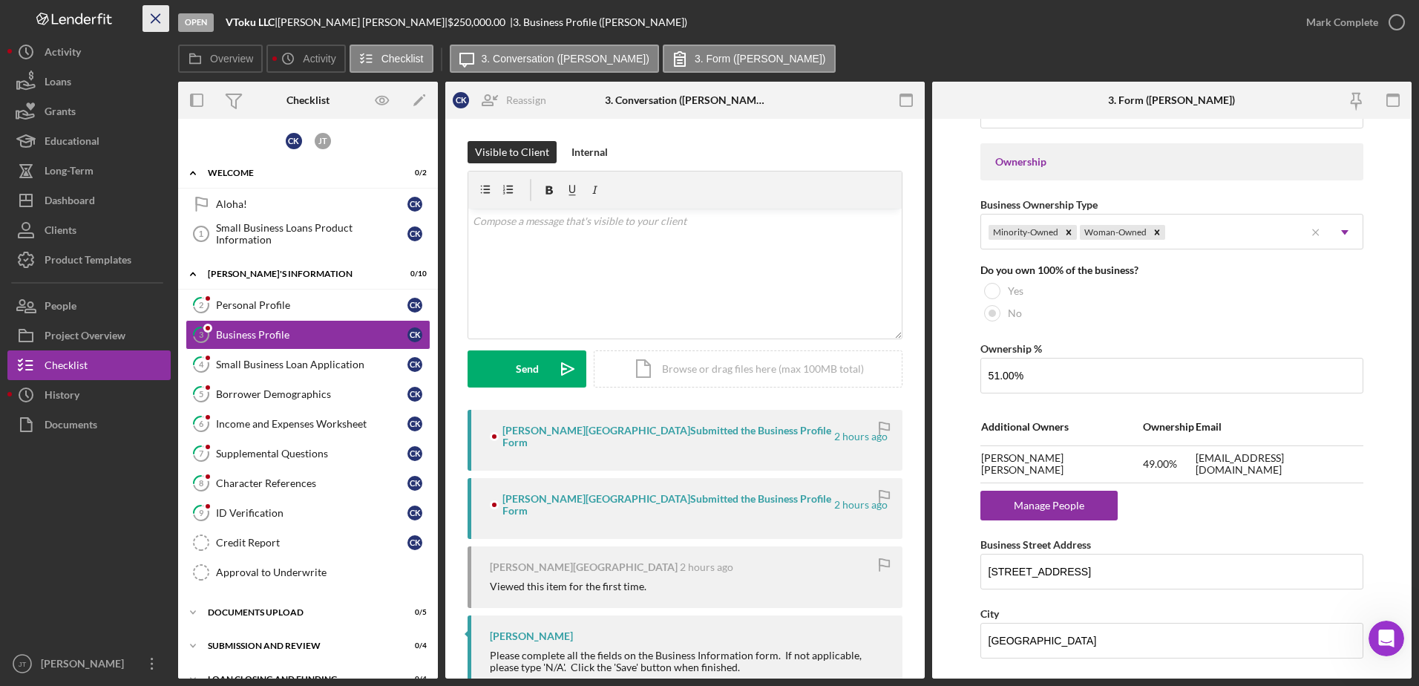
click at [157, 20] on line "button" at bounding box center [155, 18] width 8 height 8
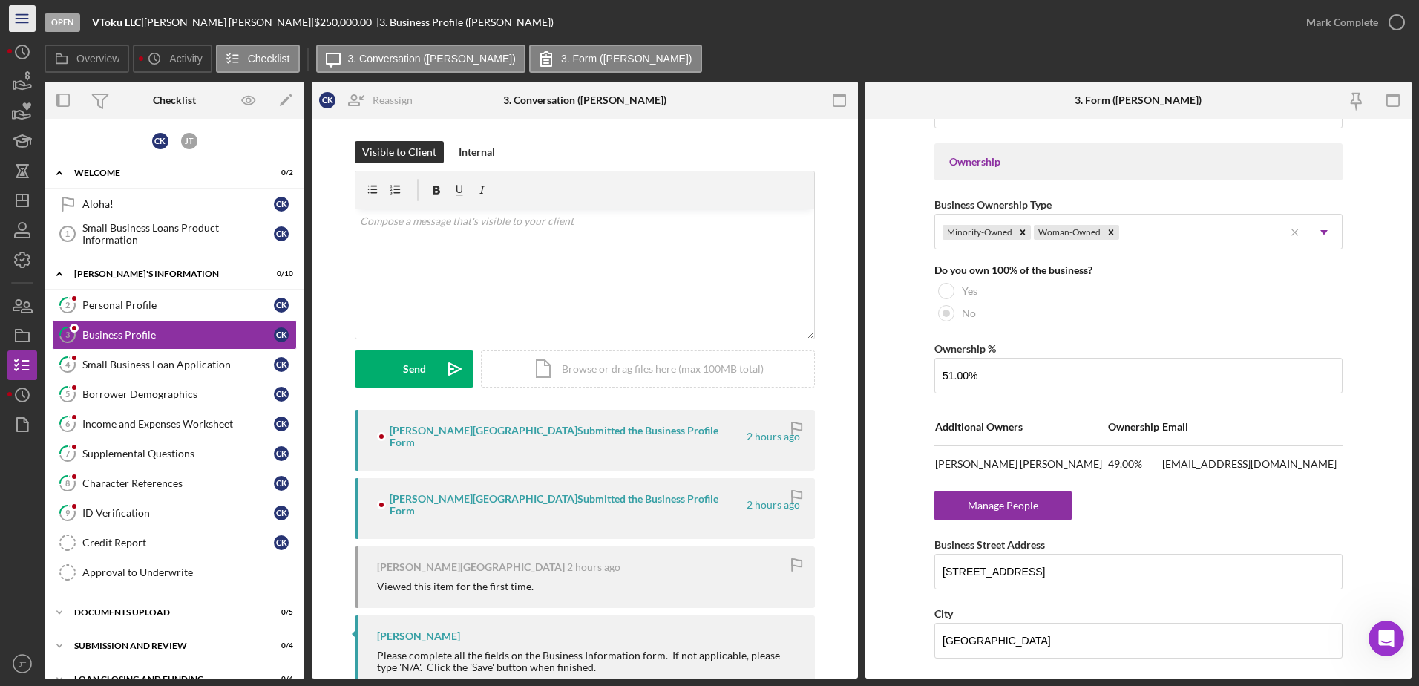
click at [21, 22] on line "button" at bounding box center [22, 22] width 12 height 0
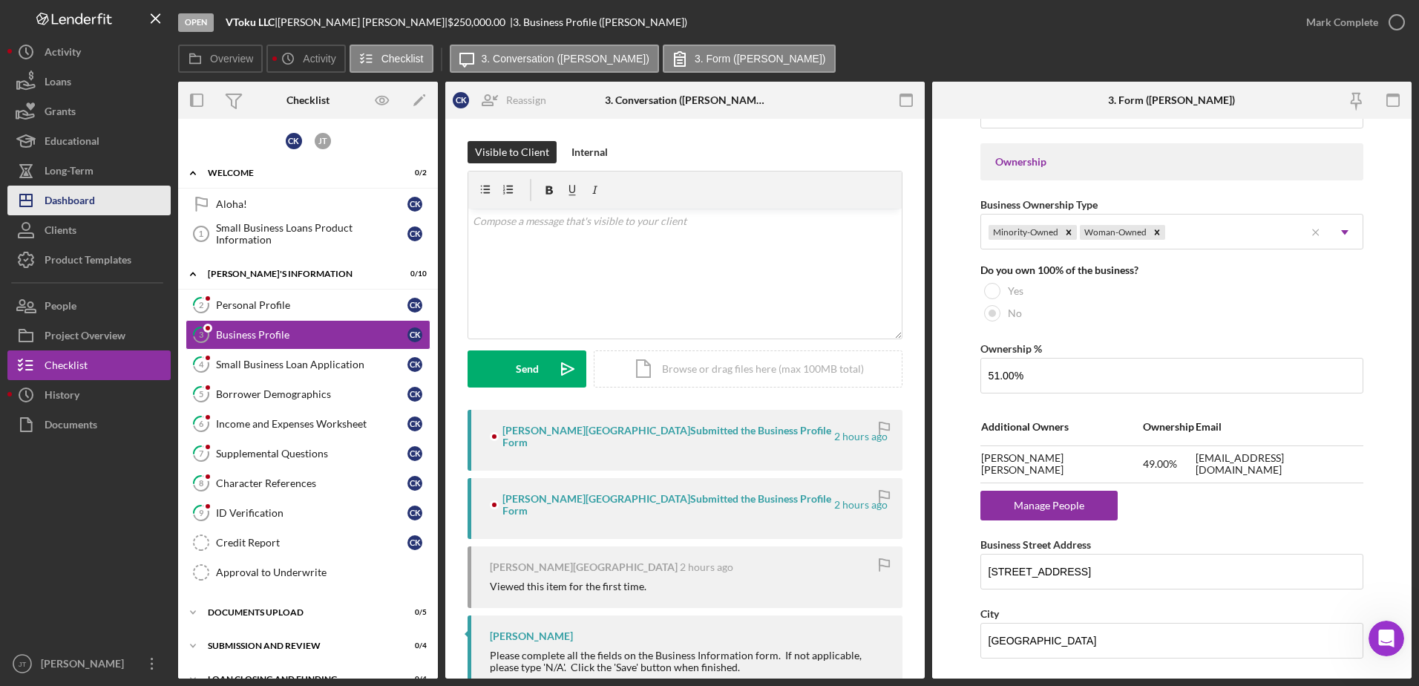
click at [99, 190] on button "Icon/Dashboard Dashboard" at bounding box center [88, 200] width 163 height 30
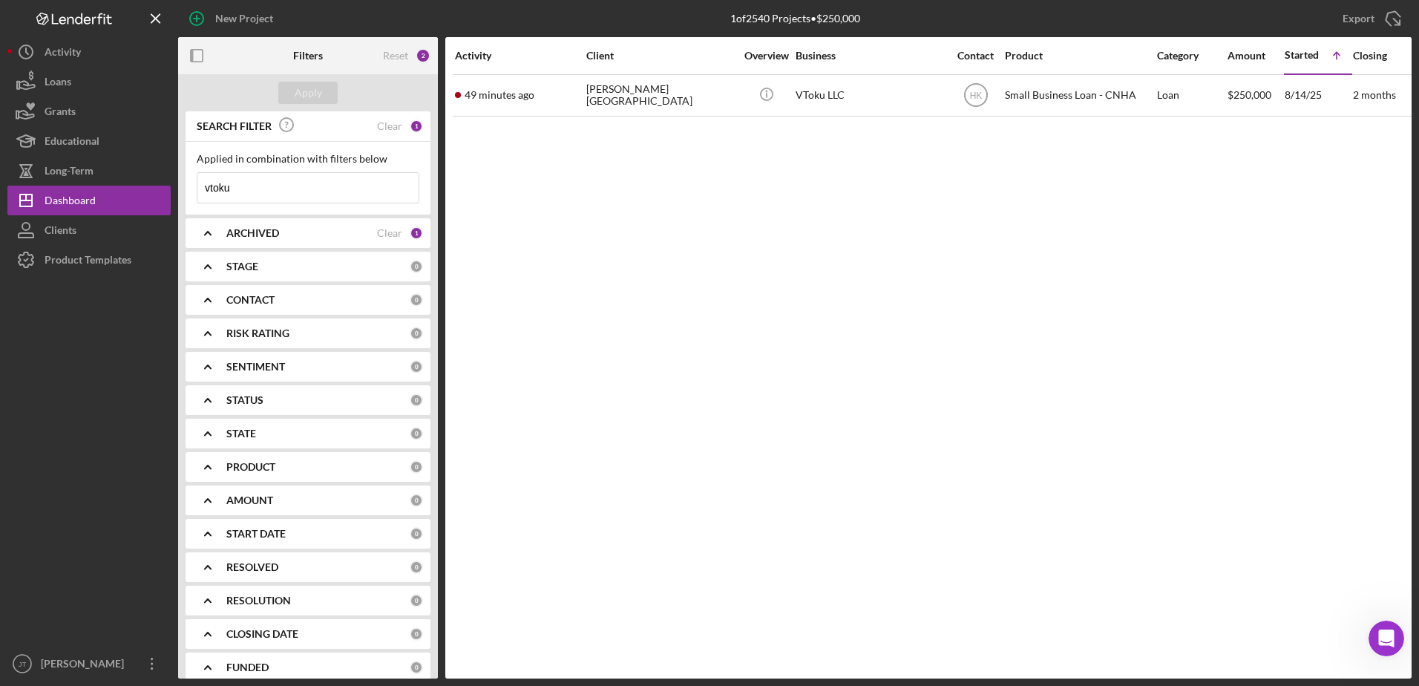
click at [323, 300] on div "CONTACT" at bounding box center [317, 300] width 183 height 12
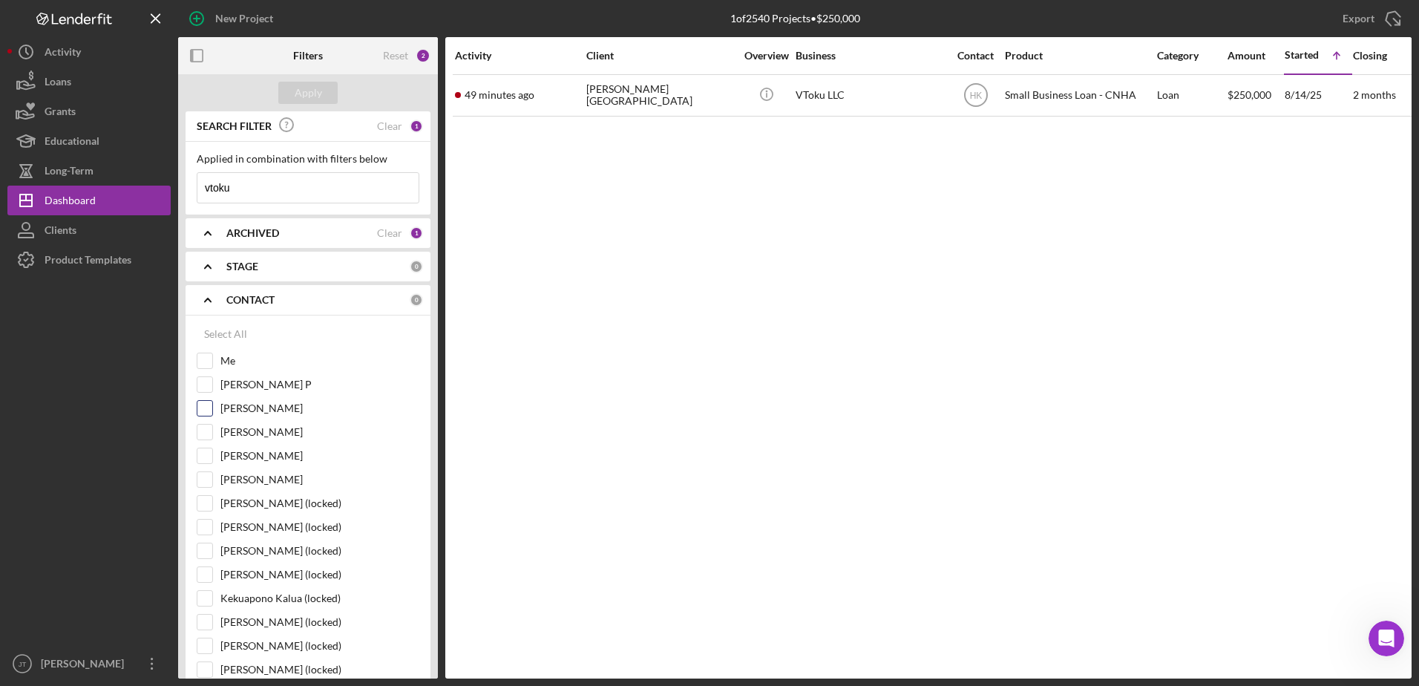
click at [206, 412] on input "[PERSON_NAME]" at bounding box center [204, 408] width 15 height 15
checkbox input "true"
click at [311, 91] on div "Apply" at bounding box center [308, 93] width 27 height 22
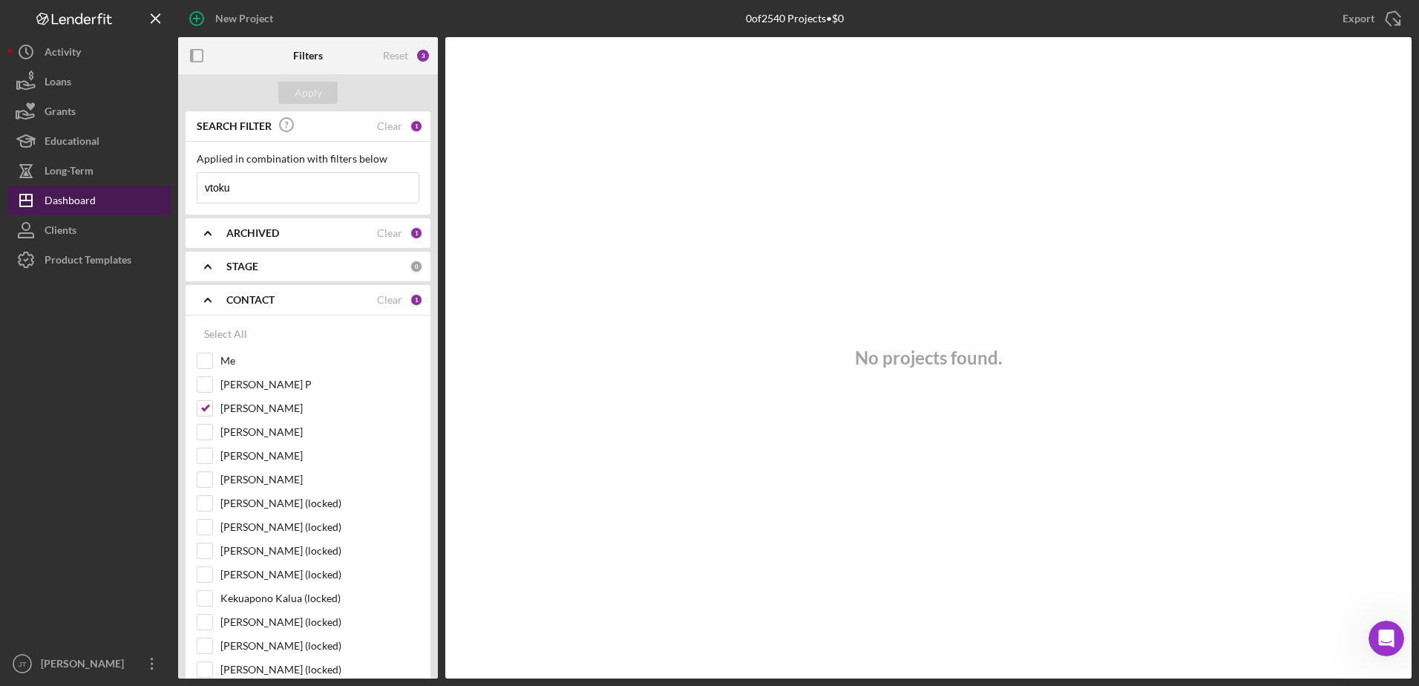
drag, startPoint x: 254, startPoint y: 189, endPoint x: 136, endPoint y: 186, distance: 118.0
click at [136, 186] on div "New Project 0 of 2540 Projects • $0 vtoku Export Icon/Export Filters Reset 3 Ap…" at bounding box center [709, 339] width 1404 height 678
click at [336, 94] on button "Apply" at bounding box center [307, 93] width 59 height 22
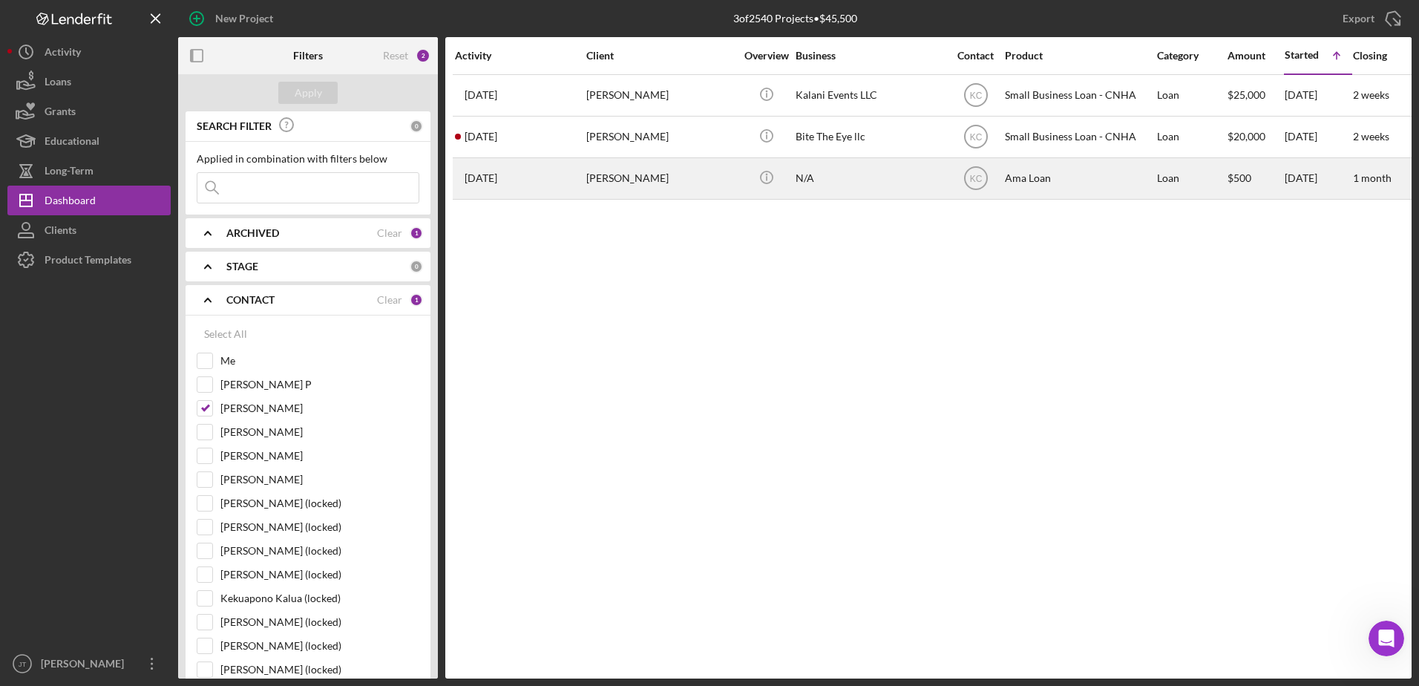
click at [606, 176] on div "[PERSON_NAME]" at bounding box center [660, 178] width 148 height 39
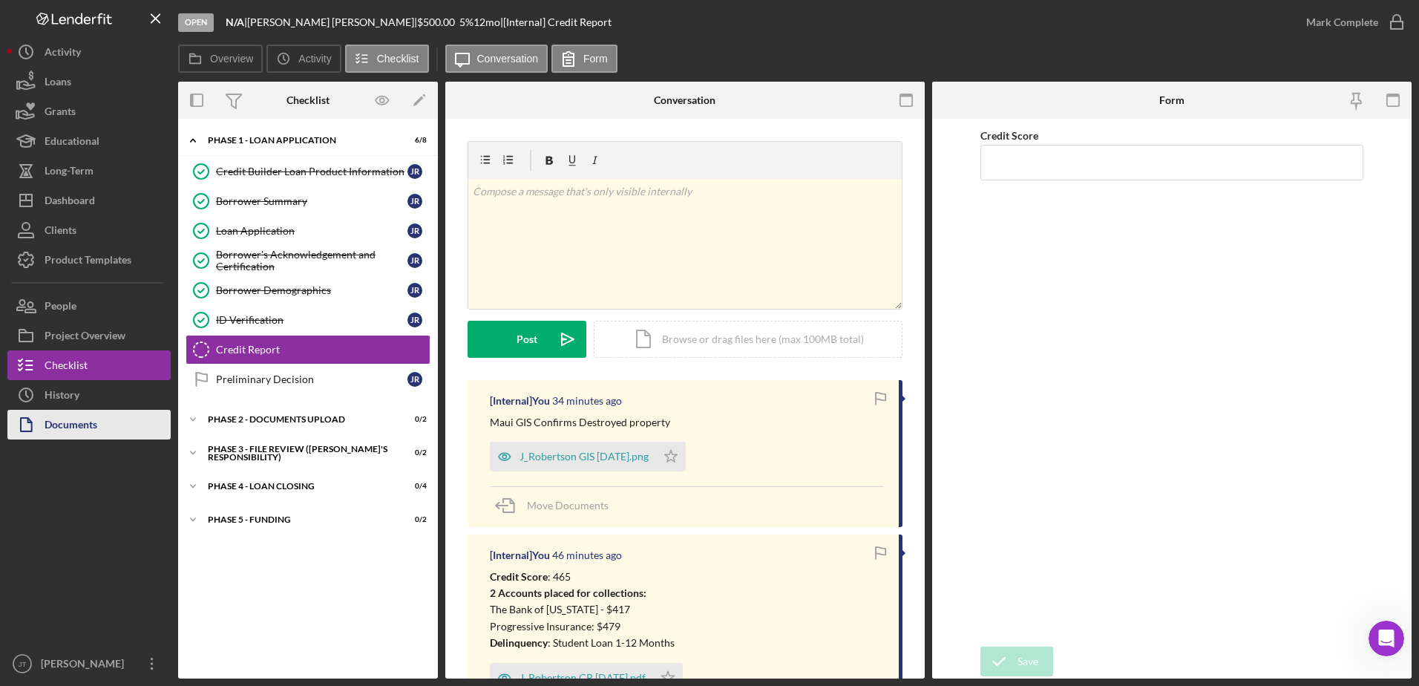
click at [73, 429] on div "Documents" at bounding box center [71, 426] width 53 height 33
click at [553, 199] on p at bounding box center [685, 191] width 425 height 16
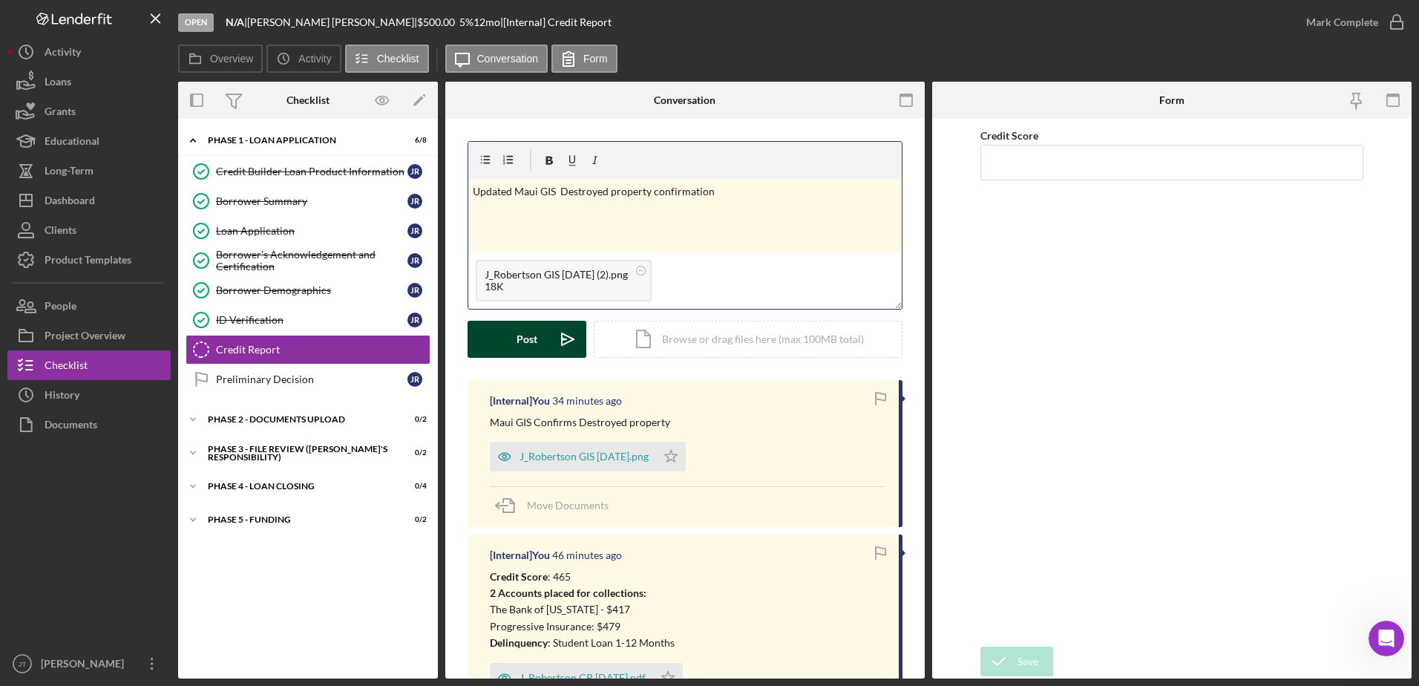
click at [516, 343] on button "Post Icon/icon-invite-send" at bounding box center [526, 339] width 119 height 37
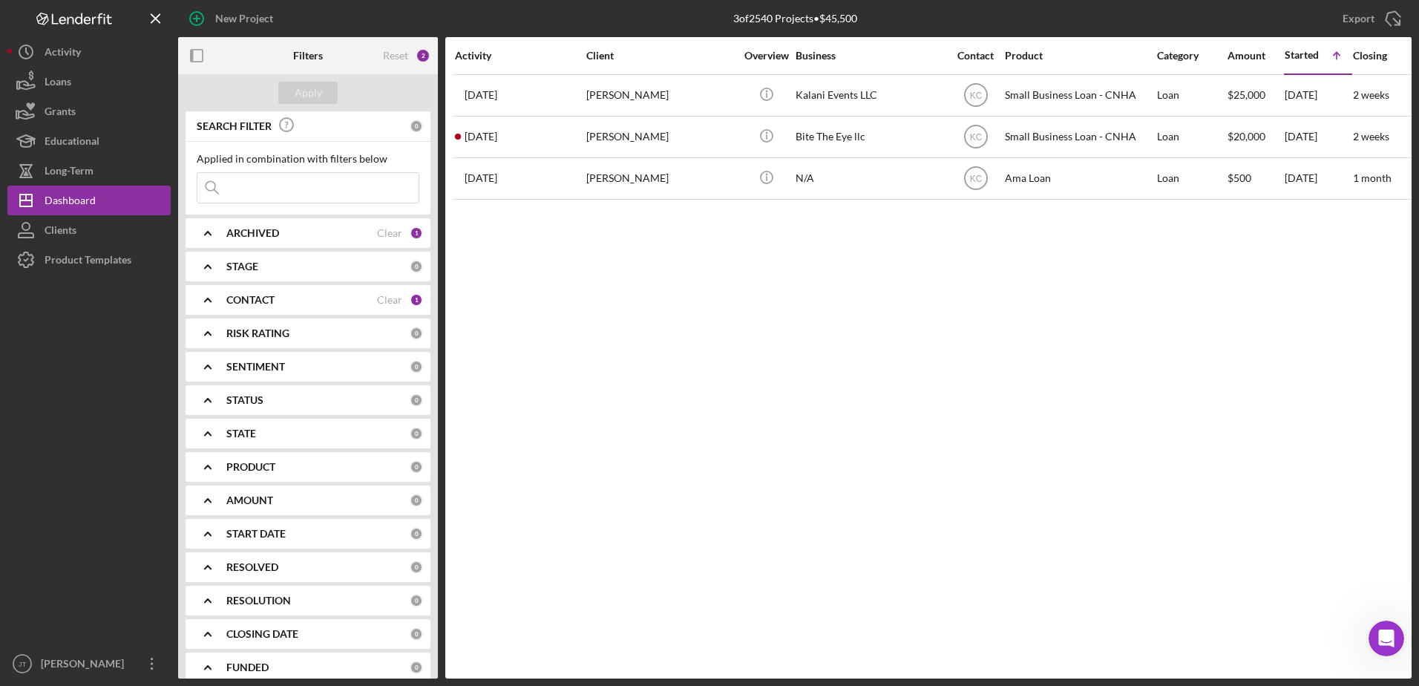
click at [343, 296] on div "CONTACT" at bounding box center [301, 300] width 151 height 12
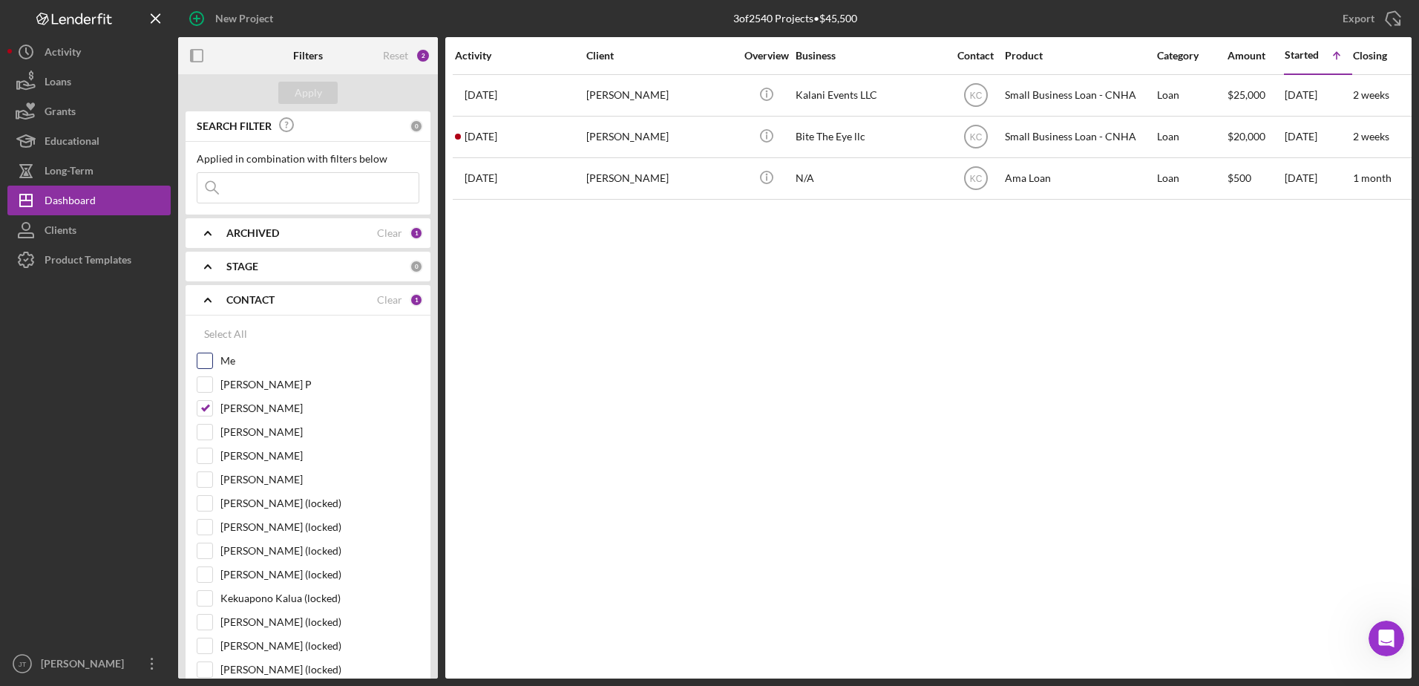
click at [206, 364] on input "Me" at bounding box center [204, 360] width 15 height 15
checkbox input "true"
click at [207, 408] on input "[PERSON_NAME]" at bounding box center [204, 408] width 15 height 15
checkbox input "false"
click at [318, 88] on div "Apply" at bounding box center [308, 93] width 27 height 22
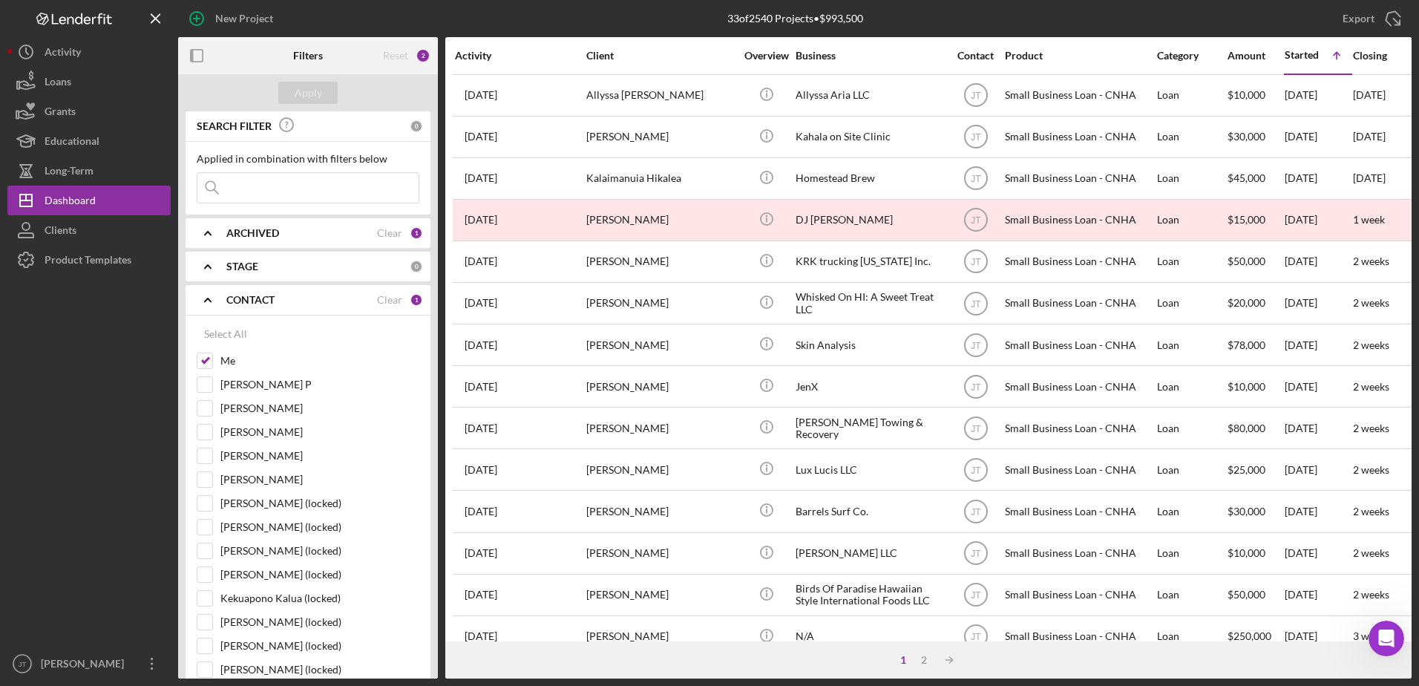
click at [295, 237] on div "ARCHIVED" at bounding box center [301, 233] width 151 height 12
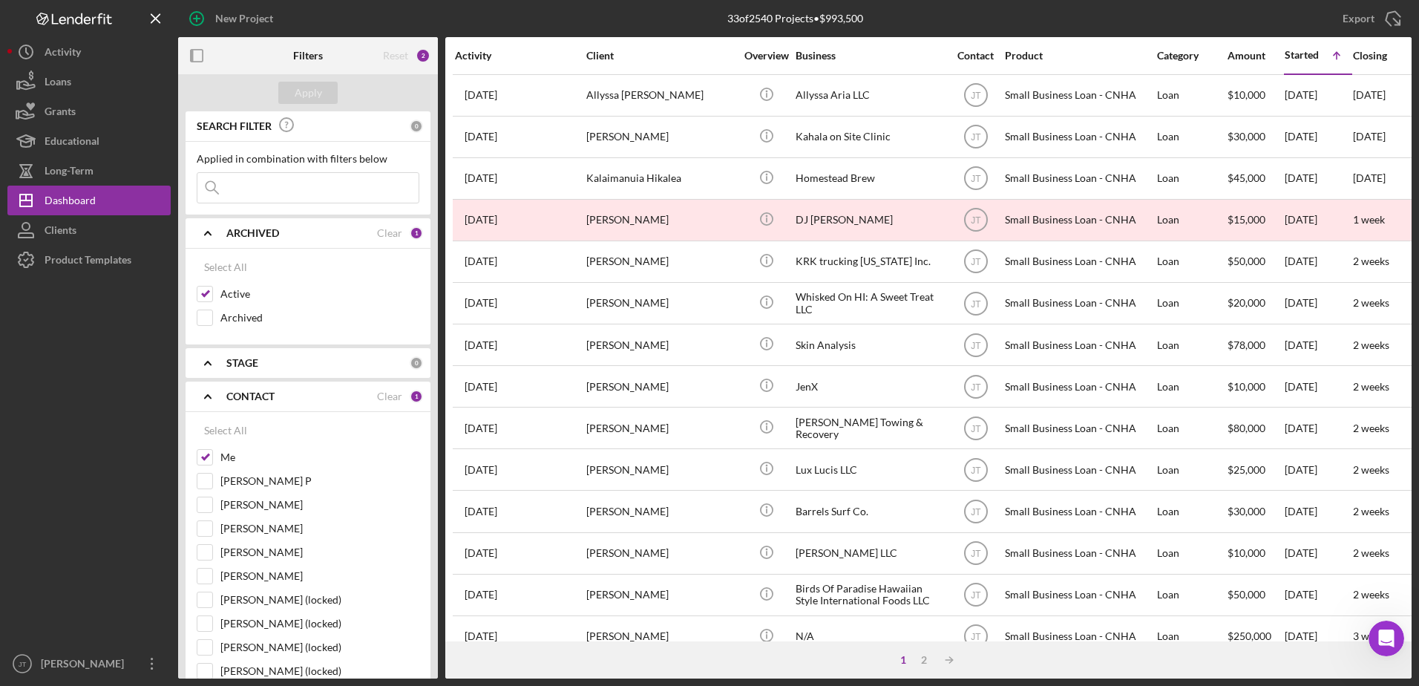
click at [282, 224] on div "ARCHIVED Clear 1" at bounding box center [324, 233] width 197 height 30
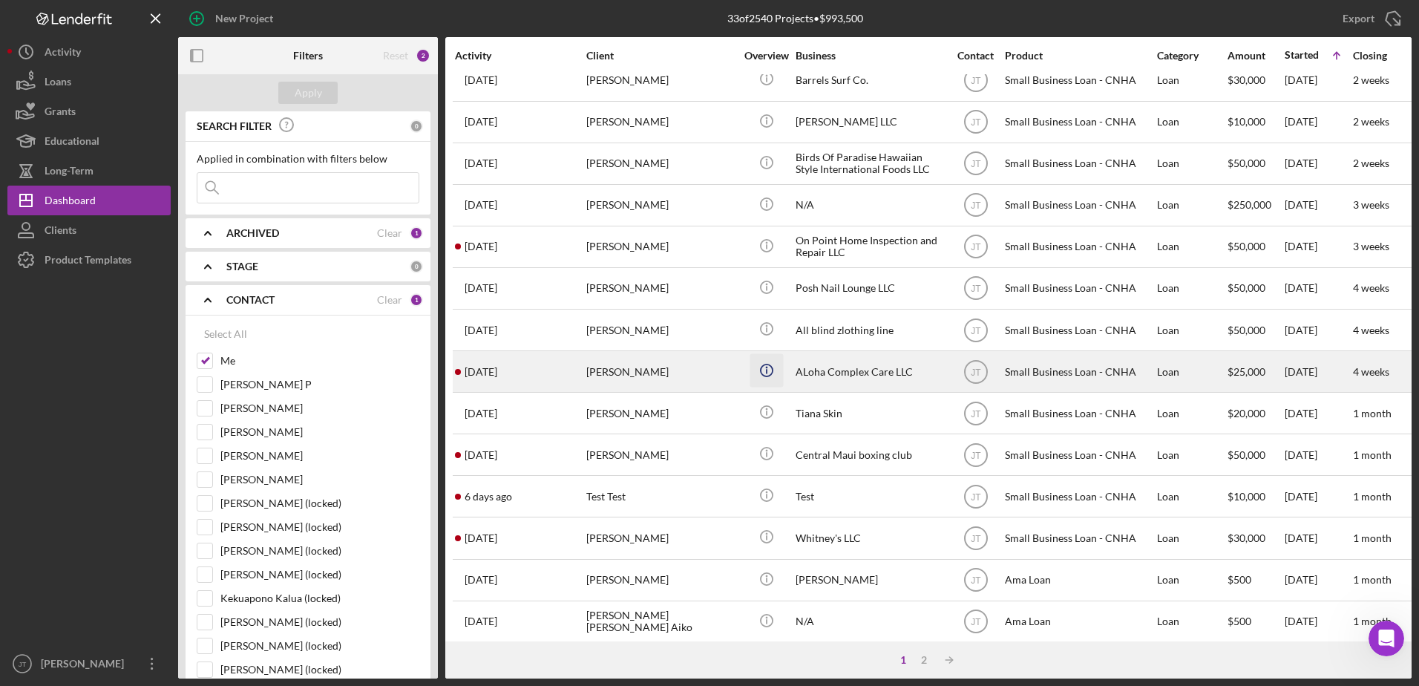
scroll to position [493, 0]
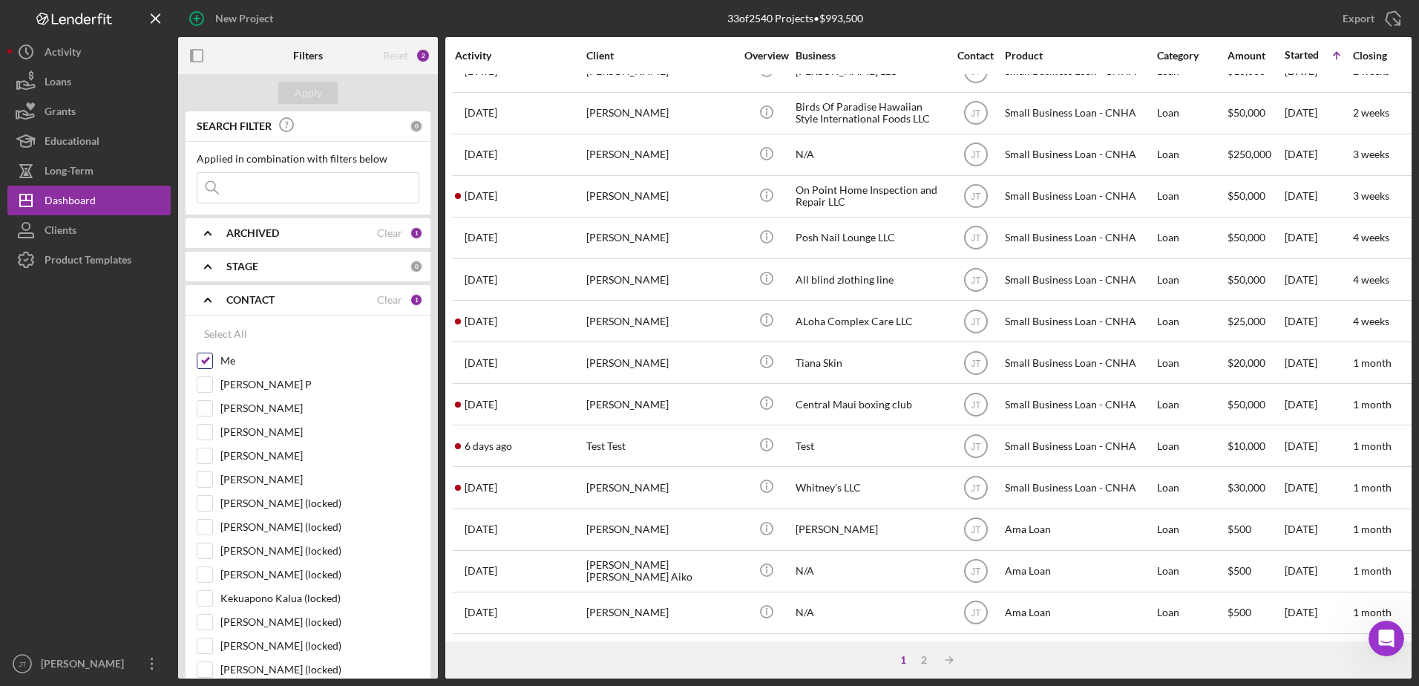
click at [202, 364] on input "Me" at bounding box center [204, 360] width 15 height 15
checkbox input "false"
click at [260, 180] on input at bounding box center [307, 188] width 221 height 30
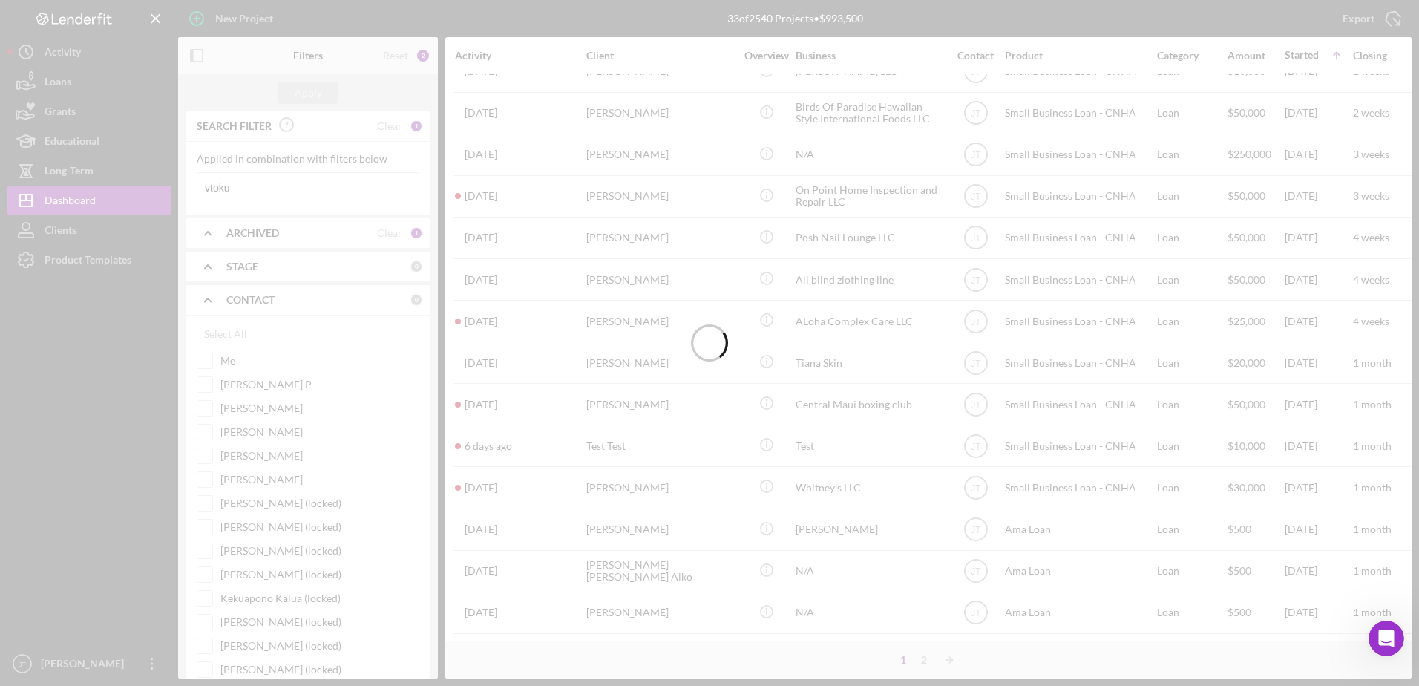
scroll to position [0, 0]
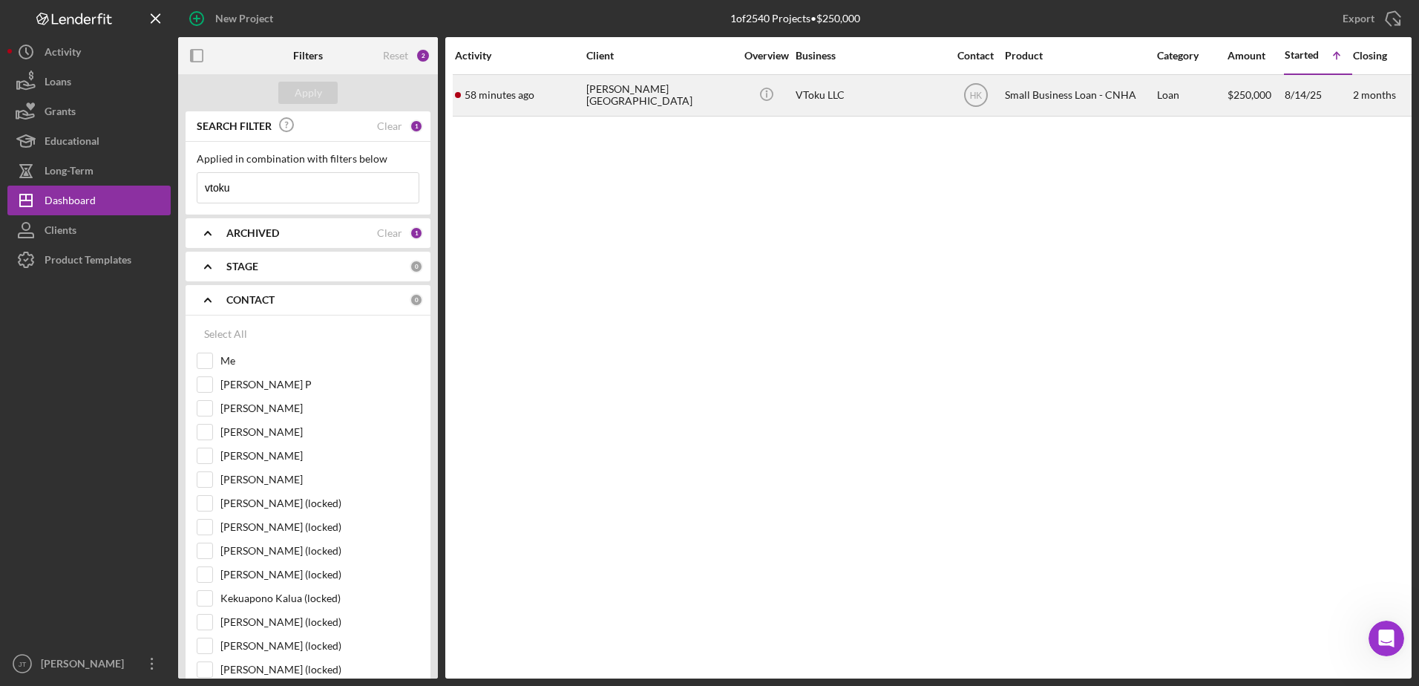
type input "vtoku"
click at [636, 99] on div "[PERSON_NAME][GEOGRAPHIC_DATA]" at bounding box center [660, 95] width 148 height 39
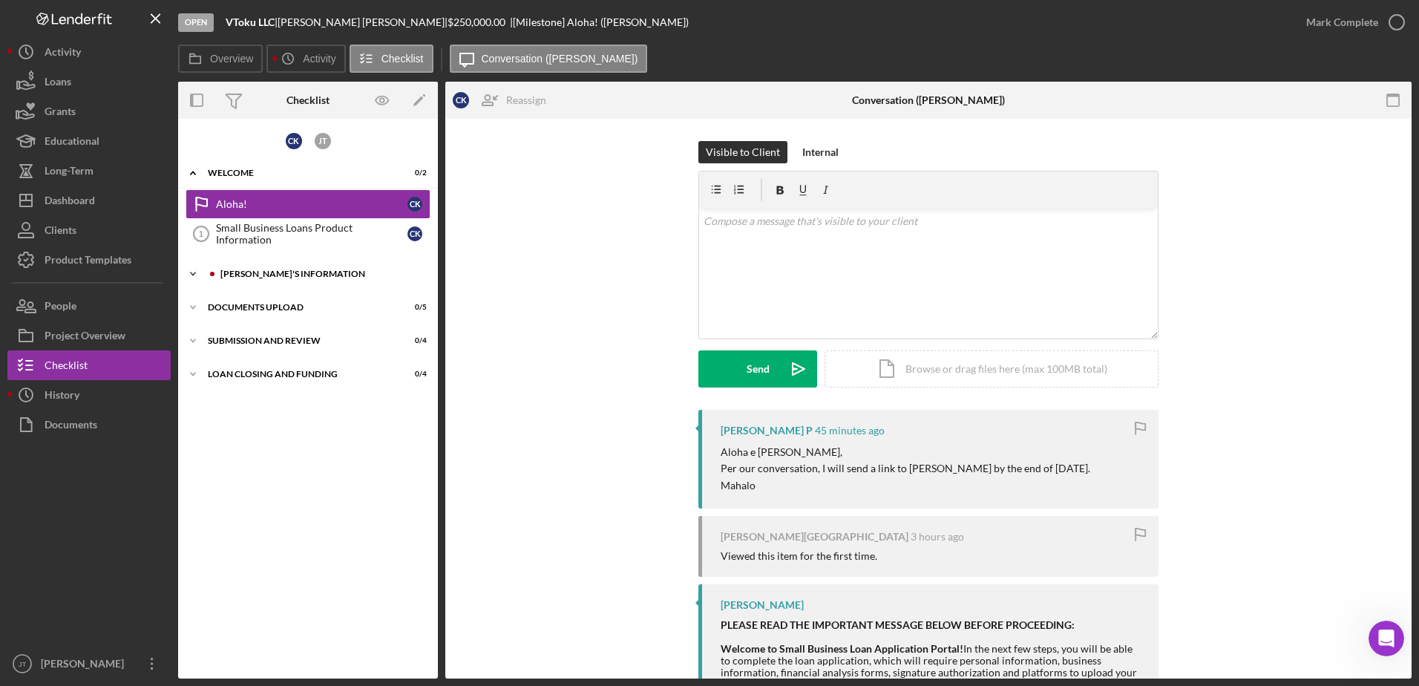
click at [331, 269] on div "[PERSON_NAME]'S INFORMATION" at bounding box center [319, 273] width 199 height 9
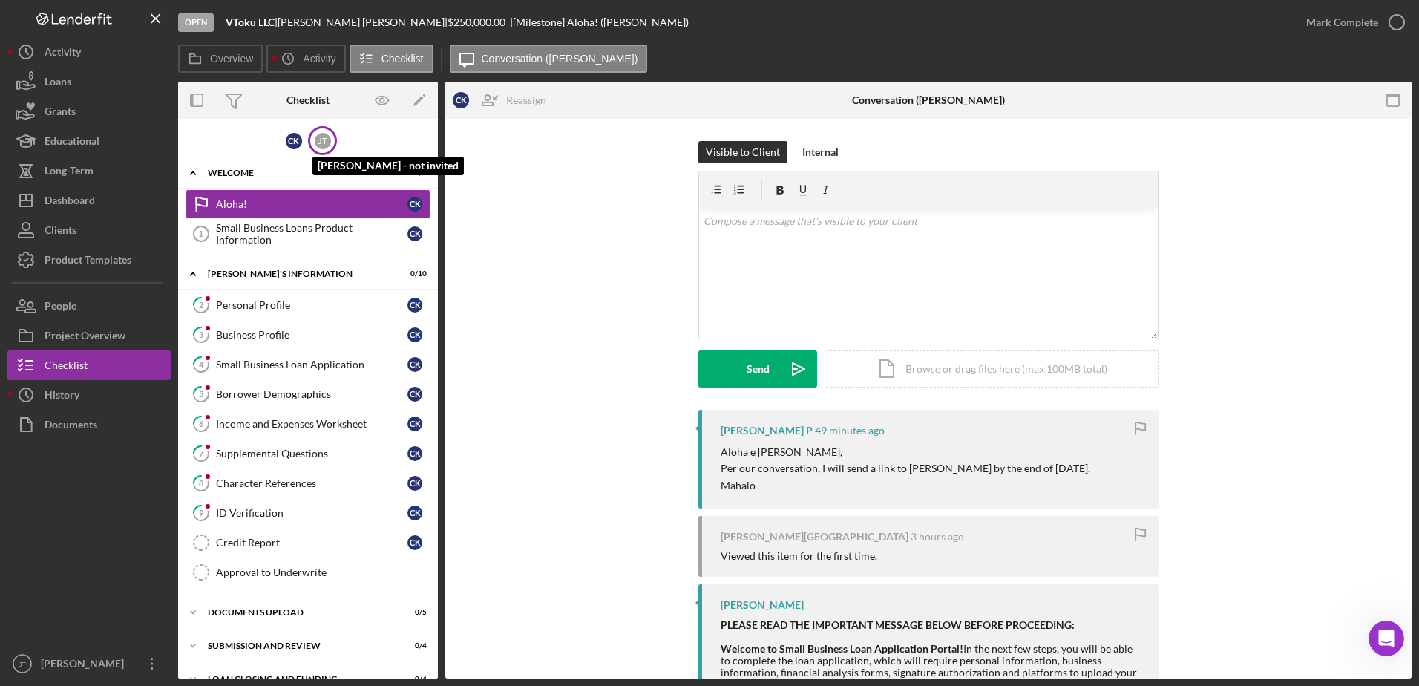
click at [328, 142] on div "[PERSON_NAME]" at bounding box center [323, 141] width 16 height 16
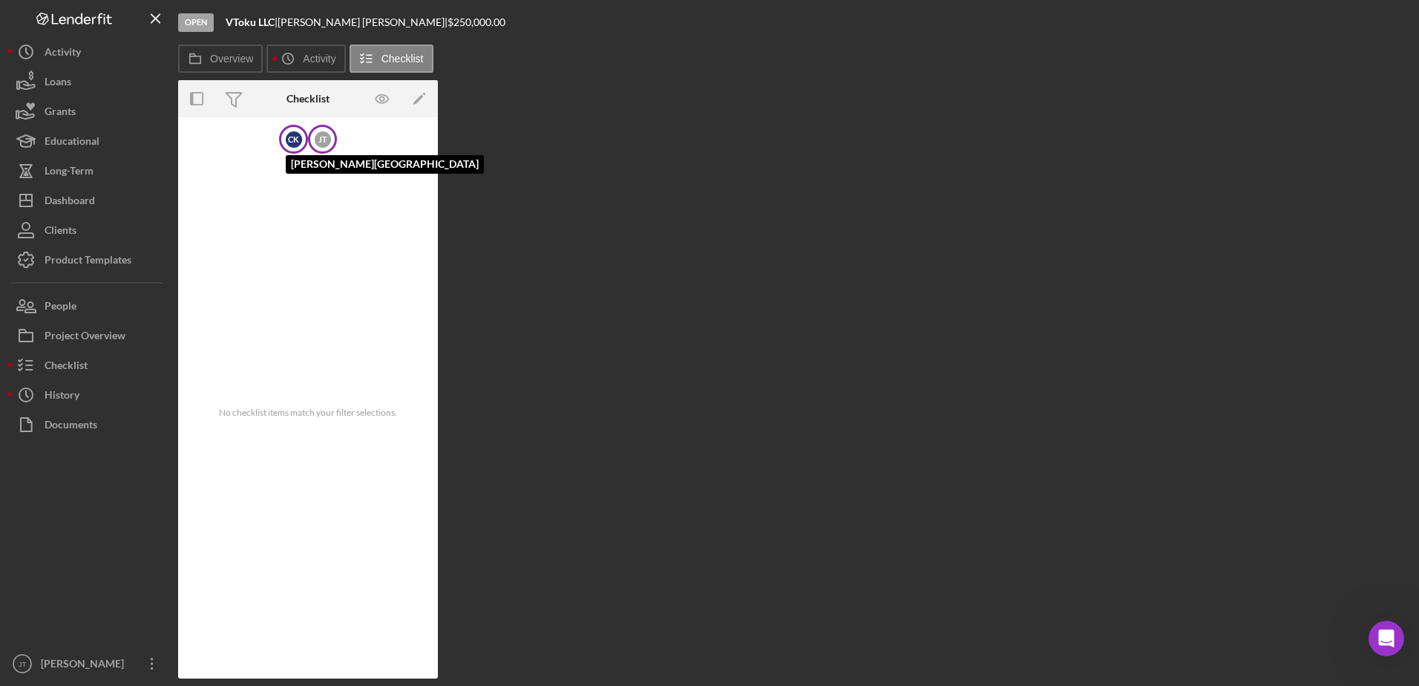
click at [295, 147] on div "C K" at bounding box center [294, 139] width 16 height 16
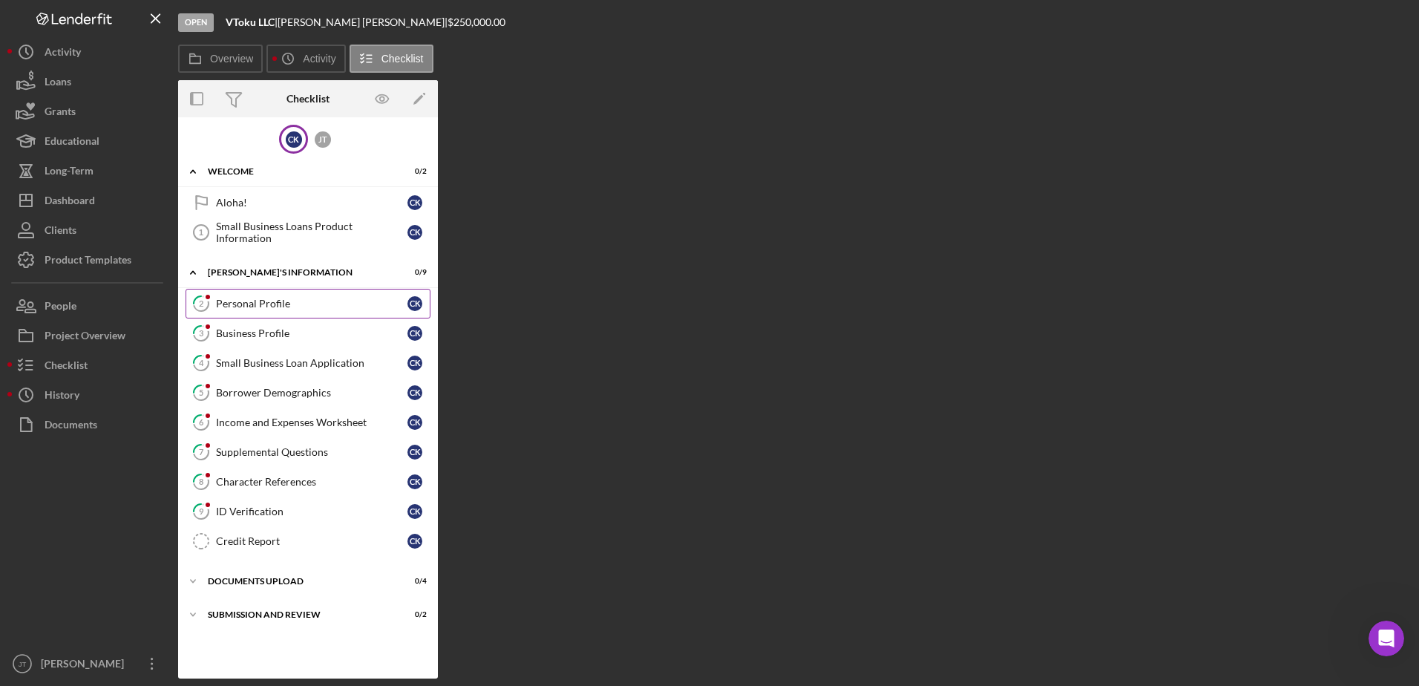
click at [270, 312] on link "2 Personal Profile C K" at bounding box center [307, 304] width 245 height 30
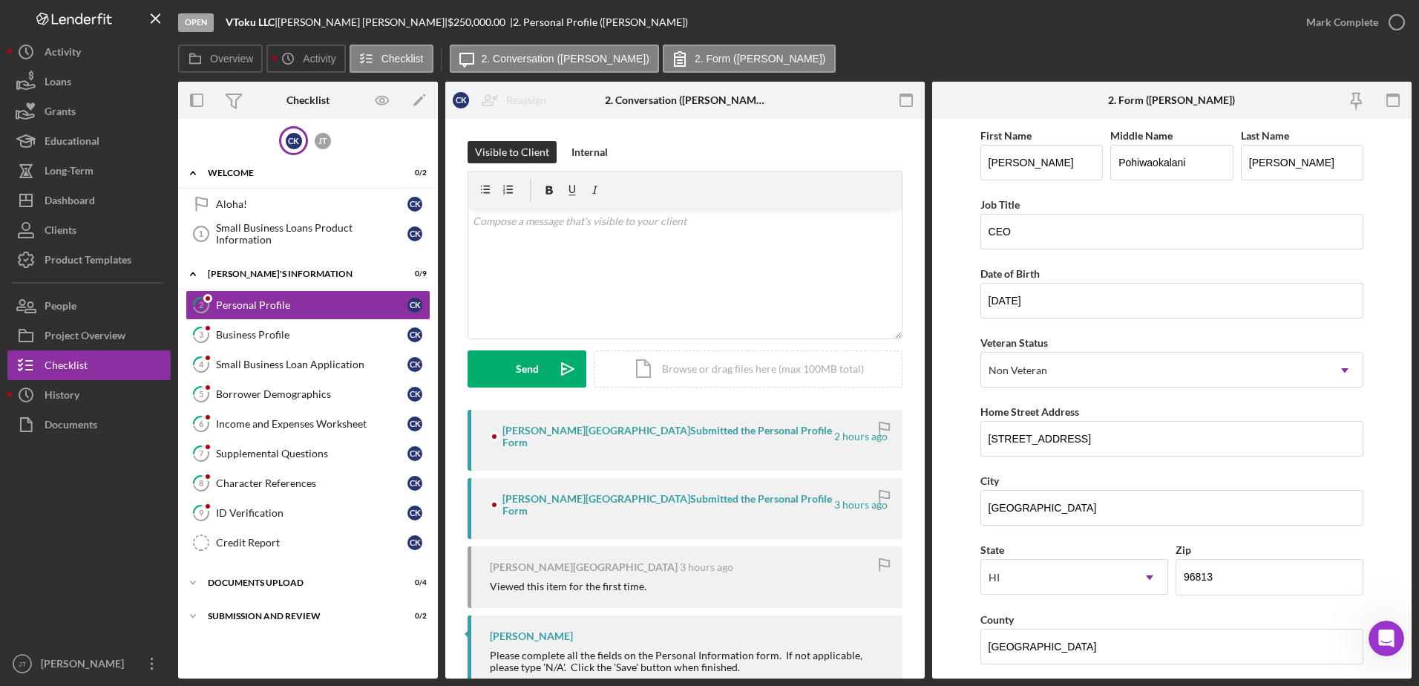
click at [884, 36] on div "Open VToku LLC | [PERSON_NAME][GEOGRAPHIC_DATA] | $250,000.00 | 2. Personal Pro…" at bounding box center [734, 22] width 1113 height 45
